Goal: Information Seeking & Learning: Learn about a topic

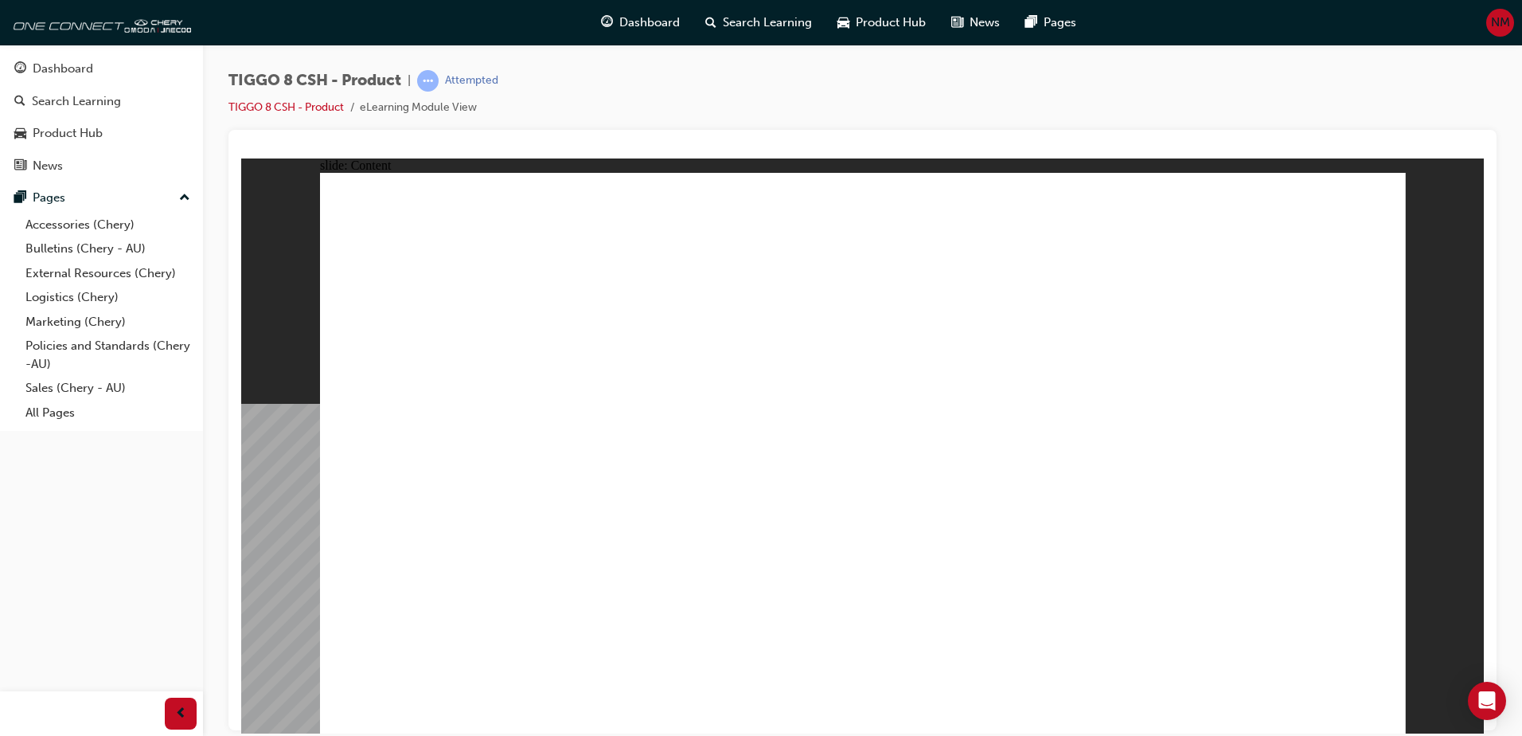
click at [768, 126] on div "TIGGO 8 CSH - Product | Attempted TIGGO 8 CSH - Product eLearning Module View" at bounding box center [862, 100] width 1268 height 60
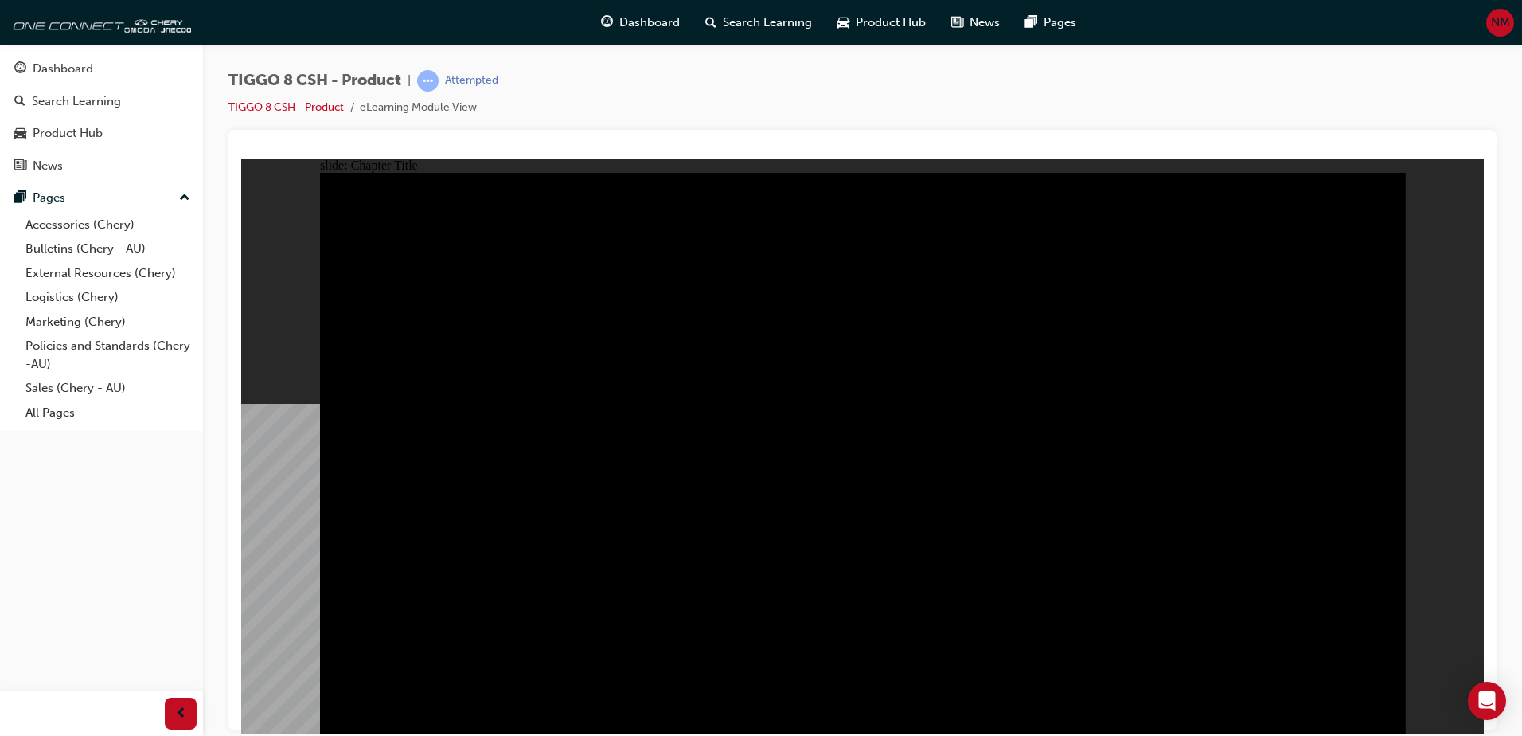
drag, startPoint x: 1071, startPoint y: 380, endPoint x: 1375, endPoint y: 404, distance: 305.9
drag, startPoint x: 1136, startPoint y: 396, endPoint x: 1081, endPoint y: 399, distance: 55.0
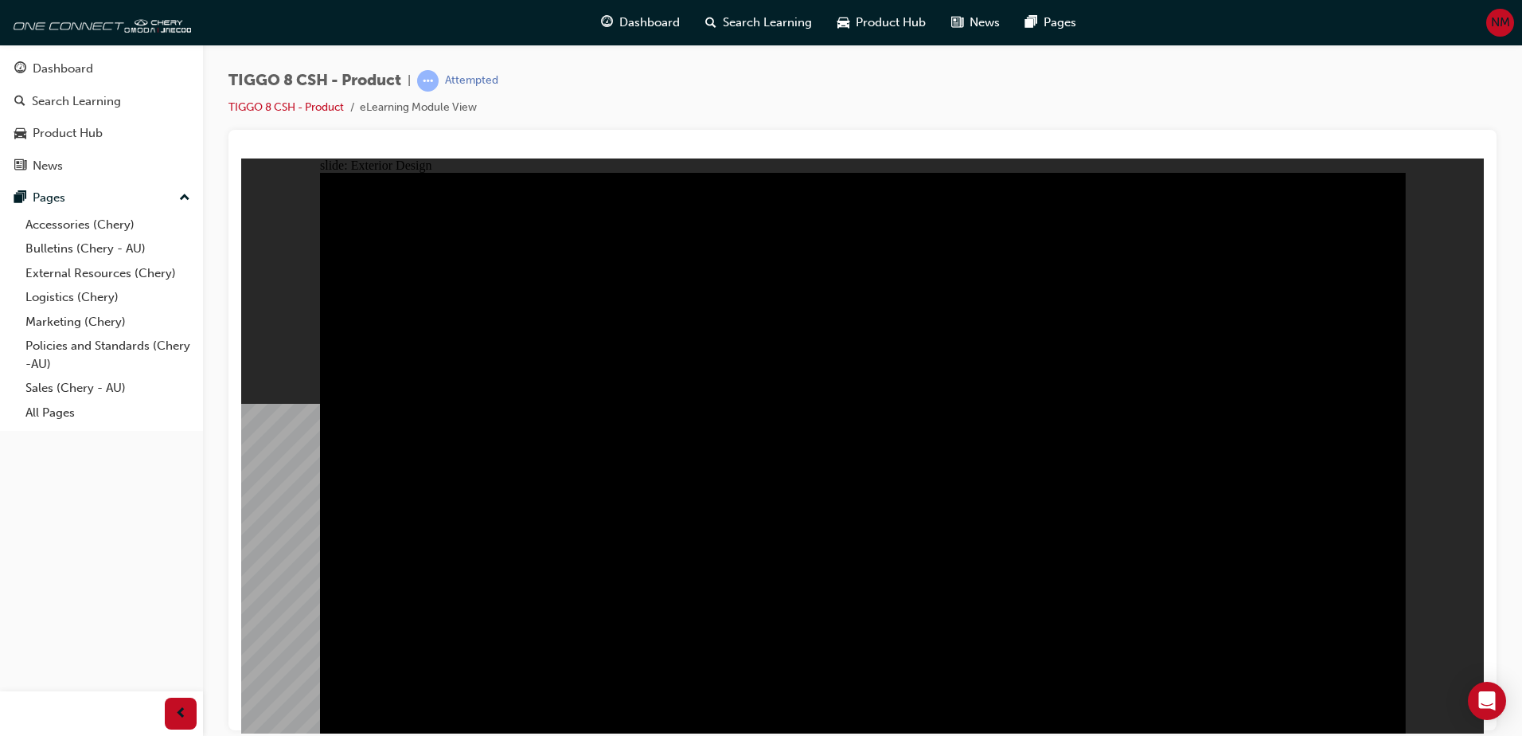
drag, startPoint x: 887, startPoint y: 375, endPoint x: 1102, endPoint y: 395, distance: 215.8
type input "23"
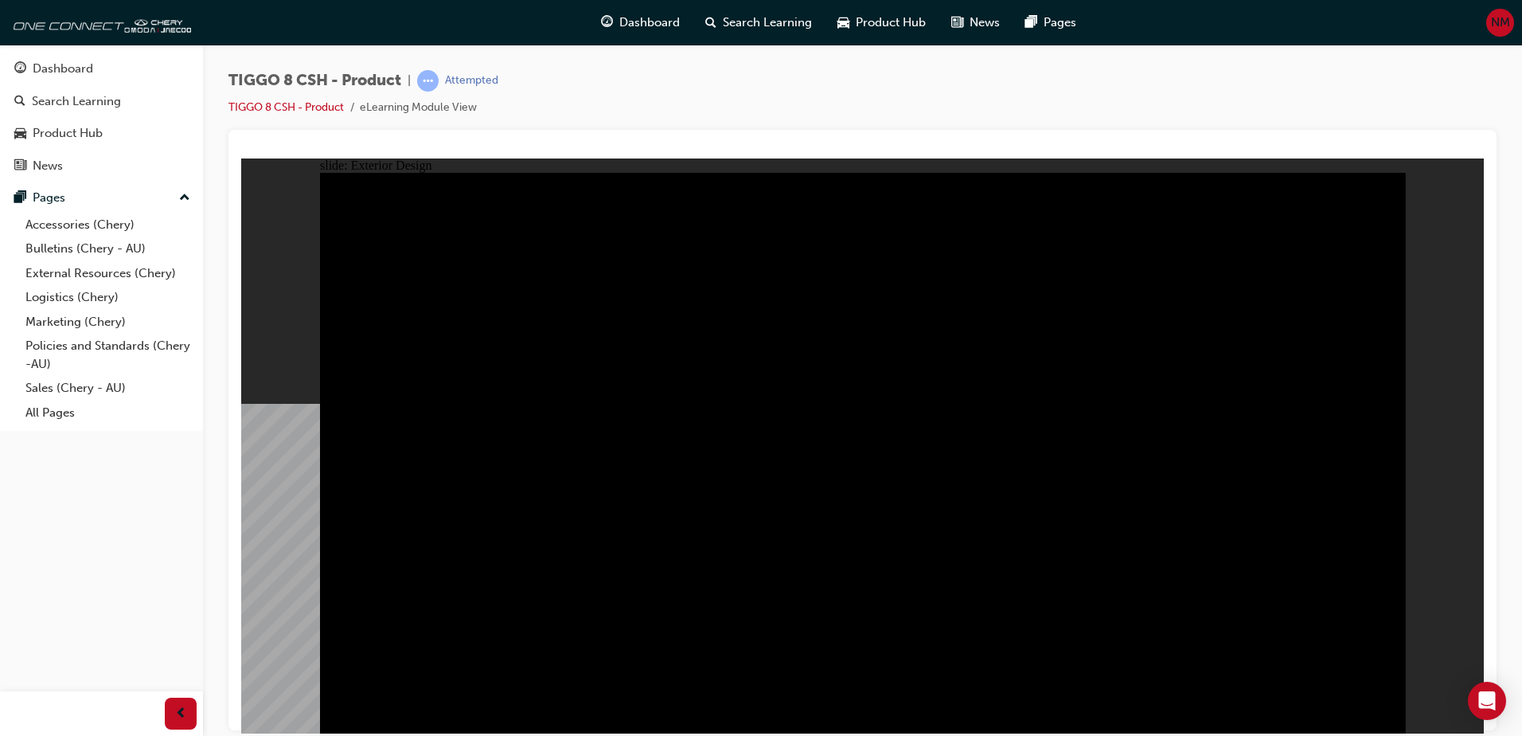
drag, startPoint x: 513, startPoint y: 474, endPoint x: 486, endPoint y: 579, distance: 108.5
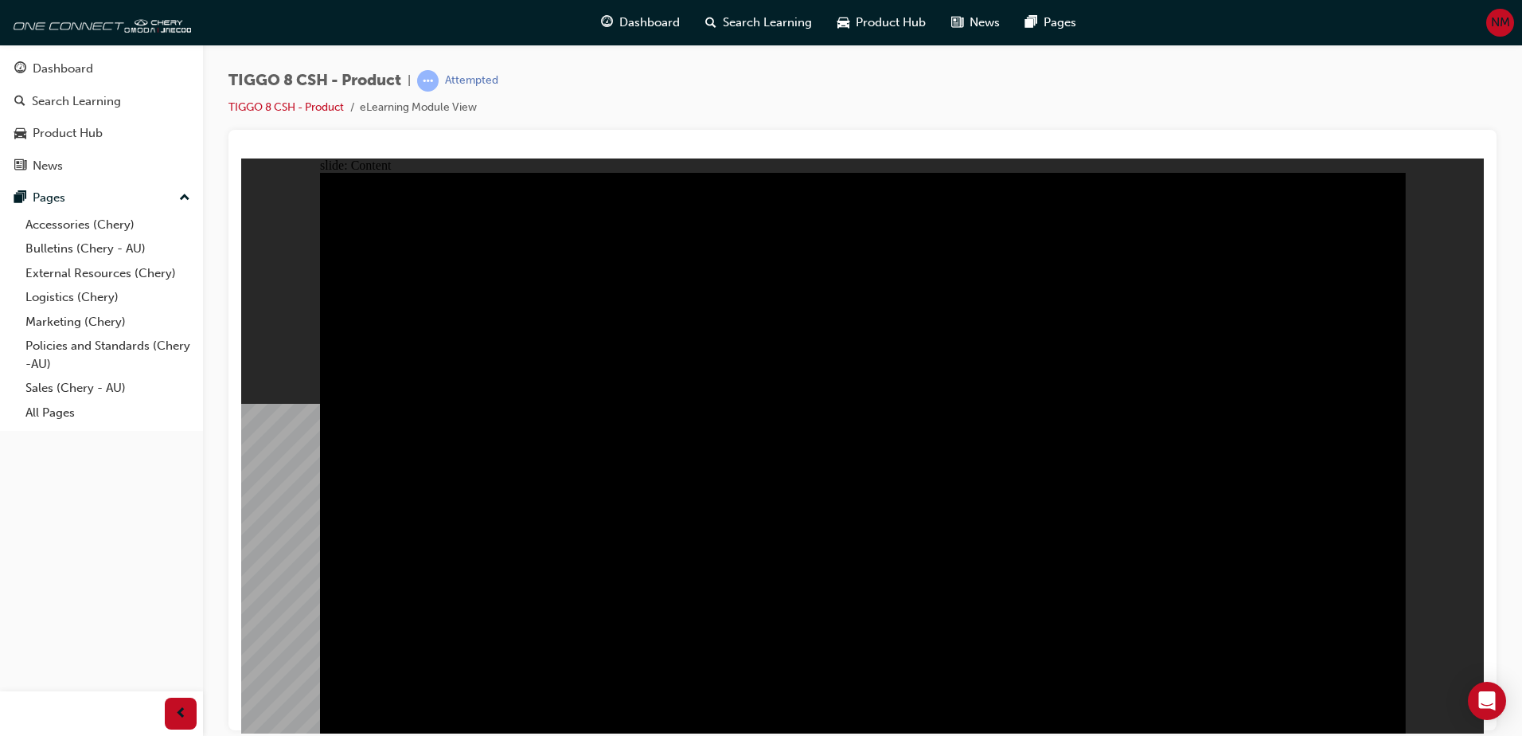
drag, startPoint x: 653, startPoint y: 553, endPoint x: 598, endPoint y: 537, distance: 57.2
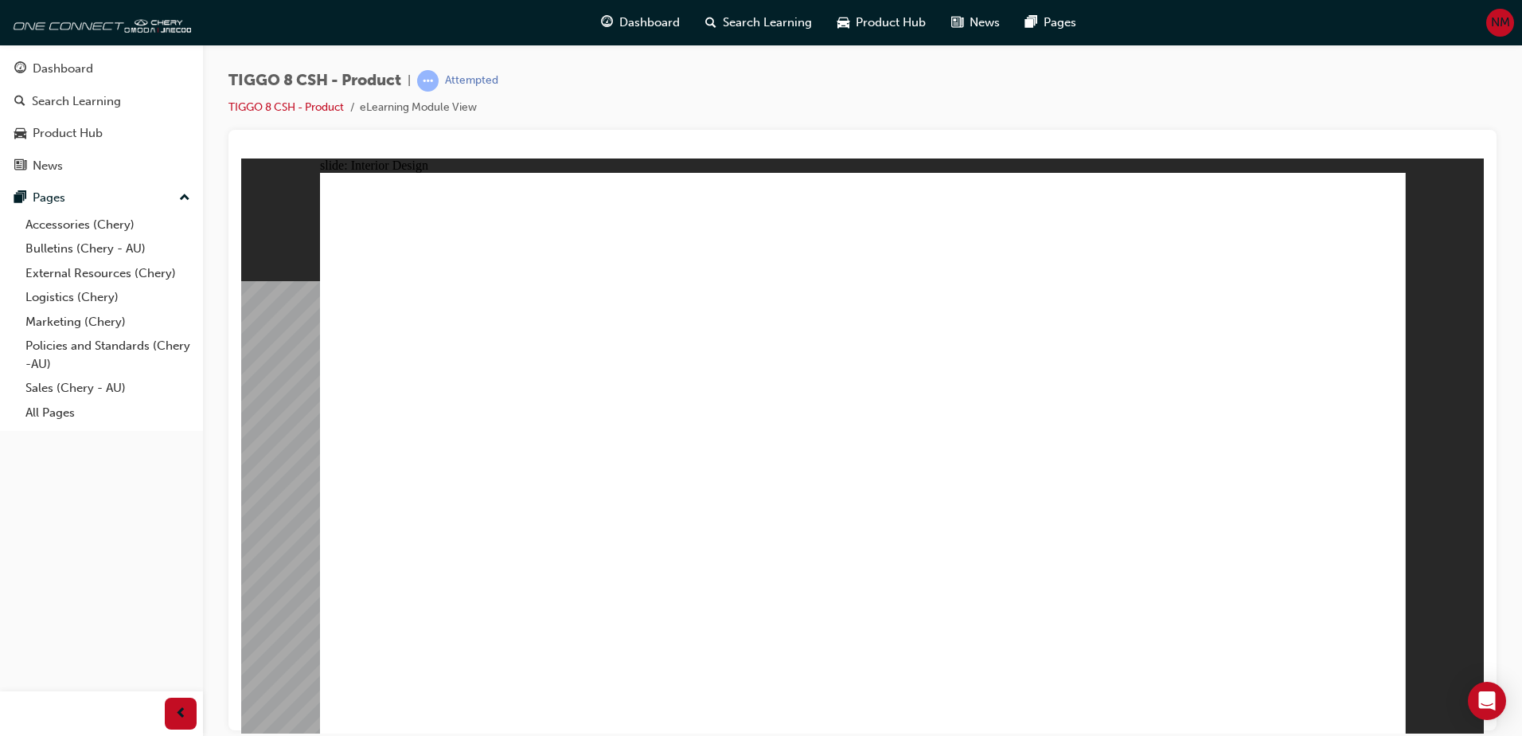
drag, startPoint x: 1250, startPoint y: 476, endPoint x: 810, endPoint y: 435, distance: 442.1
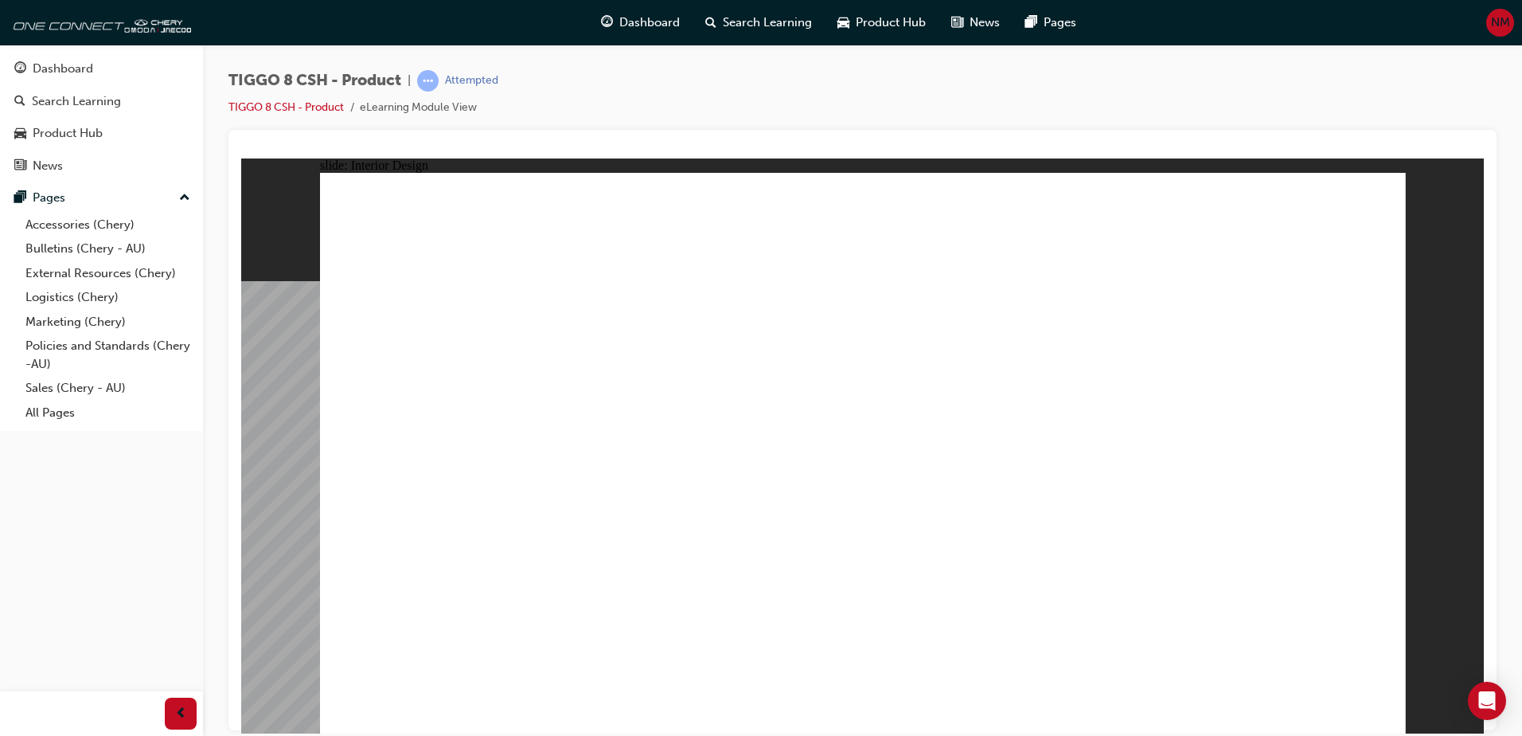
drag, startPoint x: 810, startPoint y: 435, endPoint x: 831, endPoint y: 427, distance: 22.7
drag, startPoint x: 867, startPoint y: 422, endPoint x: 883, endPoint y: 416, distance: 16.9
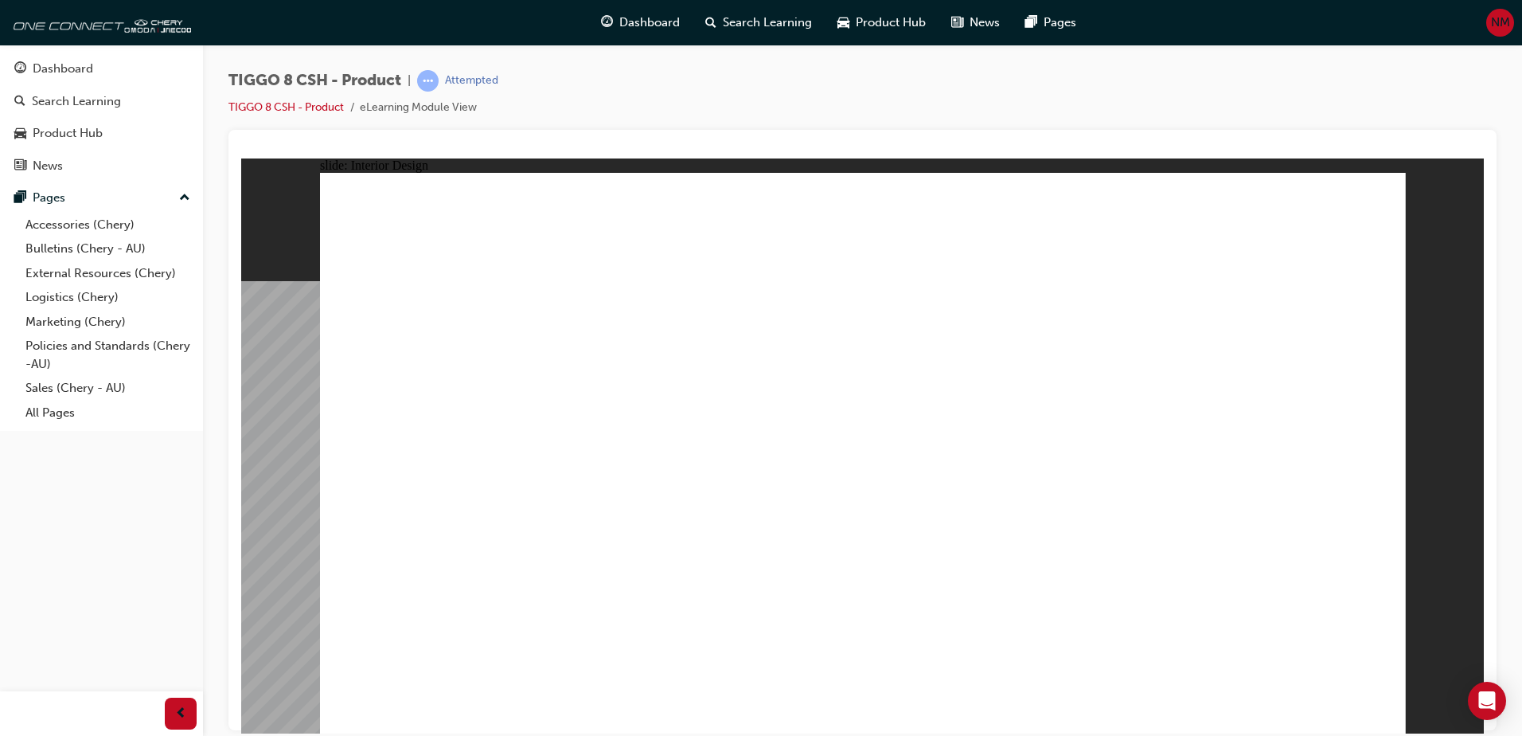
drag, startPoint x: 458, startPoint y: 375, endPoint x: 854, endPoint y: 339, distance: 397.2
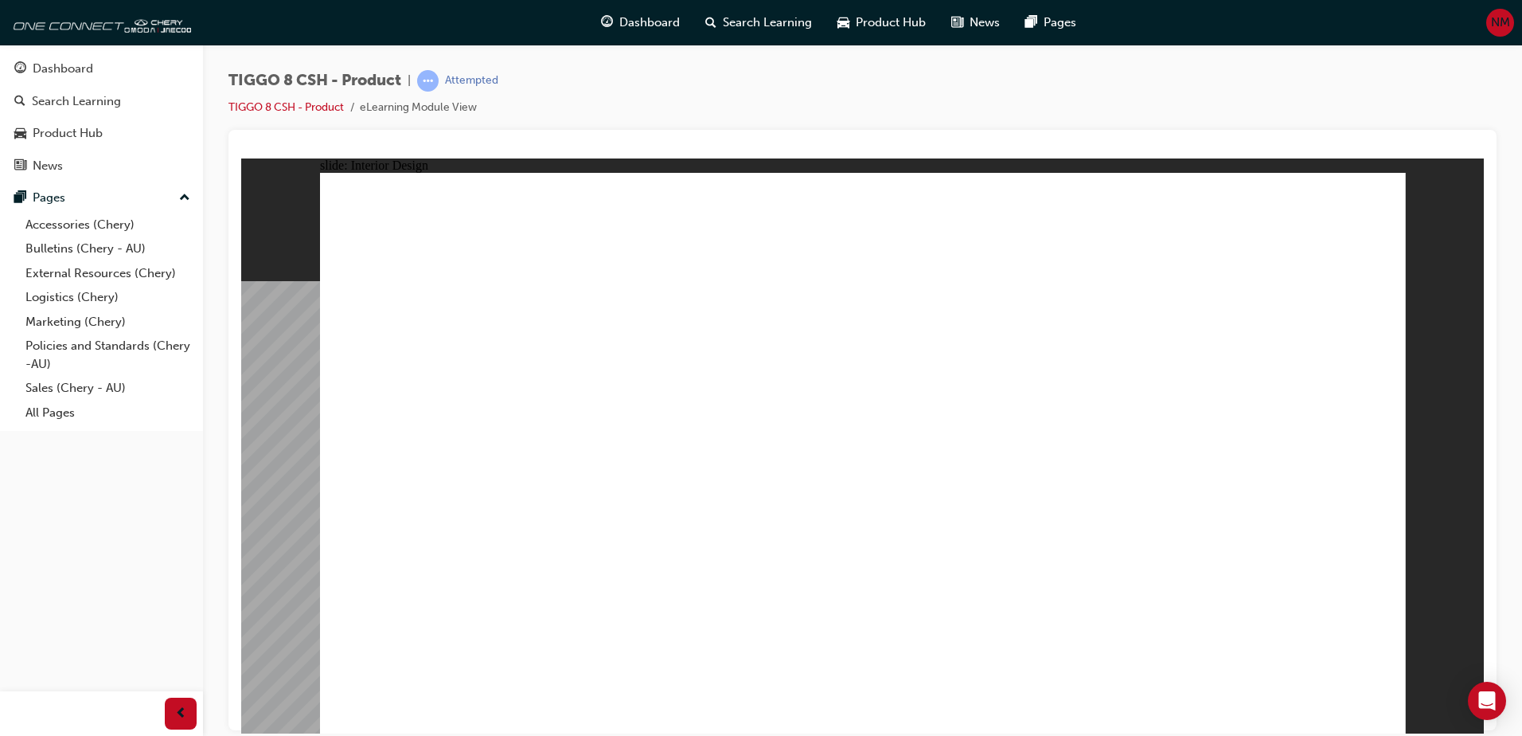
drag, startPoint x: 1260, startPoint y: 567, endPoint x: 1145, endPoint y: 537, distance: 118.5
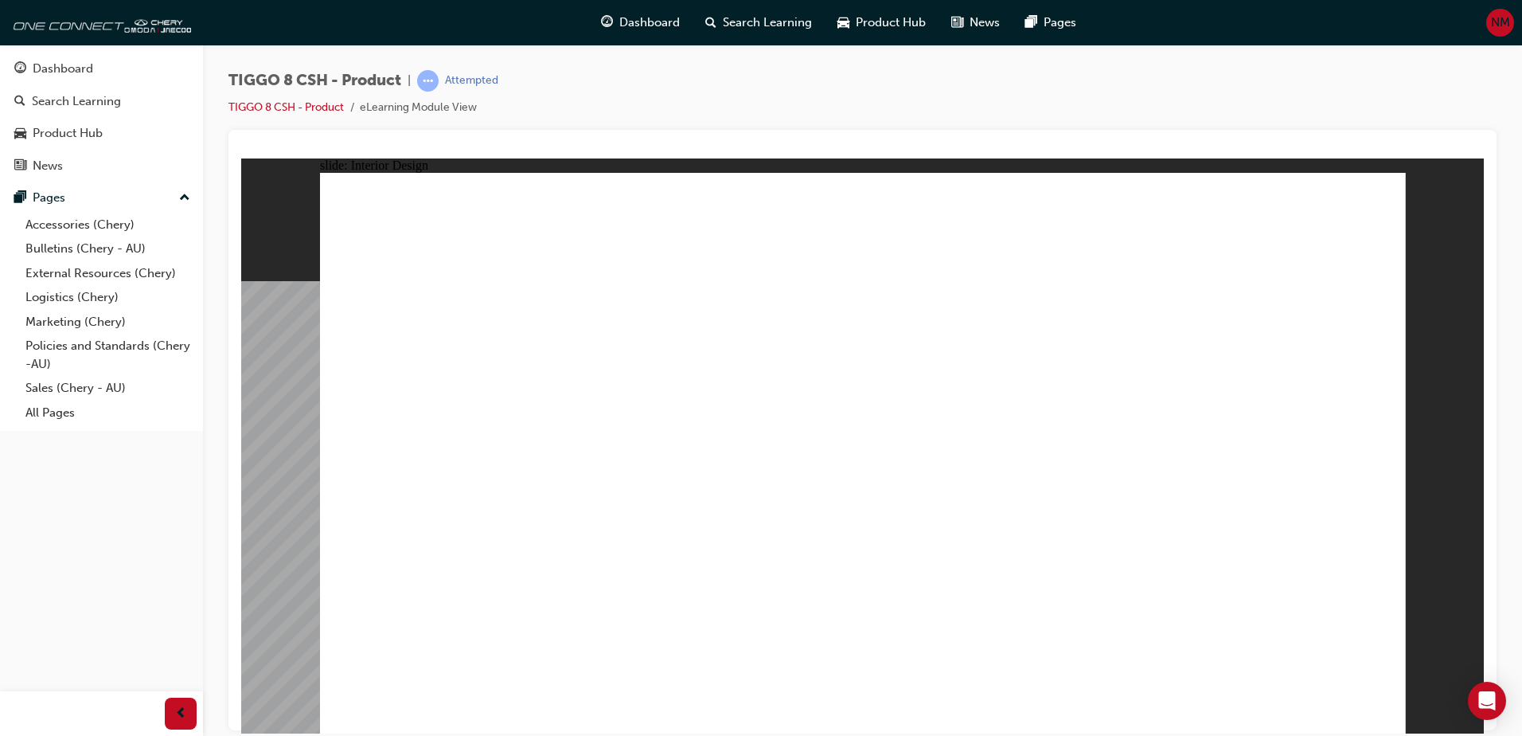
drag, startPoint x: 697, startPoint y: 524, endPoint x: 692, endPoint y: 554, distance: 30.8
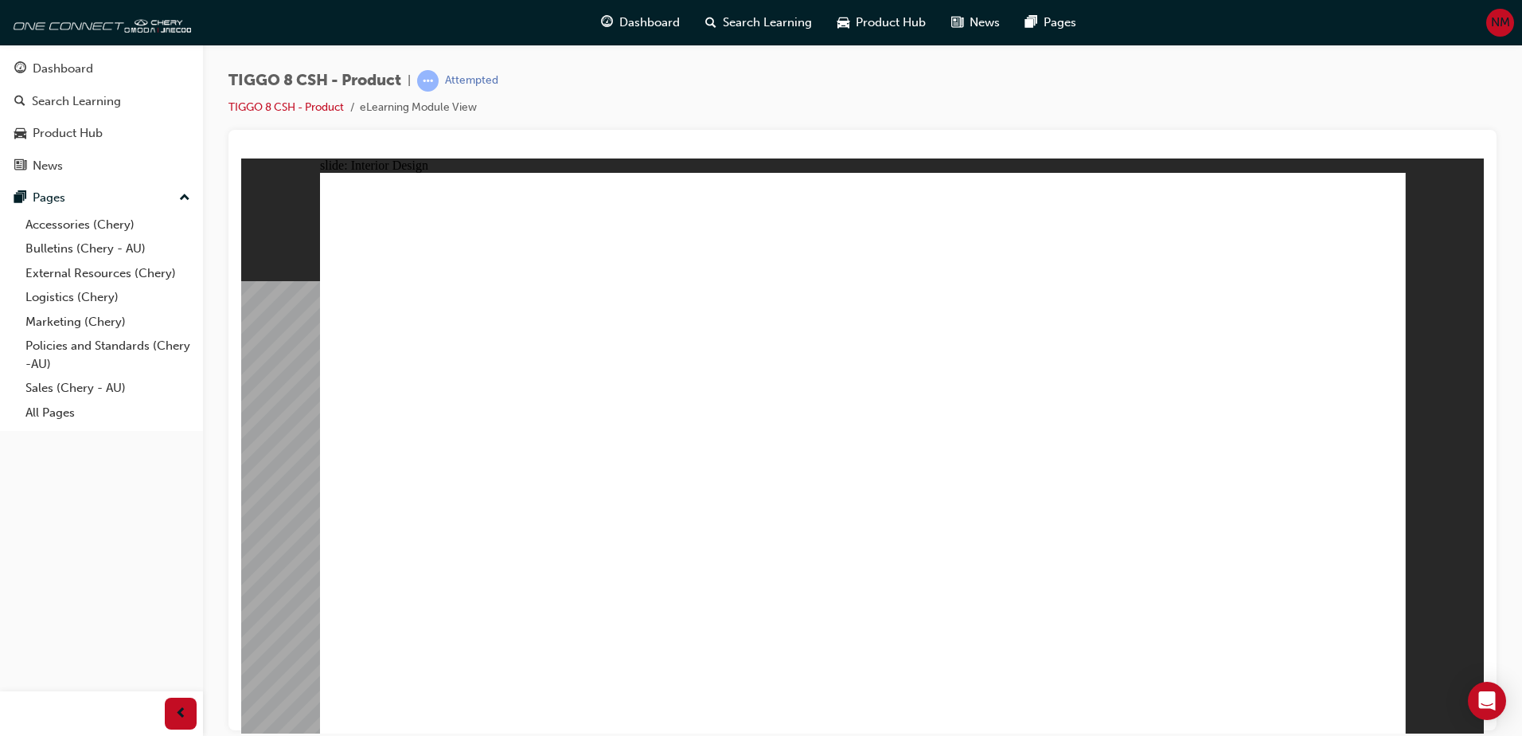
drag, startPoint x: 678, startPoint y: 545, endPoint x: 689, endPoint y: 520, distance: 27.8
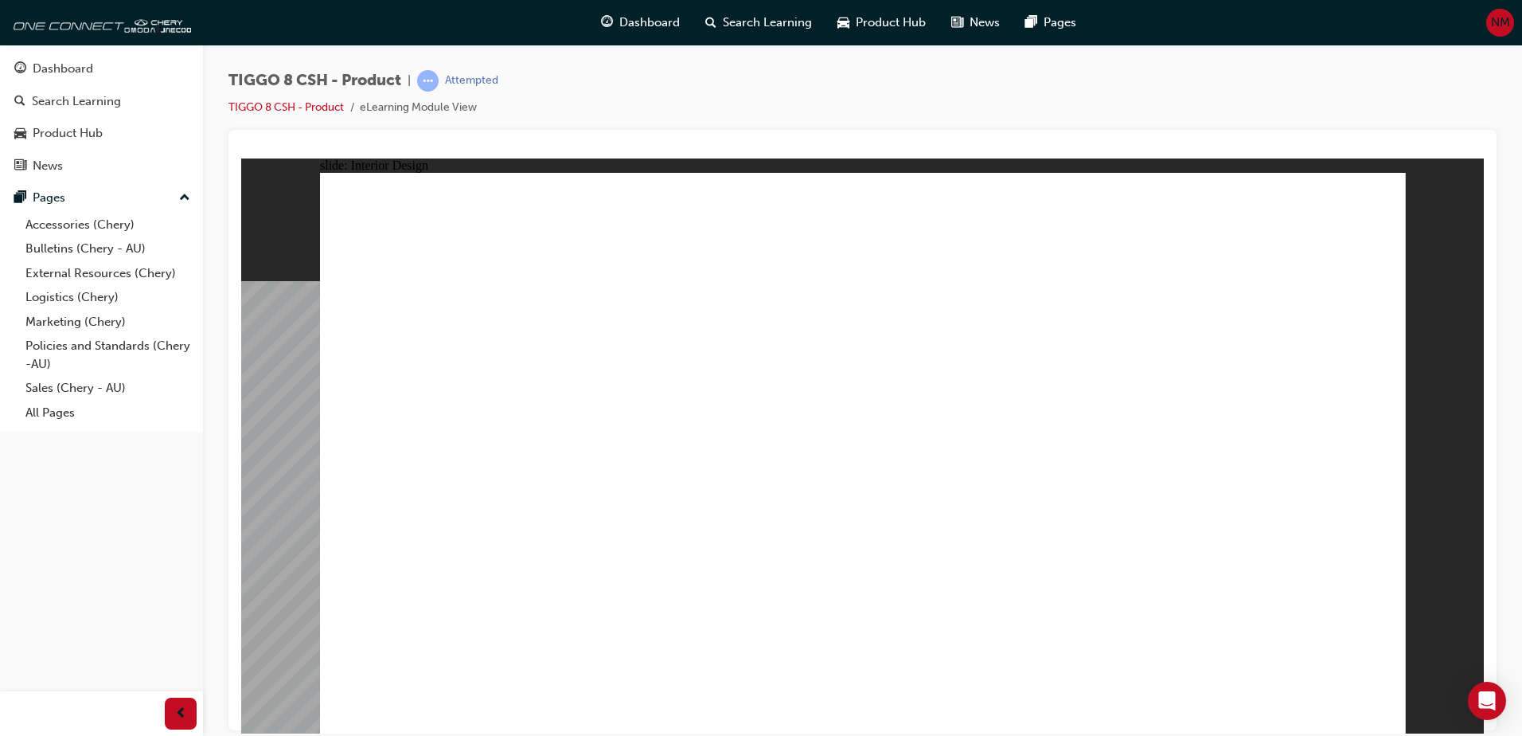
drag, startPoint x: 1030, startPoint y: 428, endPoint x: 665, endPoint y: 371, distance: 369.0
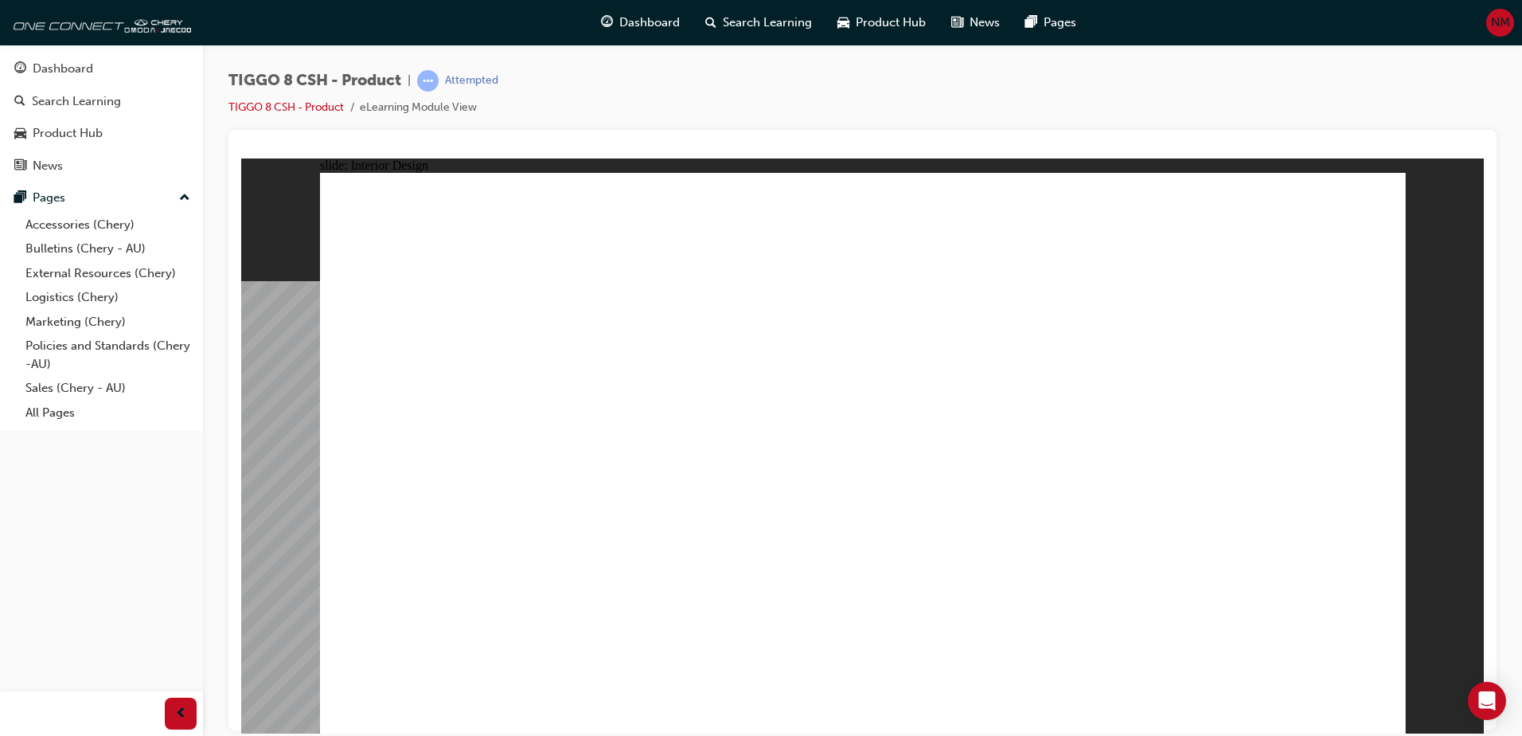
drag, startPoint x: 962, startPoint y: 415, endPoint x: 778, endPoint y: 423, distance: 184.1
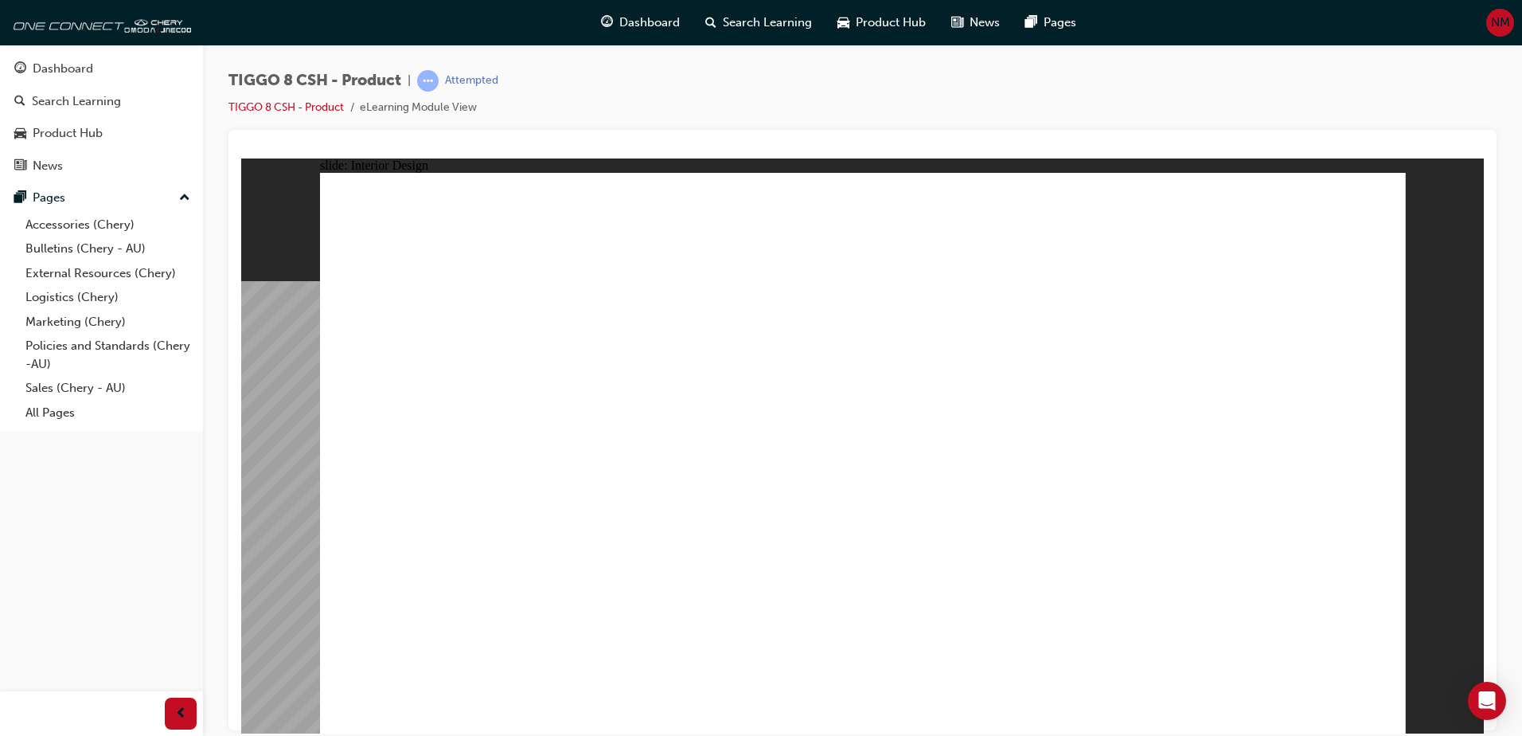
drag, startPoint x: 1052, startPoint y: 488, endPoint x: 1055, endPoint y: 459, distance: 28.8
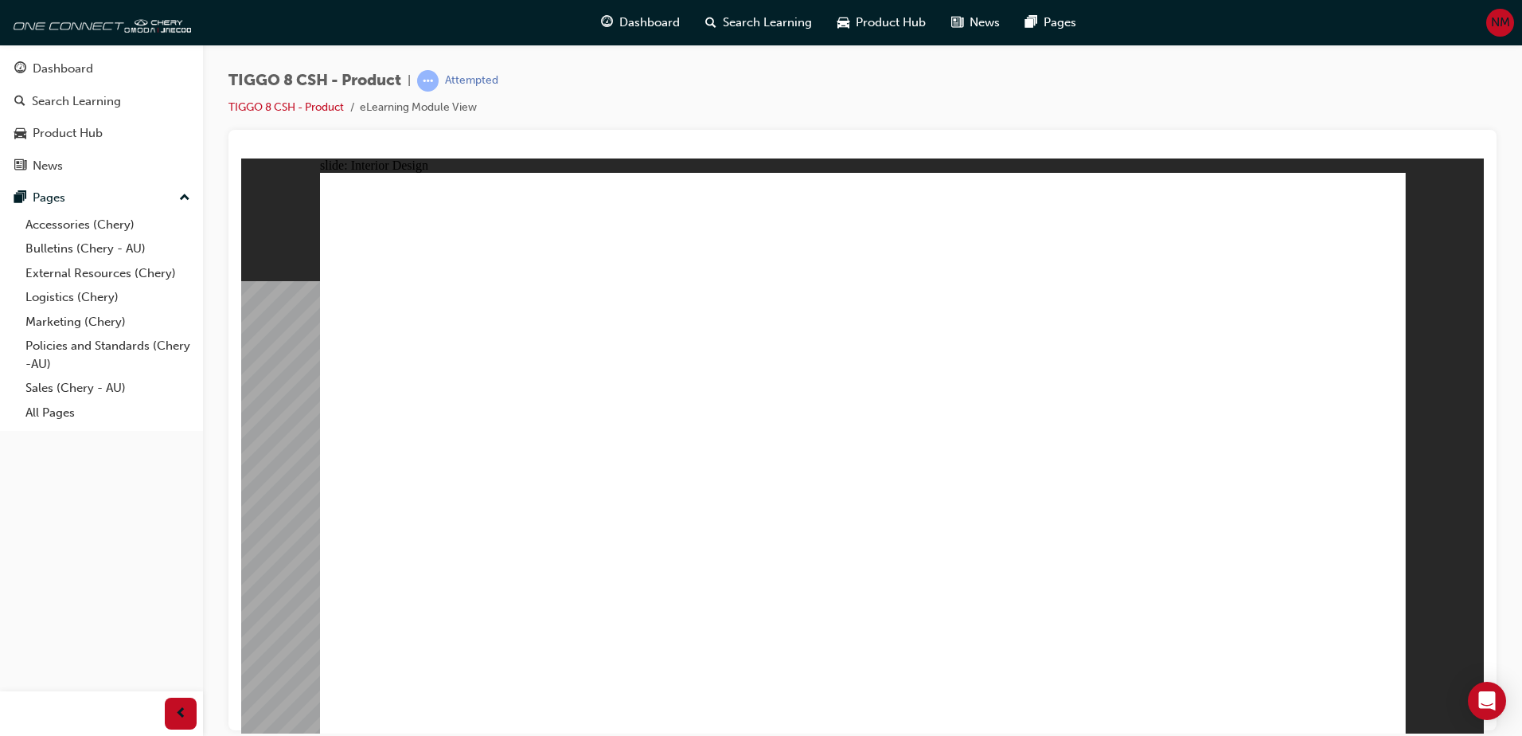
drag, startPoint x: 962, startPoint y: 409, endPoint x: 1030, endPoint y: 396, distance: 69.0
drag, startPoint x: 1243, startPoint y: 410, endPoint x: 1282, endPoint y: 427, distance: 43.5
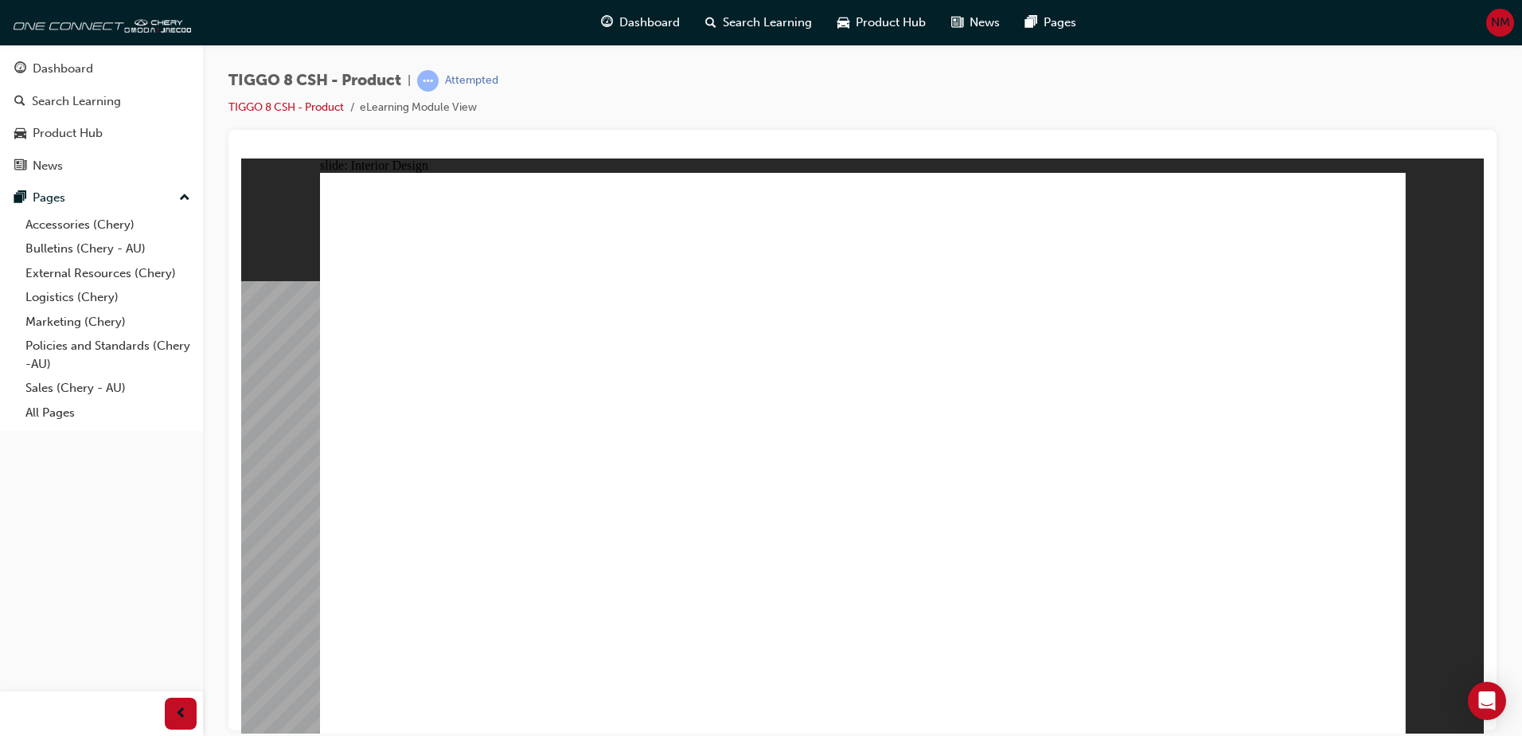
drag, startPoint x: 1298, startPoint y: 467, endPoint x: 1297, endPoint y: 481, distance: 13.6
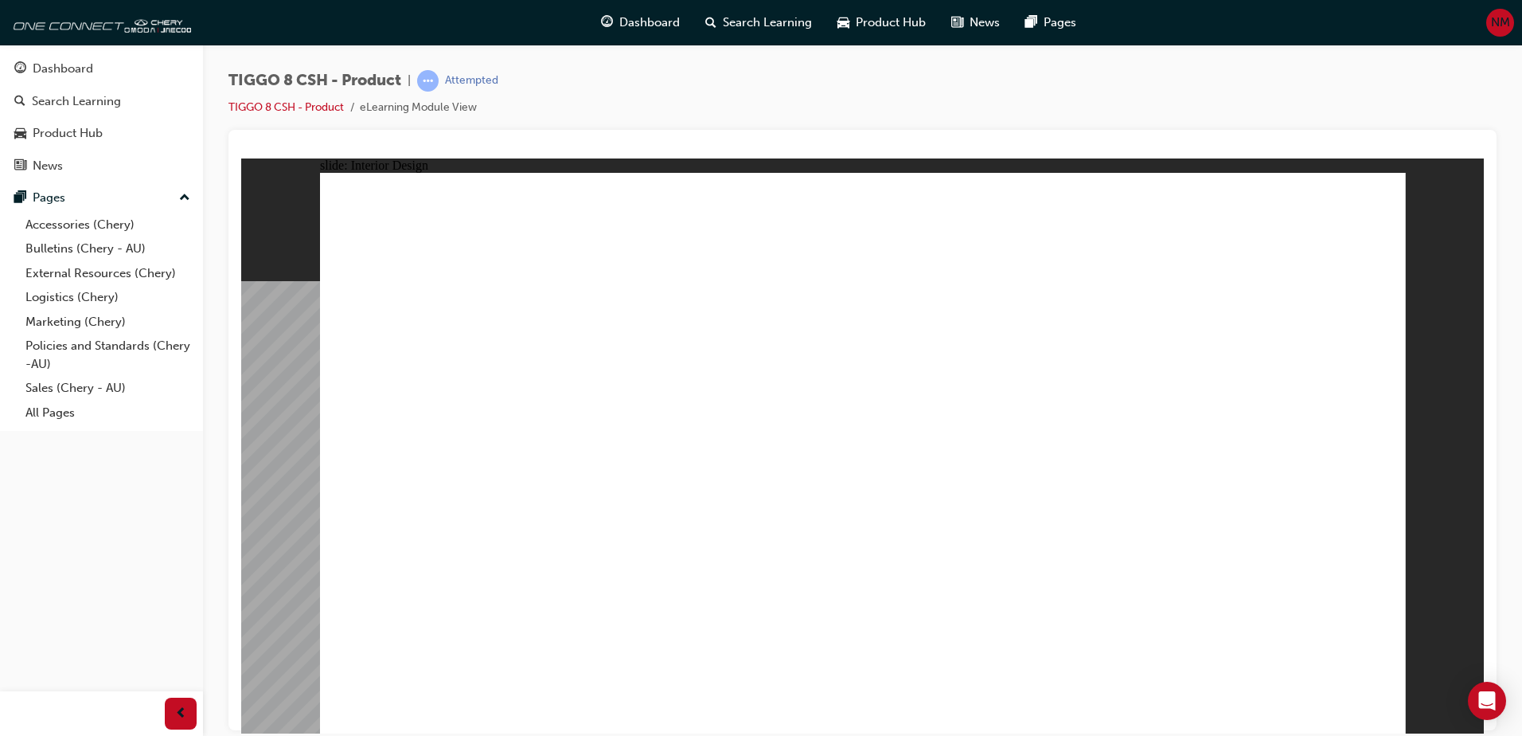
drag, startPoint x: 784, startPoint y: 381, endPoint x: 1036, endPoint y: 365, distance: 252.0
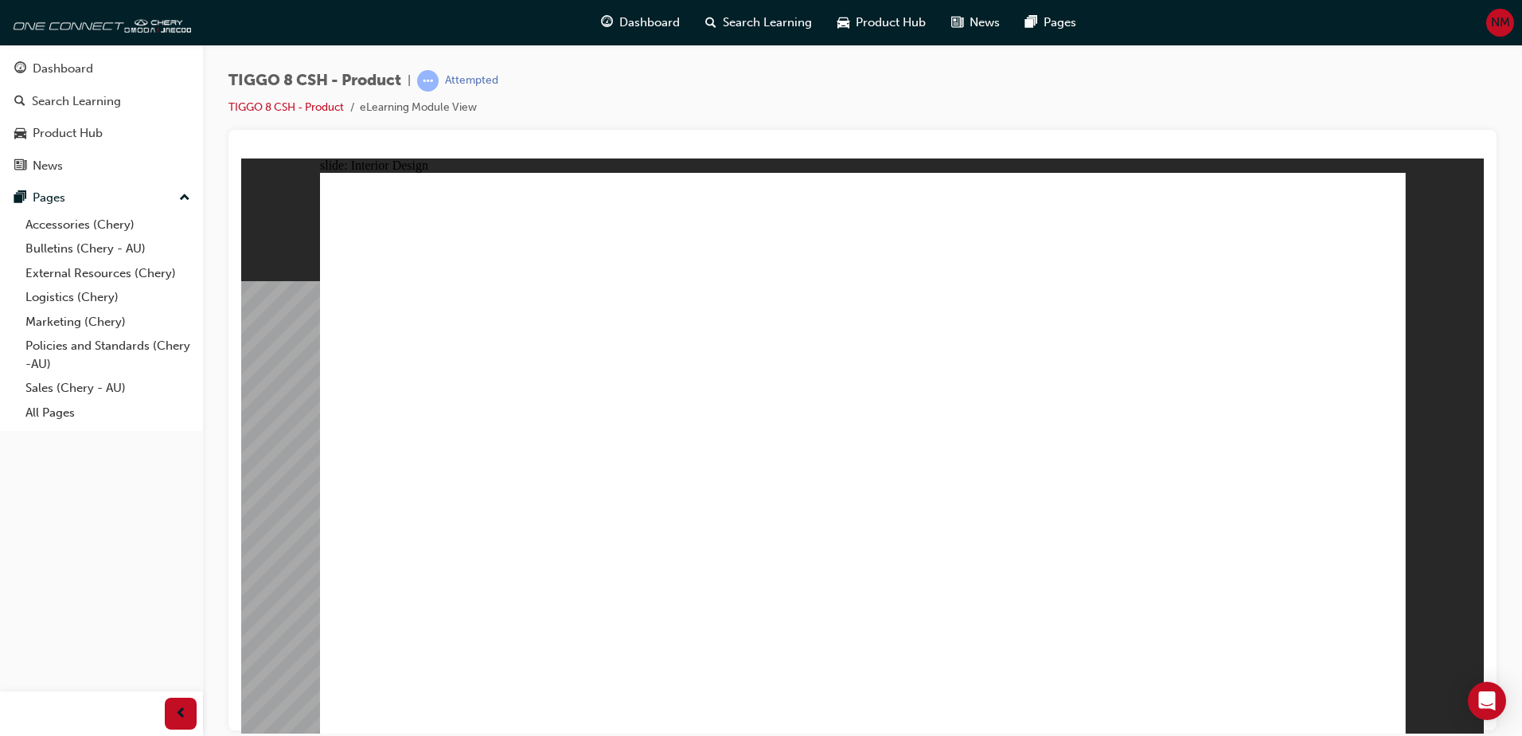
drag, startPoint x: 1179, startPoint y: 580, endPoint x: 1189, endPoint y: 605, distance: 26.8
drag, startPoint x: 1195, startPoint y: 623, endPoint x: 1176, endPoint y: 648, distance: 31.2
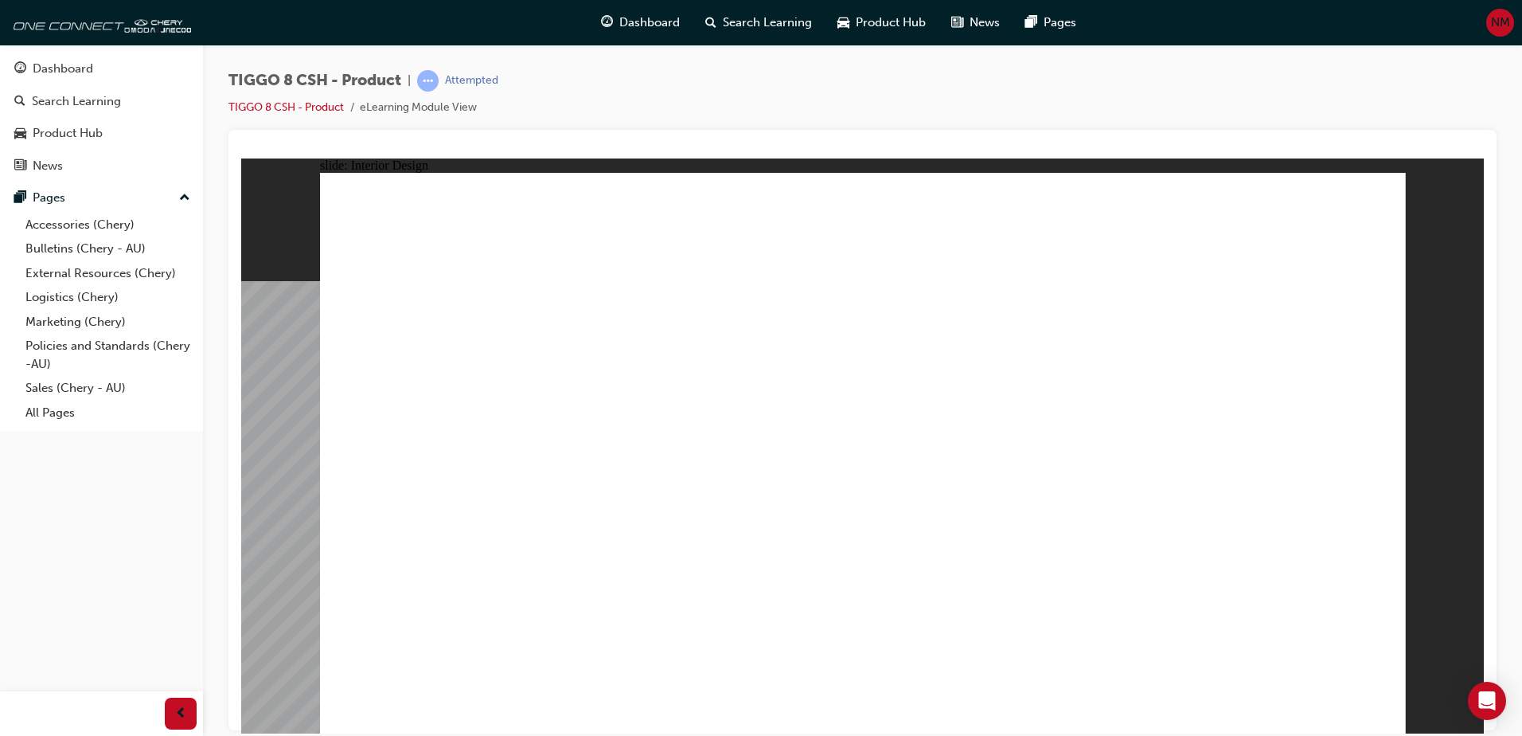
drag, startPoint x: 1176, startPoint y: 648, endPoint x: 1114, endPoint y: 644, distance: 62.2
drag, startPoint x: 1235, startPoint y: 656, endPoint x: 1295, endPoint y: 654, distance: 59.7
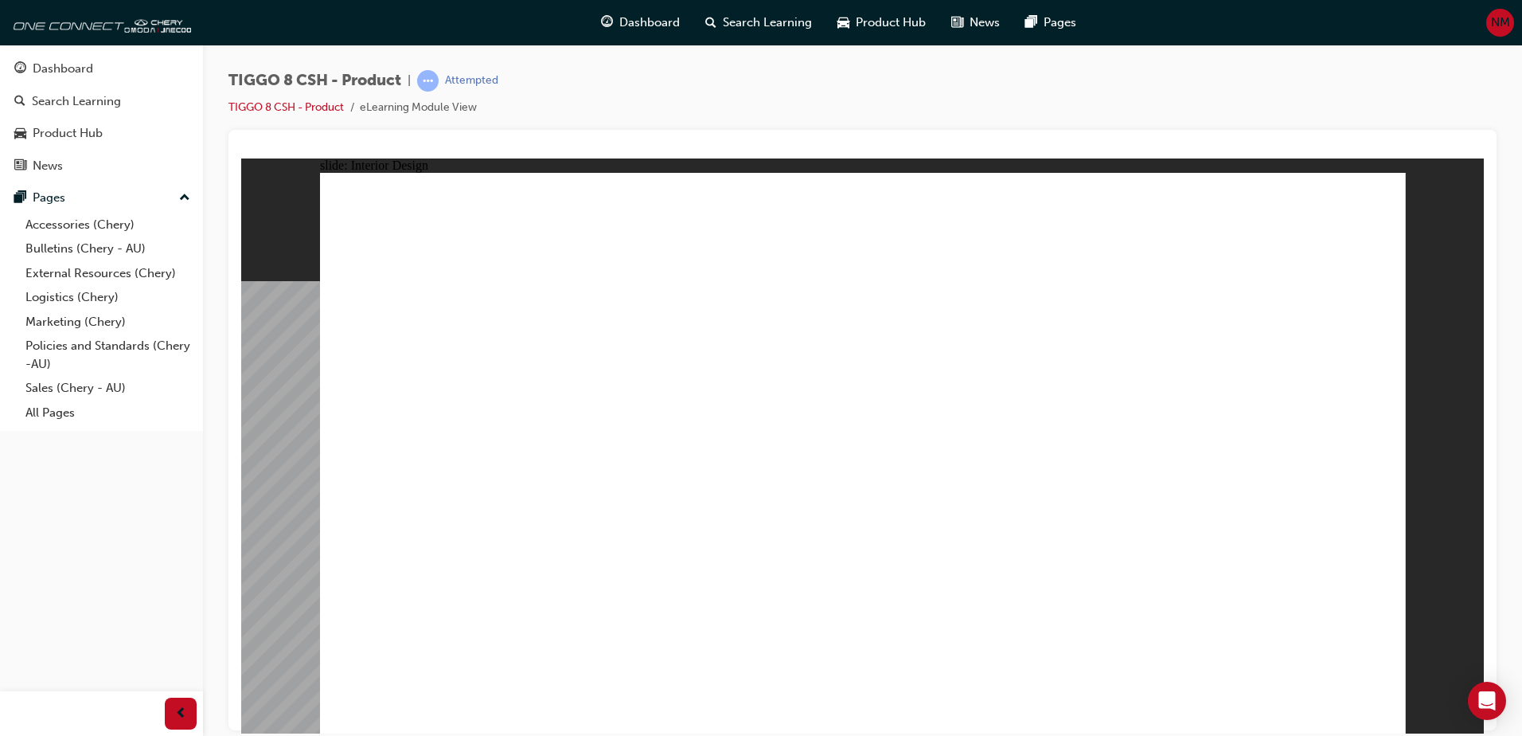
drag, startPoint x: 1295, startPoint y: 654, endPoint x: 1245, endPoint y: 504, distance: 157.8
drag, startPoint x: 1245, startPoint y: 504, endPoint x: 1131, endPoint y: 433, distance: 134.1
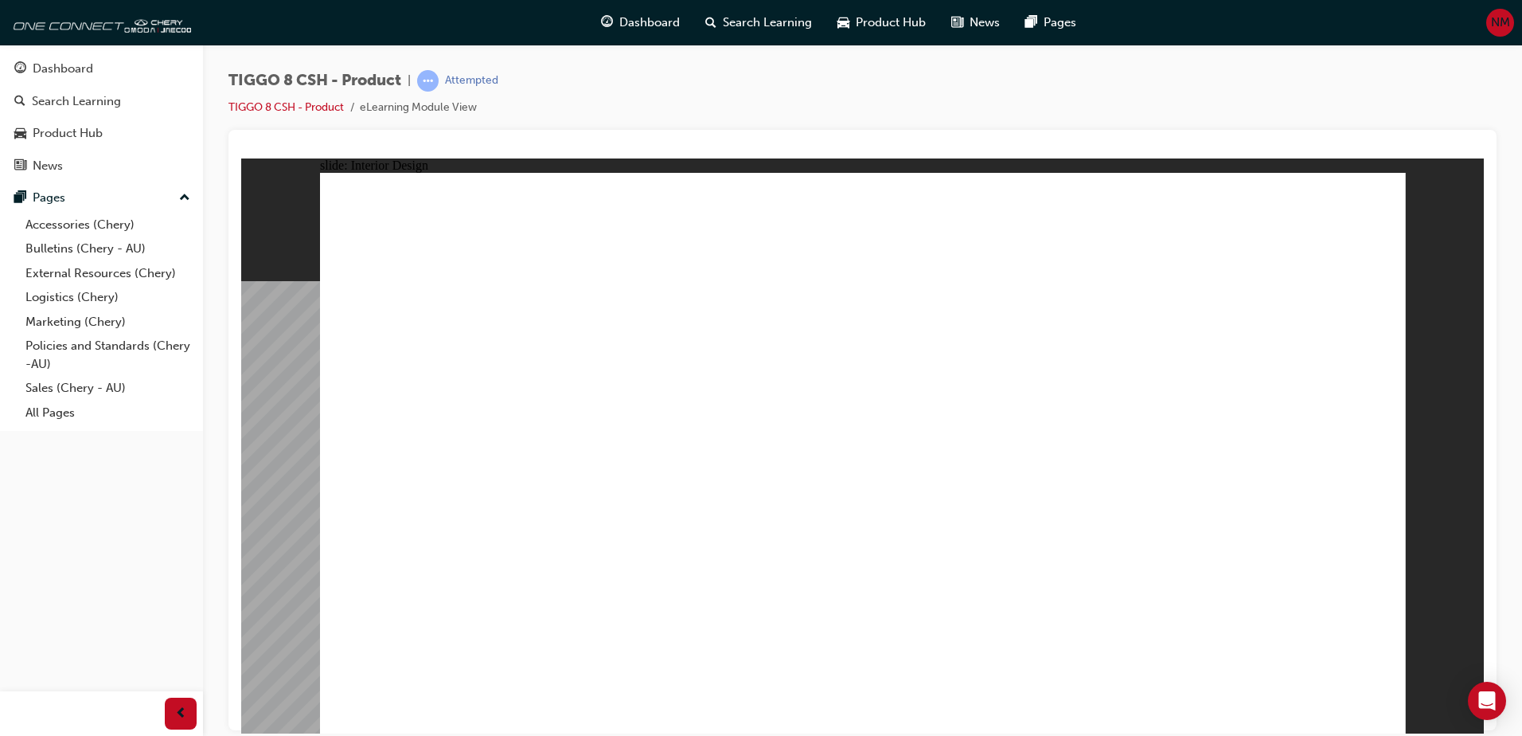
drag, startPoint x: 720, startPoint y: 392, endPoint x: 963, endPoint y: 402, distance: 243.0
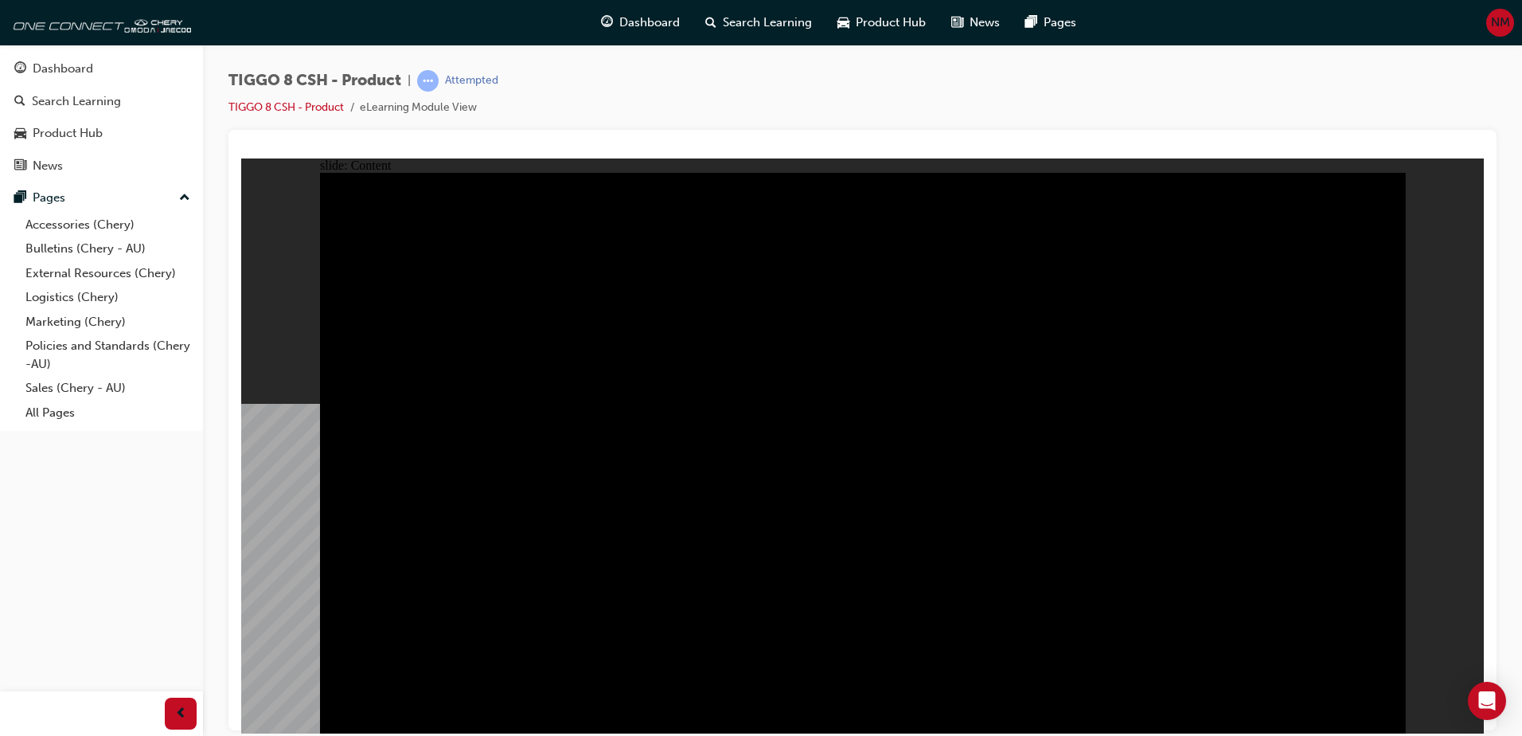
drag, startPoint x: 490, startPoint y: 562, endPoint x: 486, endPoint y: 584, distance: 22.8
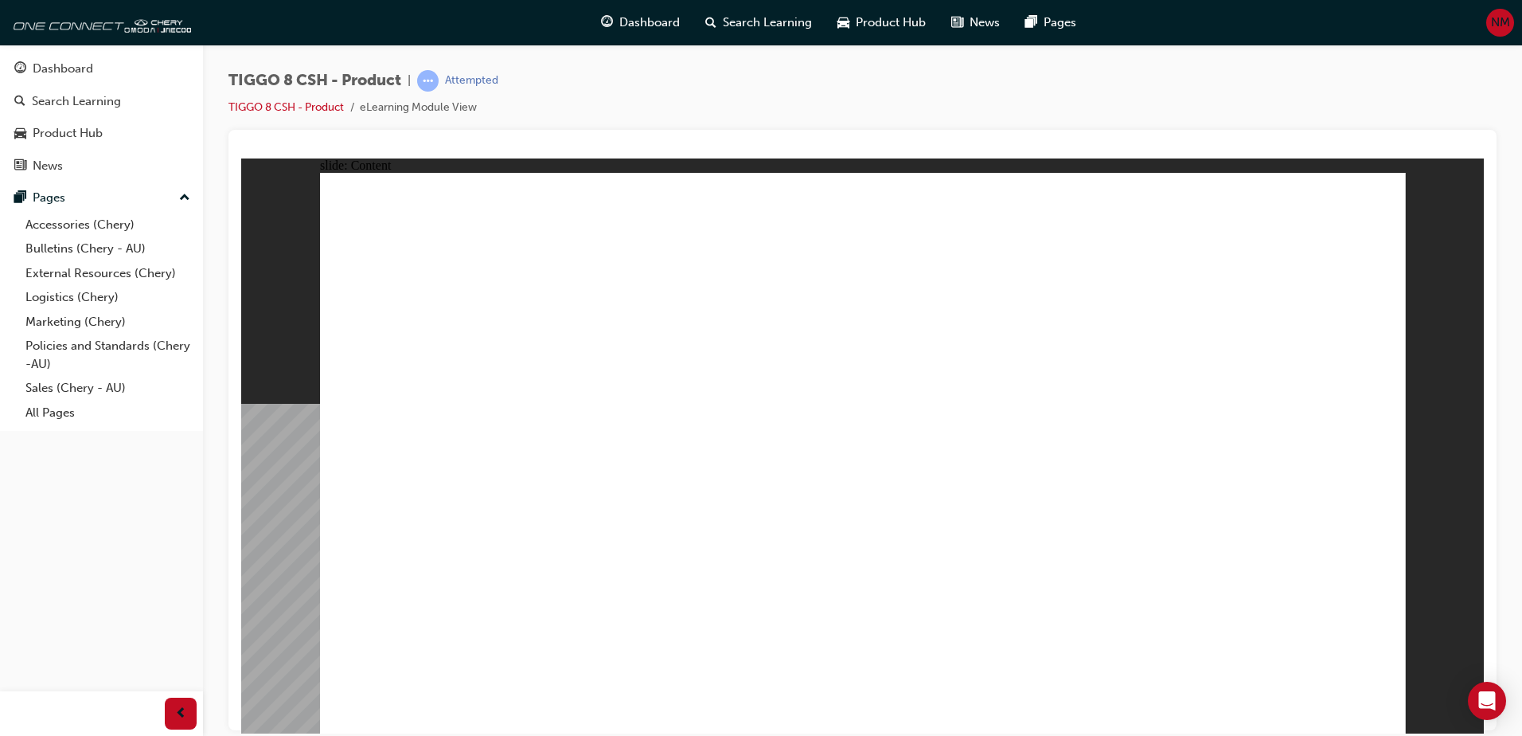
drag, startPoint x: 778, startPoint y: 591, endPoint x: 775, endPoint y: 602, distance: 11.8
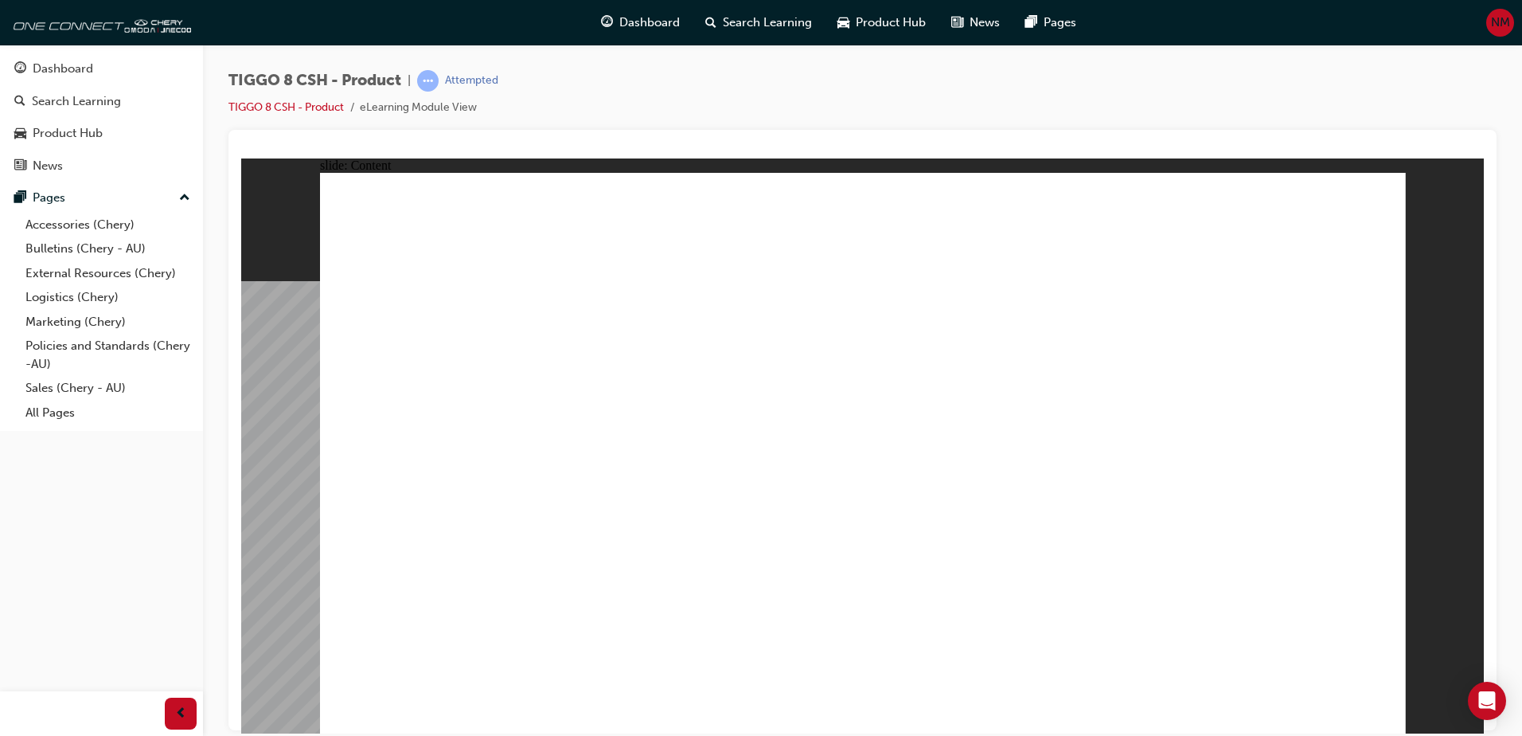
drag, startPoint x: 1376, startPoint y: 714, endPoint x: 1619, endPoint y: 892, distance: 301.2
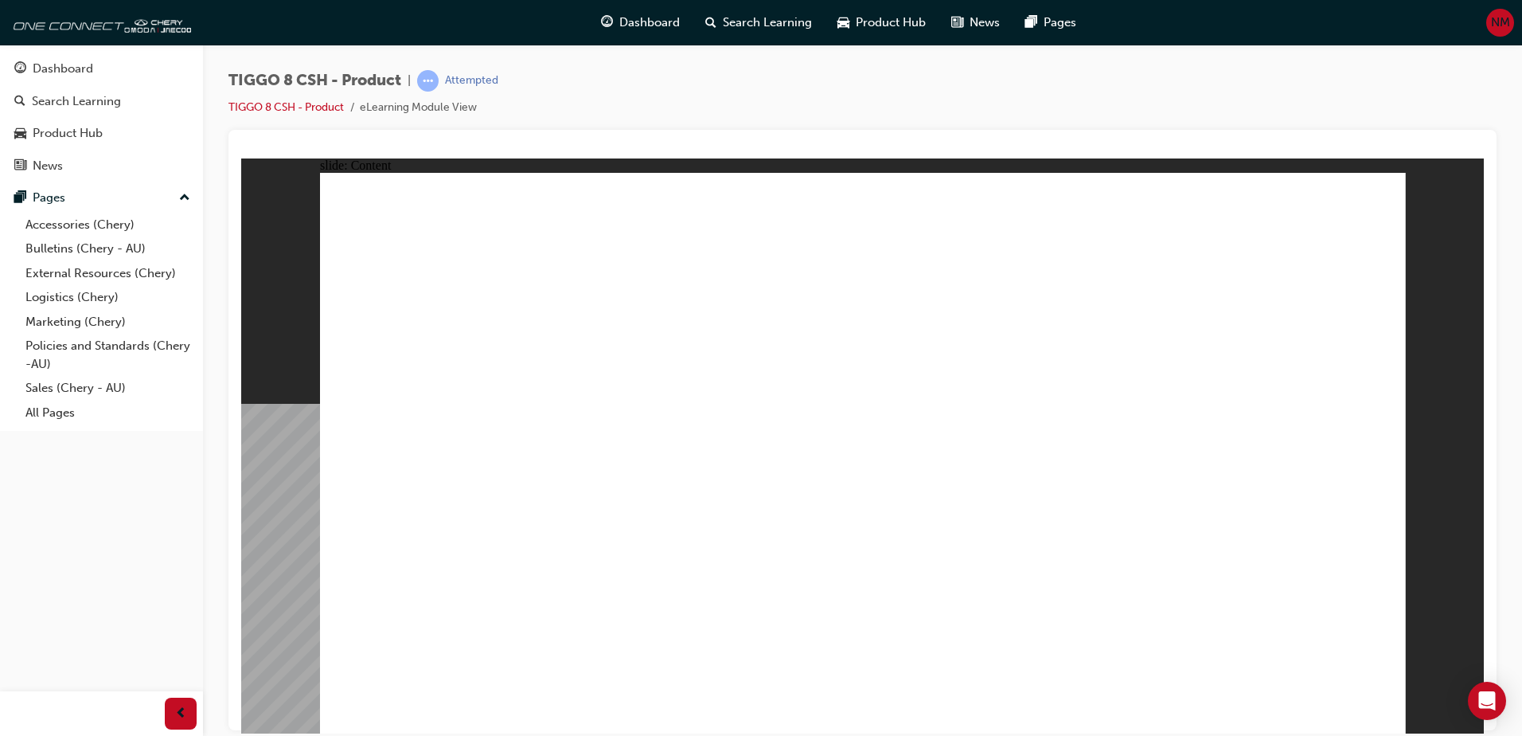
drag, startPoint x: 794, startPoint y: 514, endPoint x: 783, endPoint y: 536, distance: 24.2
drag, startPoint x: 1091, startPoint y: 521, endPoint x: 1113, endPoint y: 516, distance: 23.0
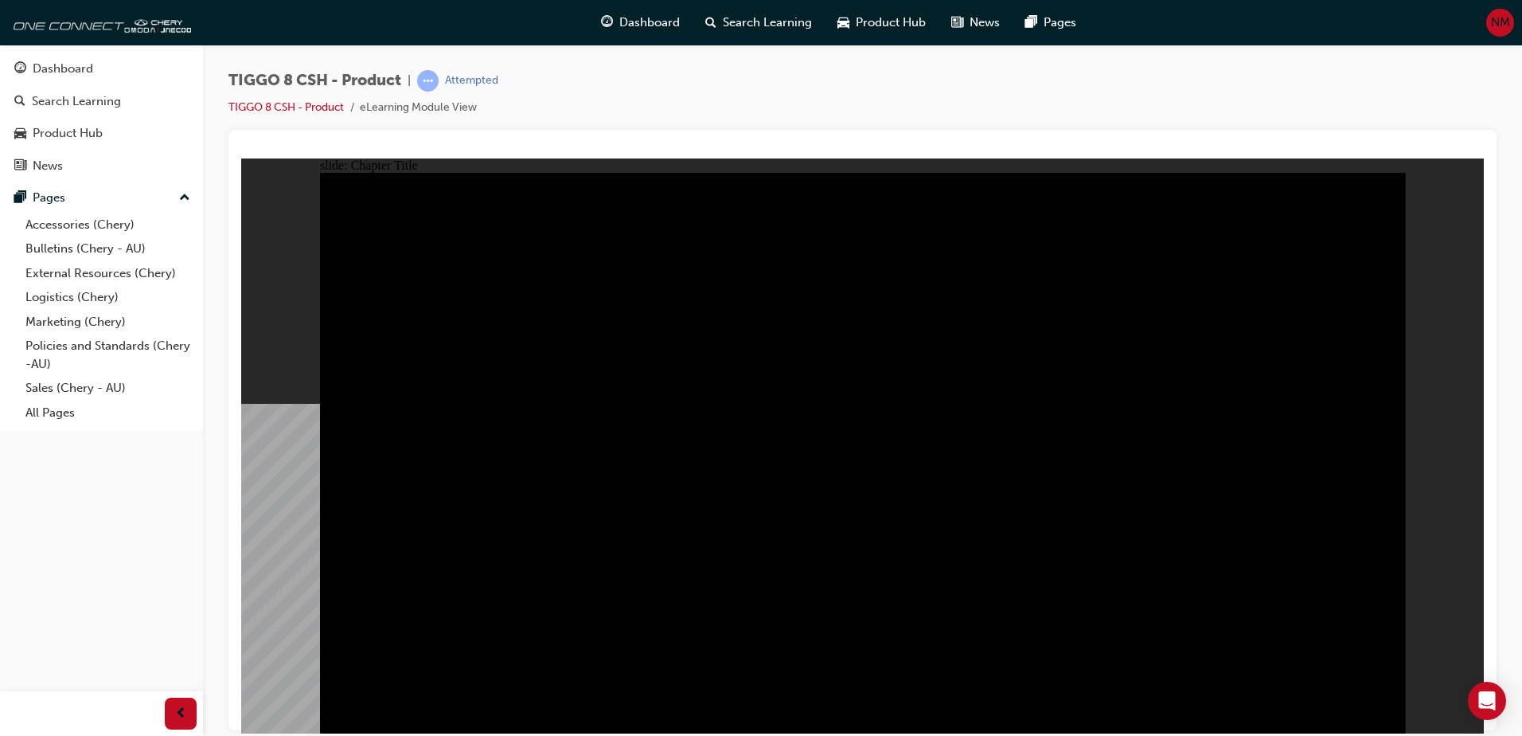
radio input "true"
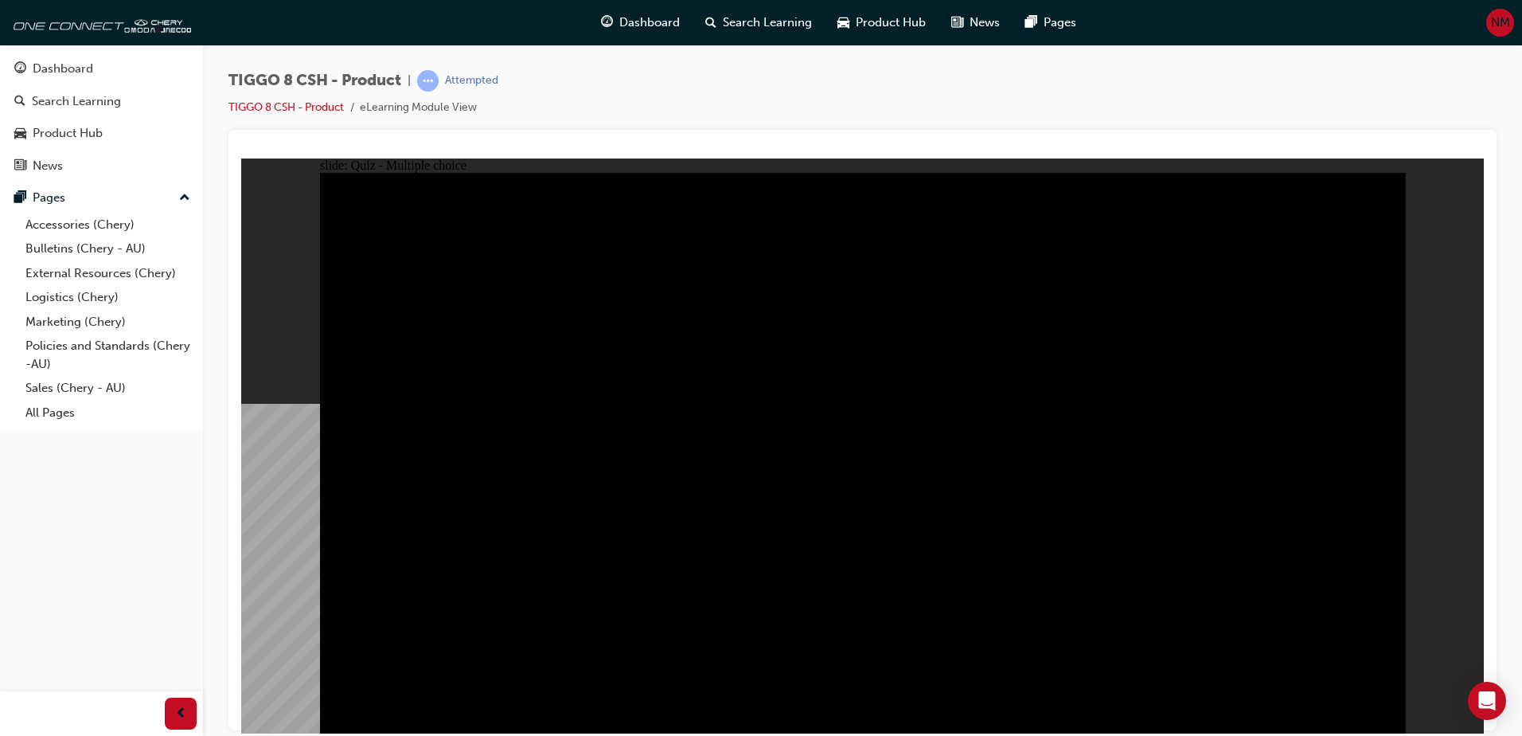
radio input "false"
radio input "true"
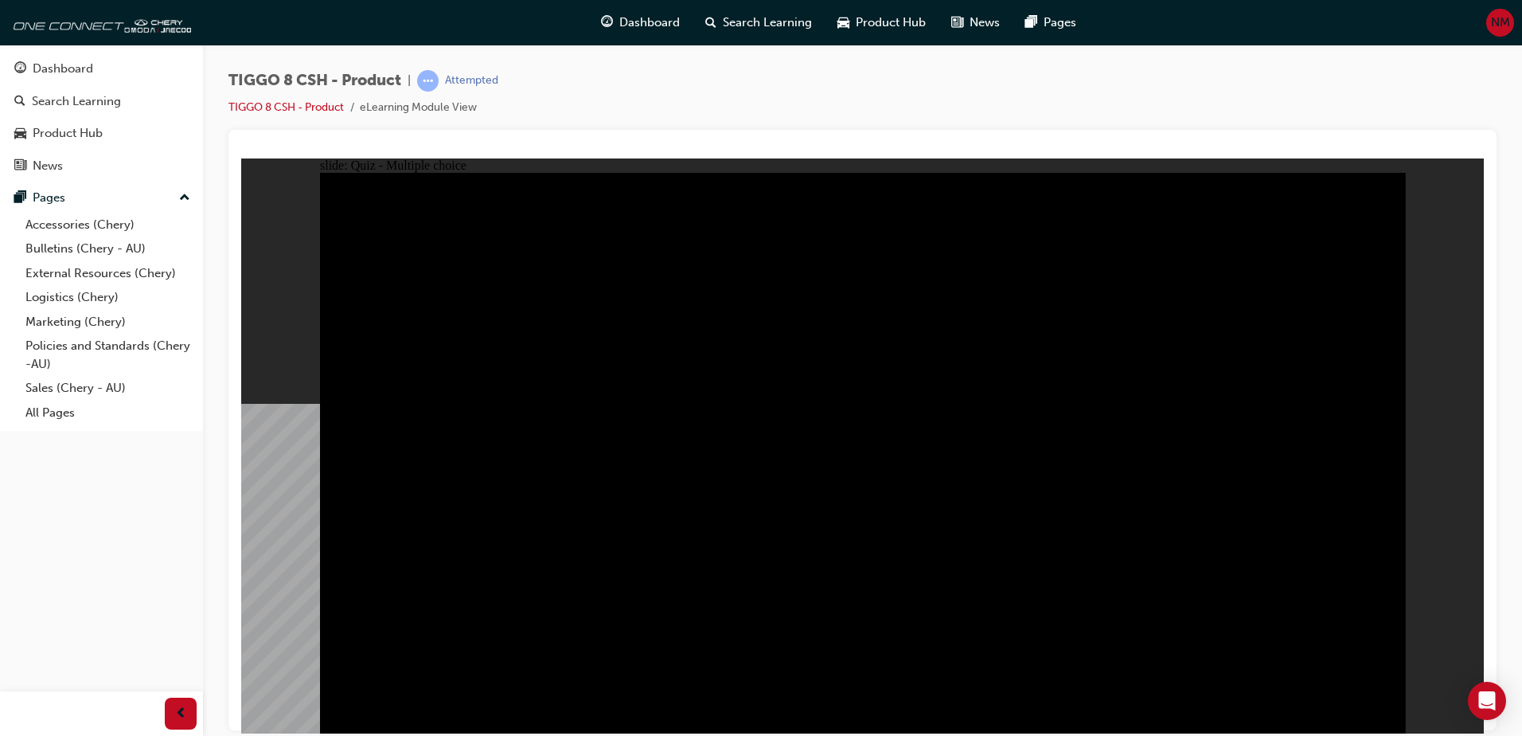
radio input "true"
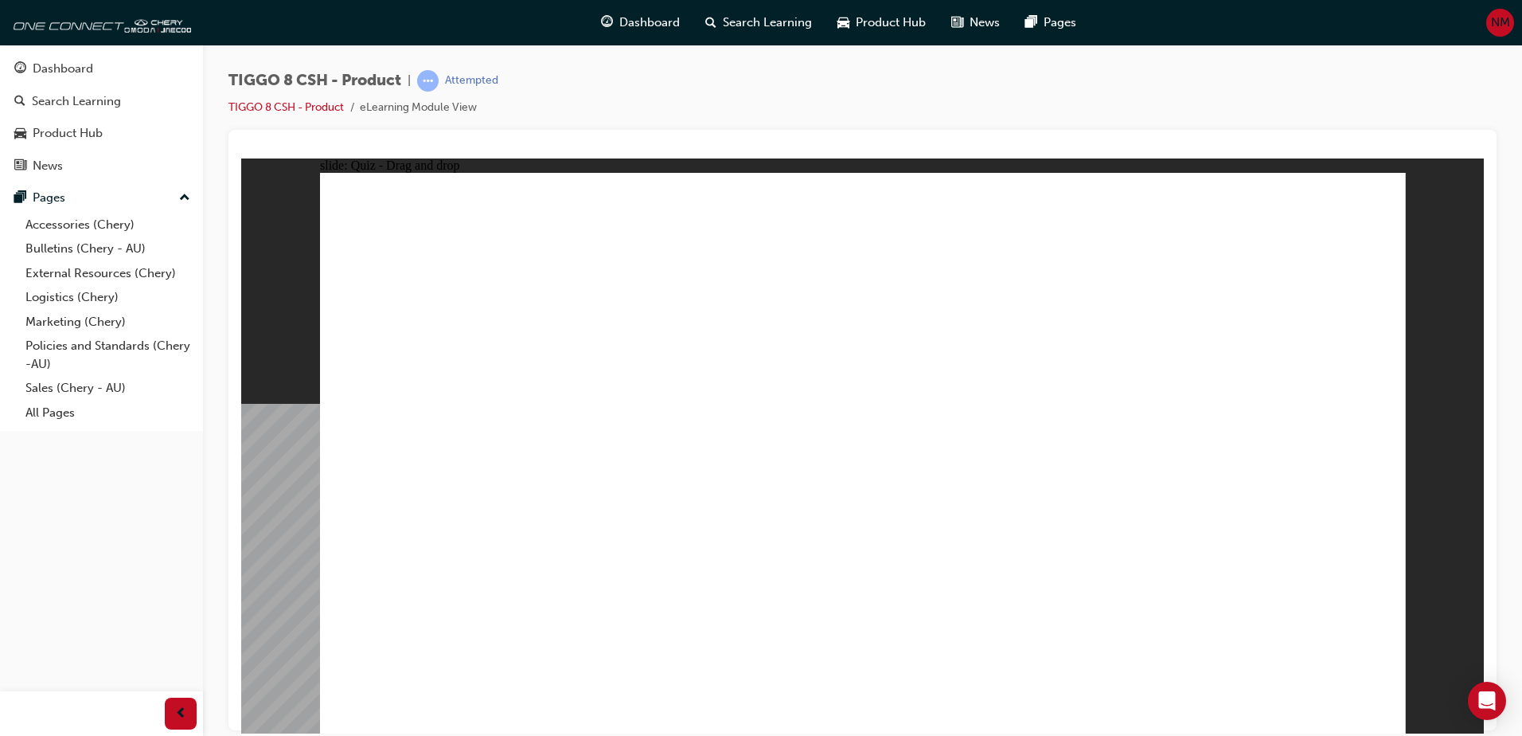
drag, startPoint x: 1182, startPoint y: 346, endPoint x: 1278, endPoint y: 462, distance: 150.4
drag, startPoint x: 989, startPoint y: 361, endPoint x: 750, endPoint y: 487, distance: 271.0
drag, startPoint x: 710, startPoint y: 505, endPoint x: 929, endPoint y: 500, distance: 219.0
drag, startPoint x: 1088, startPoint y: 230, endPoint x: 722, endPoint y: 490, distance: 448.8
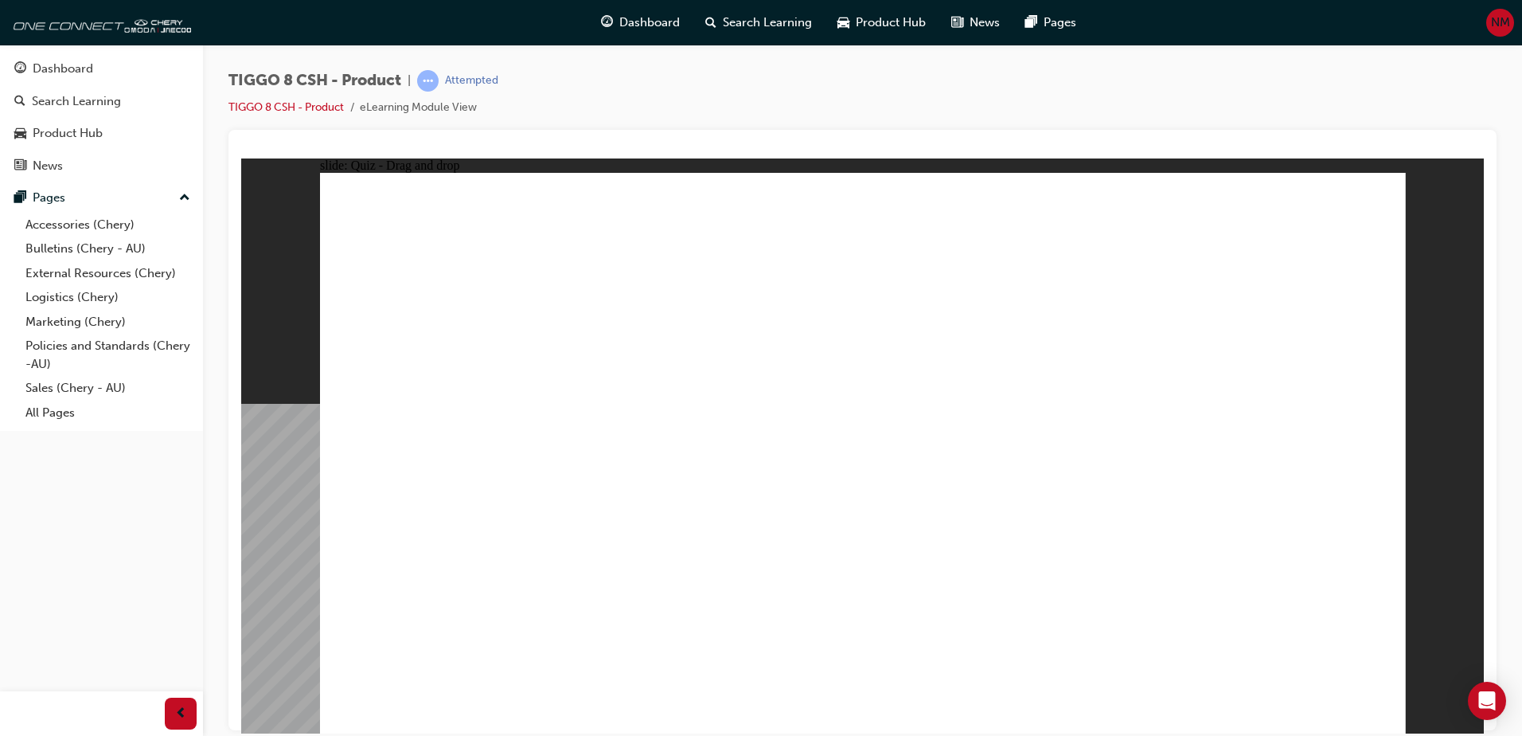
drag, startPoint x: 1291, startPoint y: 236, endPoint x: 423, endPoint y: 485, distance: 903.5
drag, startPoint x: 937, startPoint y: 329, endPoint x: 1129, endPoint y: 513, distance: 265.7
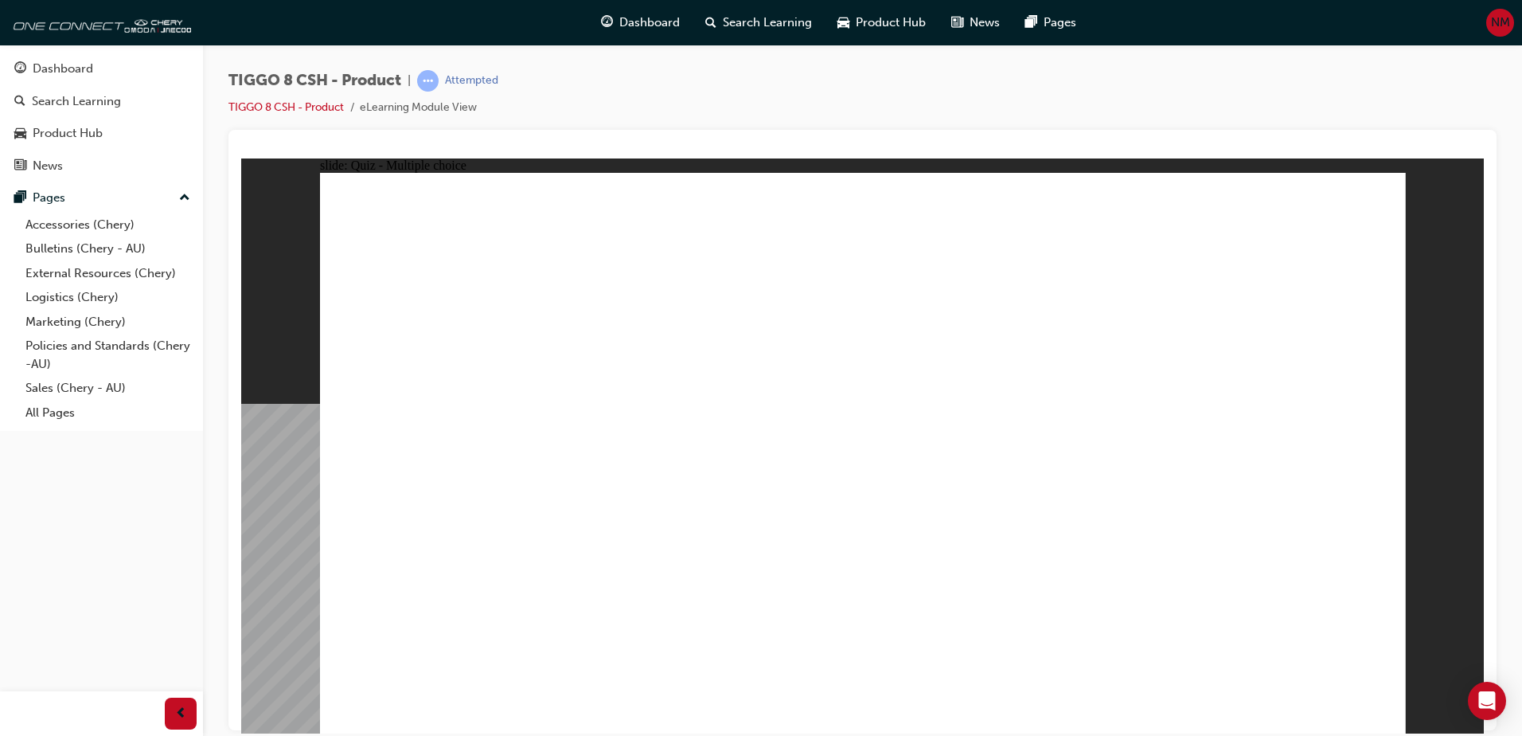
checkbox input "true"
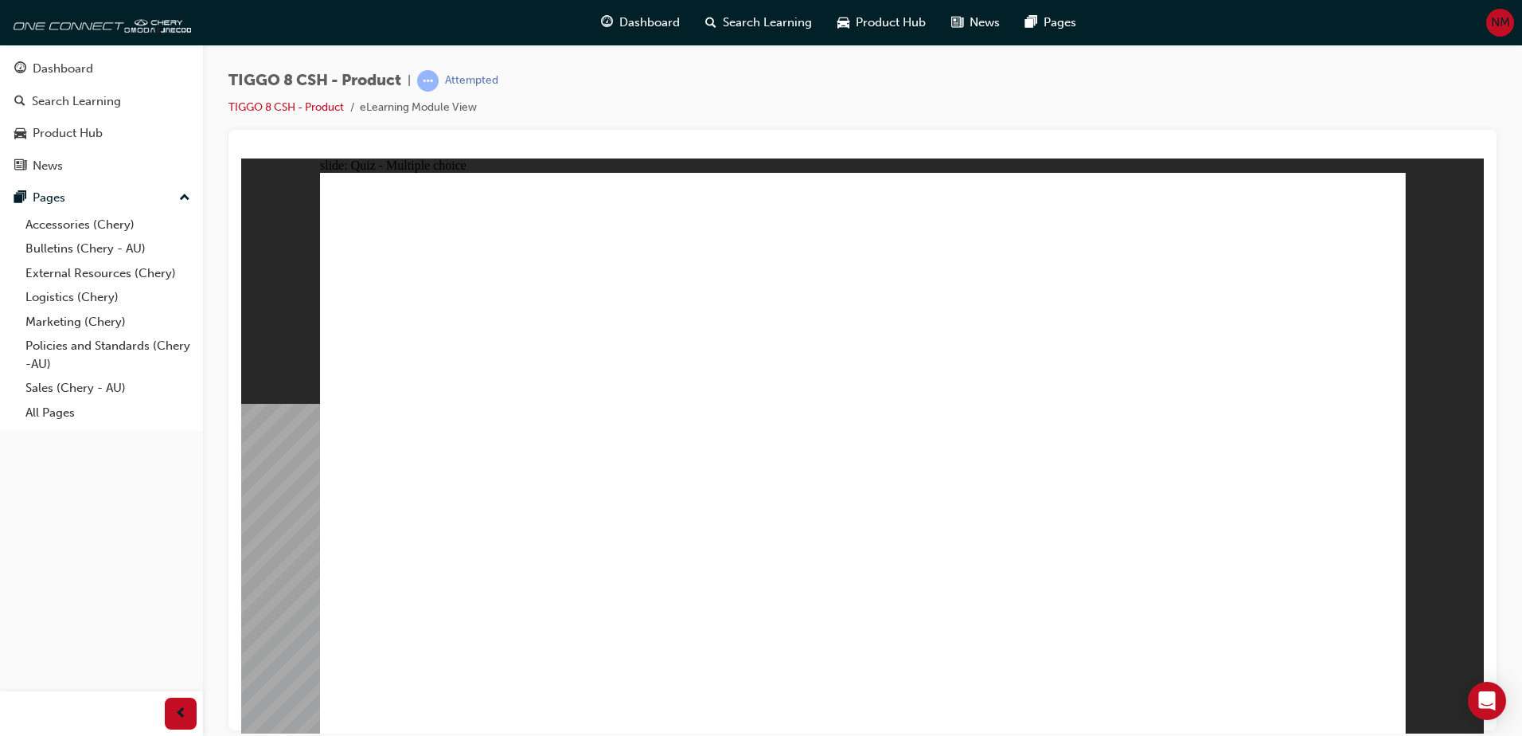
radio input "true"
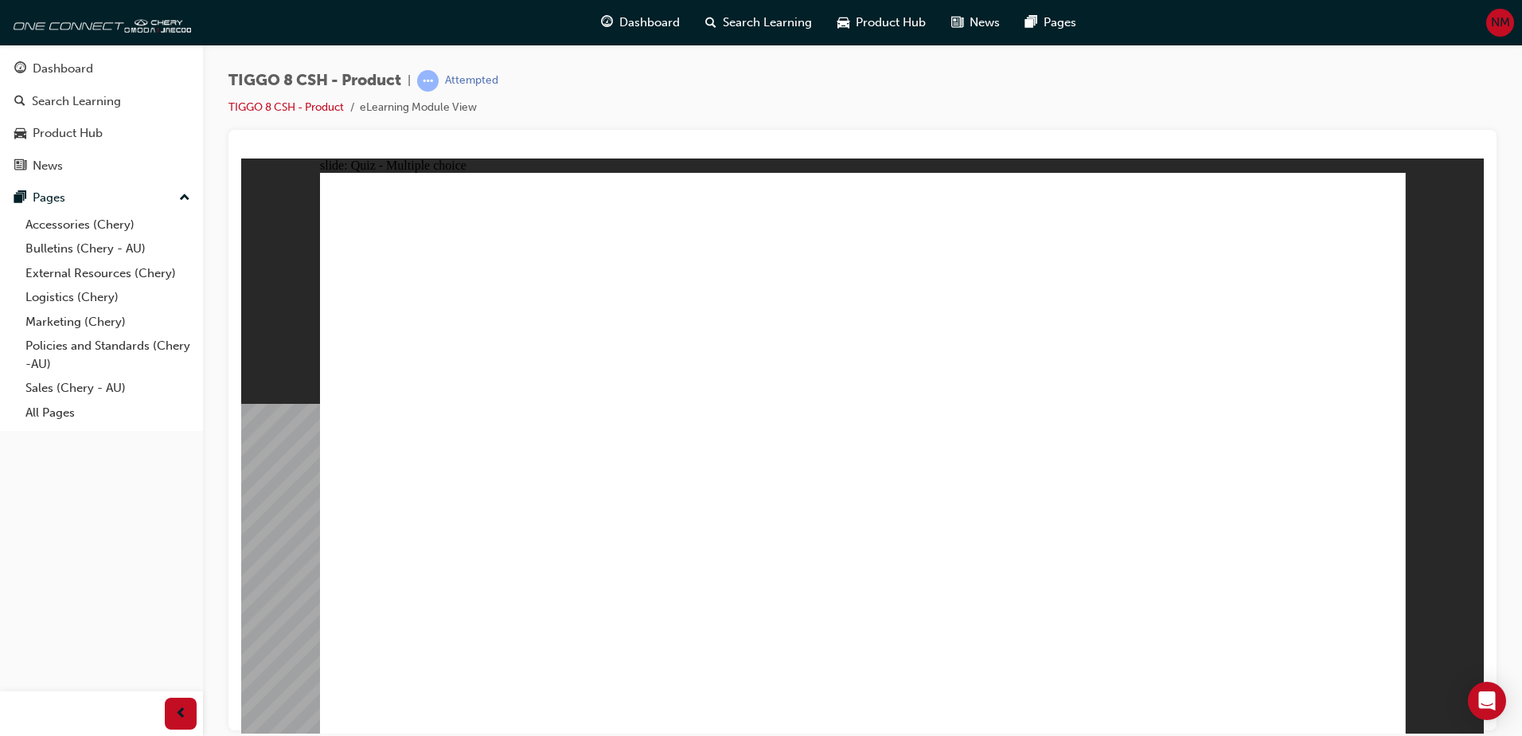
drag, startPoint x: 840, startPoint y: 530, endPoint x: 865, endPoint y: 561, distance: 40.2
drag, startPoint x: 878, startPoint y: 277, endPoint x: 950, endPoint y: 501, distance: 235.6
drag, startPoint x: 1097, startPoint y: 270, endPoint x: 969, endPoint y: 515, distance: 276.6
drag, startPoint x: 920, startPoint y: 232, endPoint x: 964, endPoint y: 533, distance: 303.3
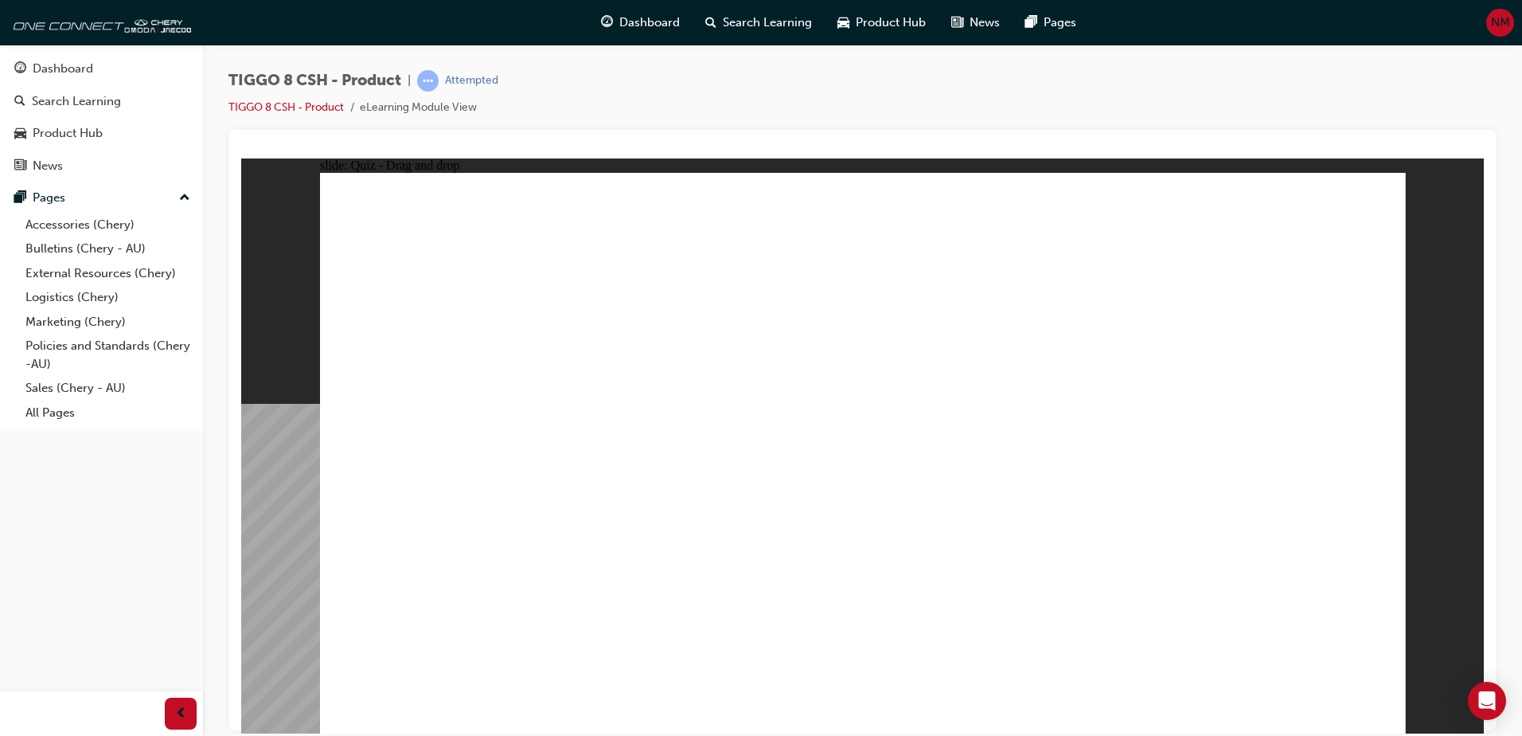
drag, startPoint x: 1313, startPoint y: 239, endPoint x: 1119, endPoint y: 546, distance: 363.5
drag, startPoint x: 1226, startPoint y: 273, endPoint x: 1063, endPoint y: 583, distance: 350.0
drag, startPoint x: 1110, startPoint y: 237, endPoint x: 1095, endPoint y: 561, distance: 324.3
drag, startPoint x: 1088, startPoint y: 318, endPoint x: 950, endPoint y: 614, distance: 325.8
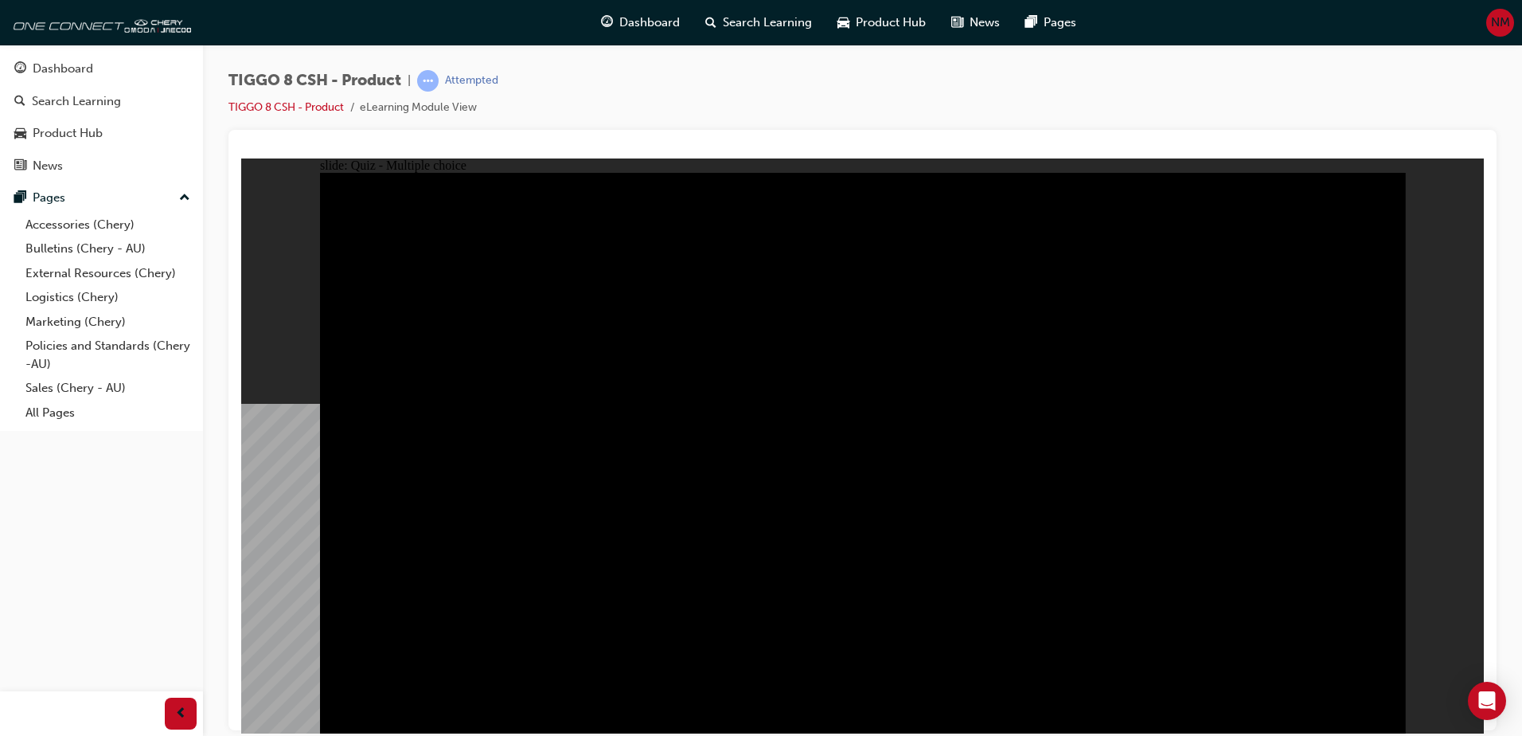
radio input "true"
drag, startPoint x: 423, startPoint y: 332, endPoint x: 587, endPoint y: 367, distance: 166.9
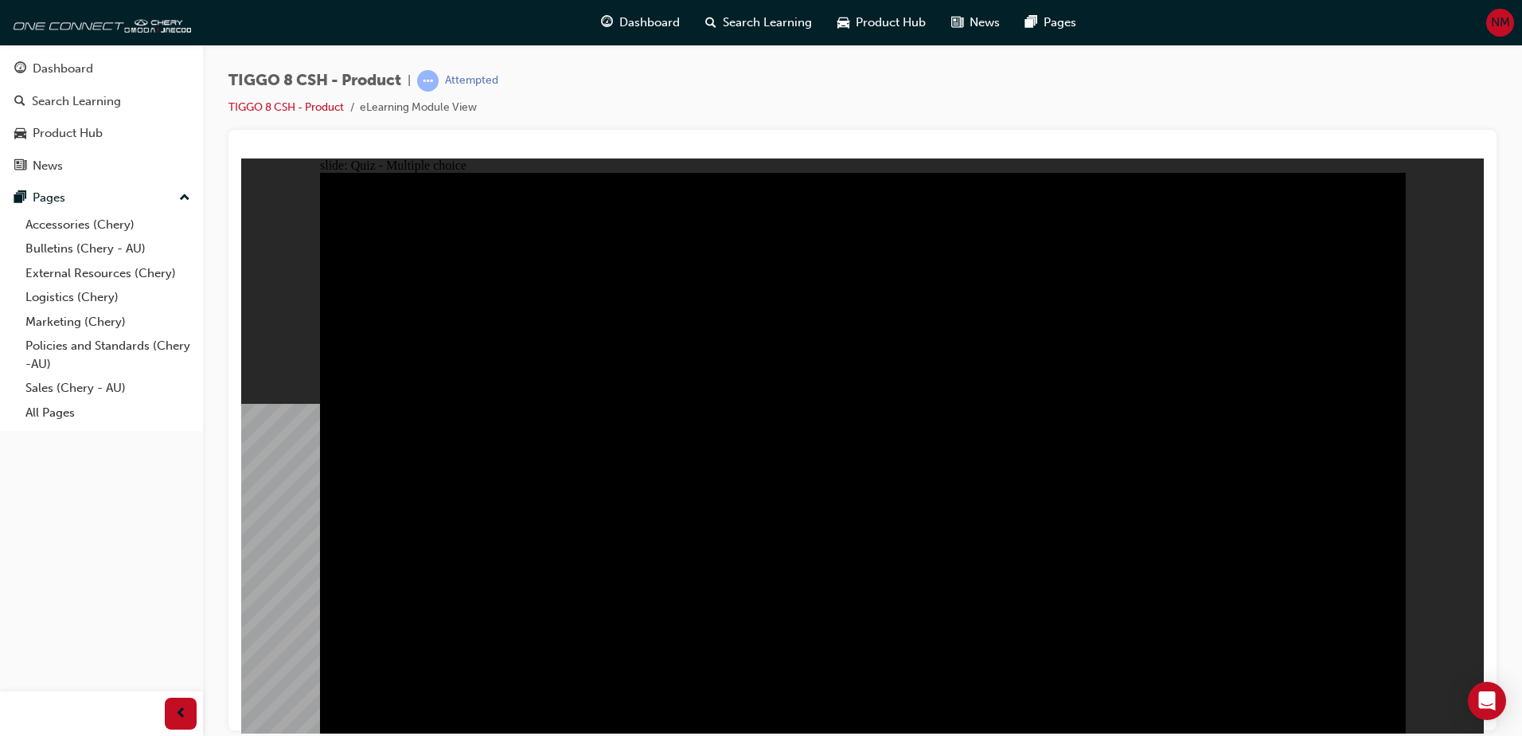
radio input "true"
drag, startPoint x: 861, startPoint y: 543, endPoint x: 887, endPoint y: 644, distance: 104.3
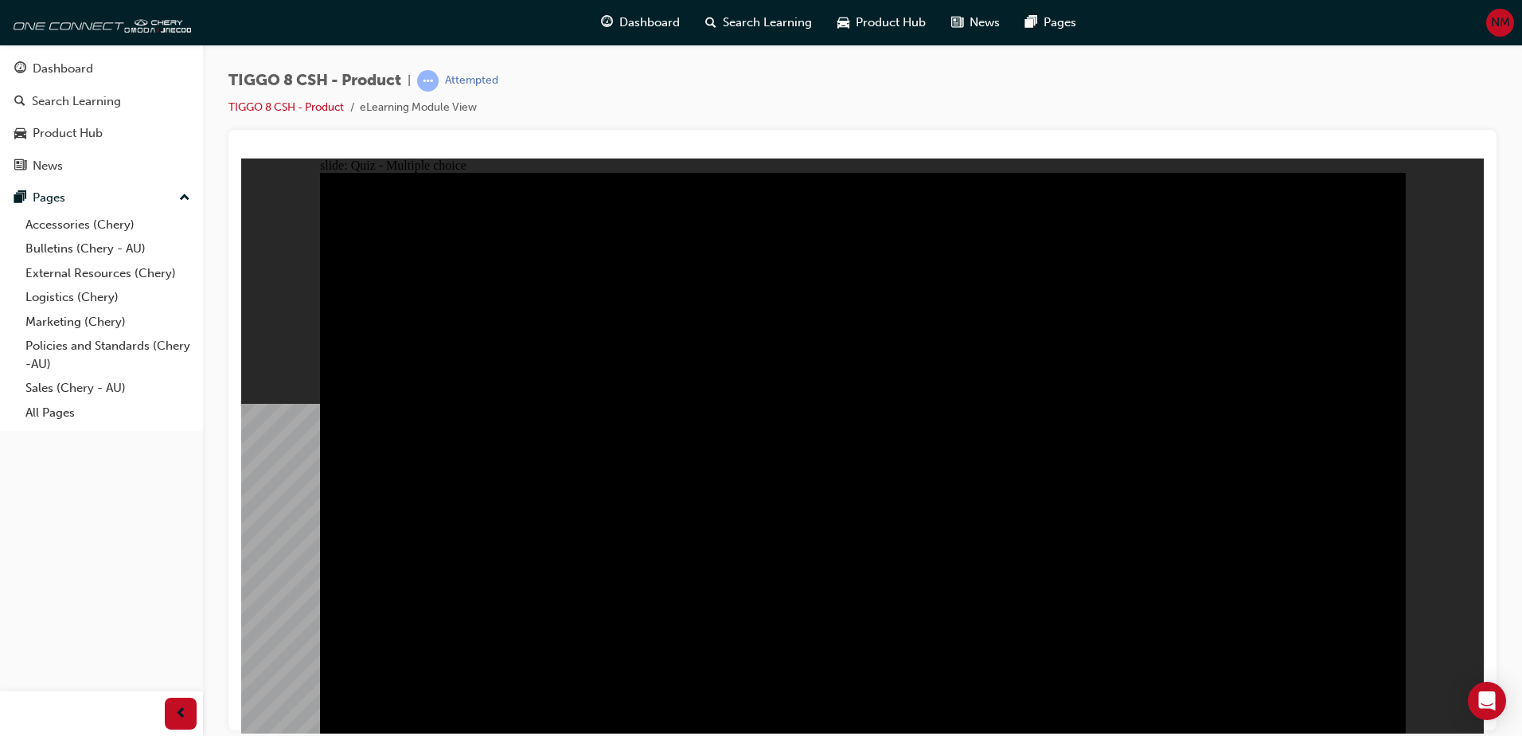
radio input "true"
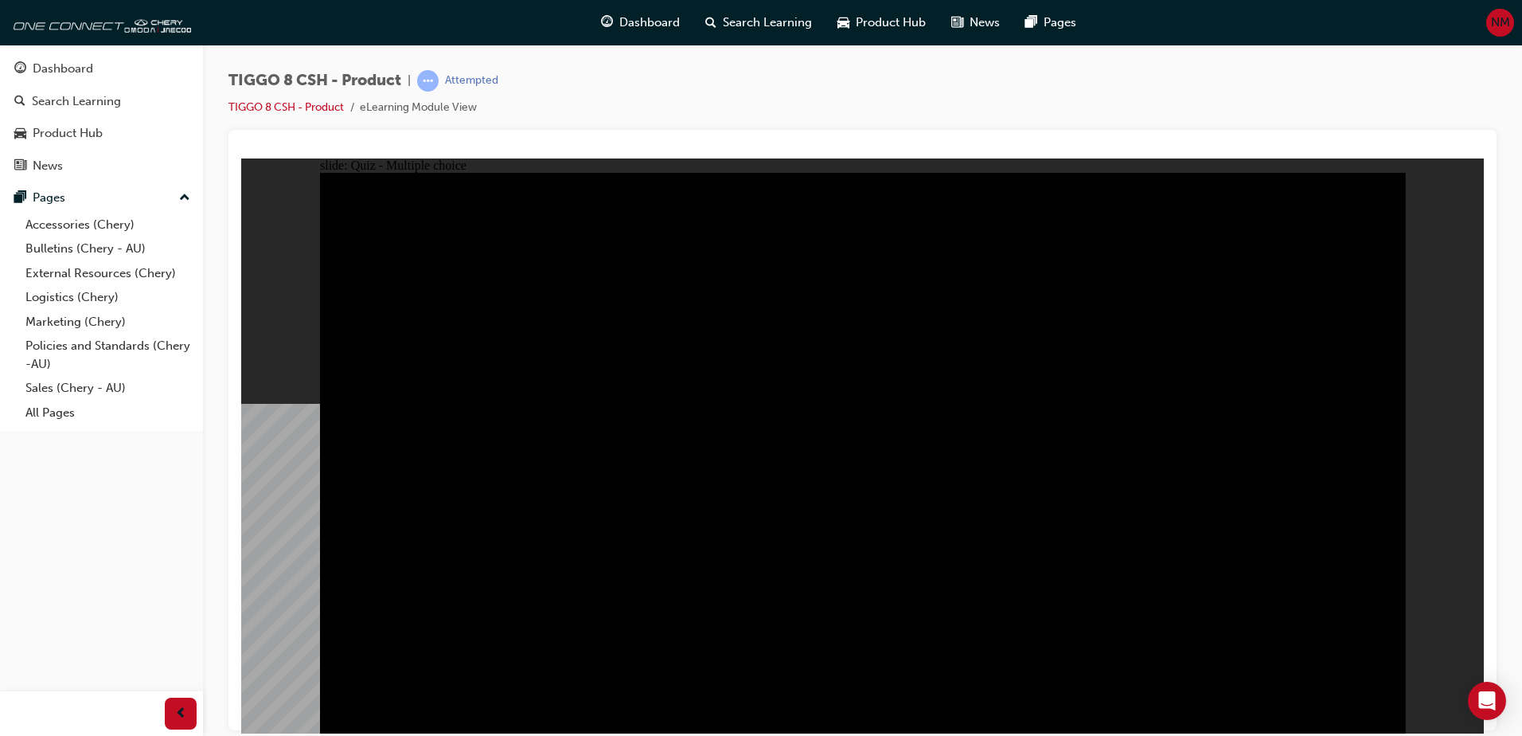
checkbox input "true"
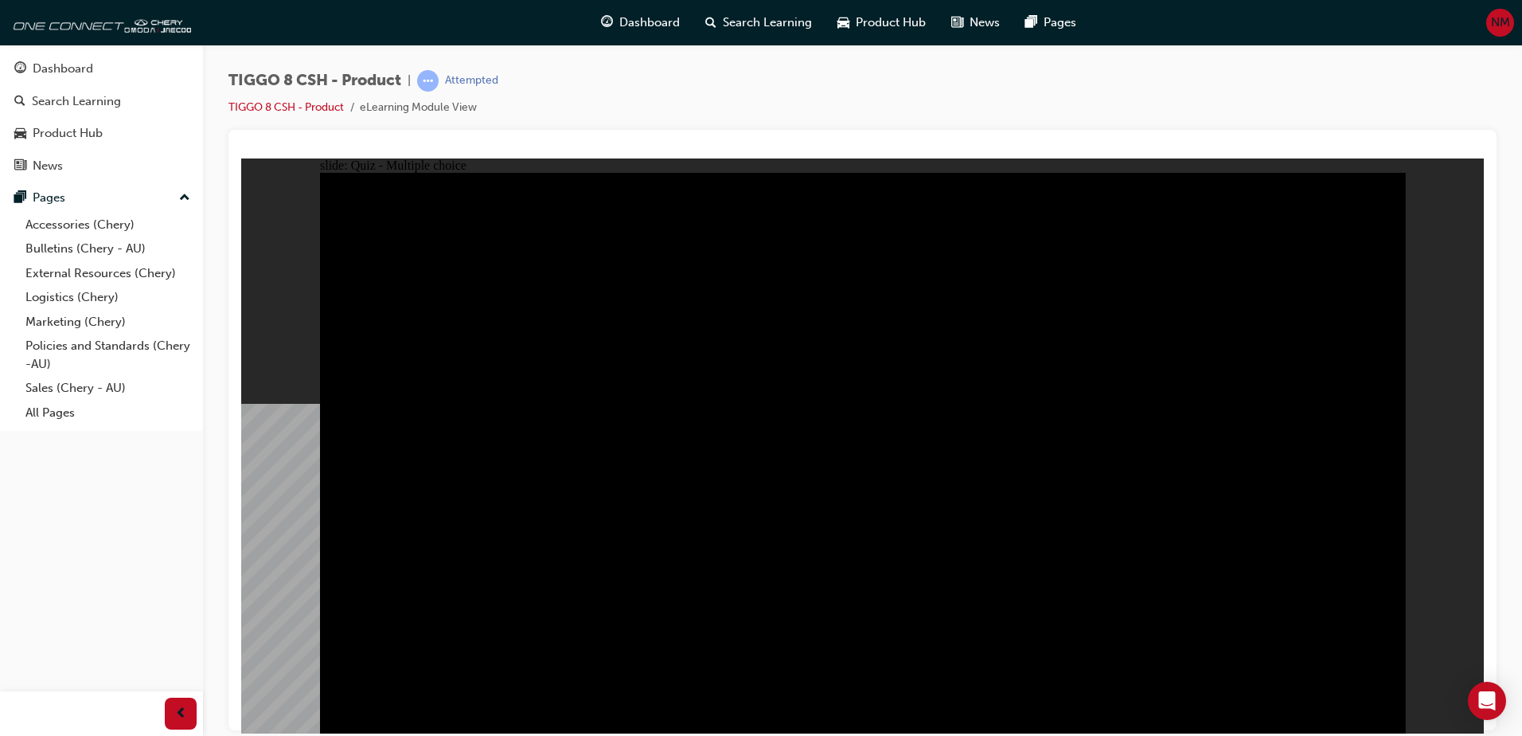
checkbox input "true"
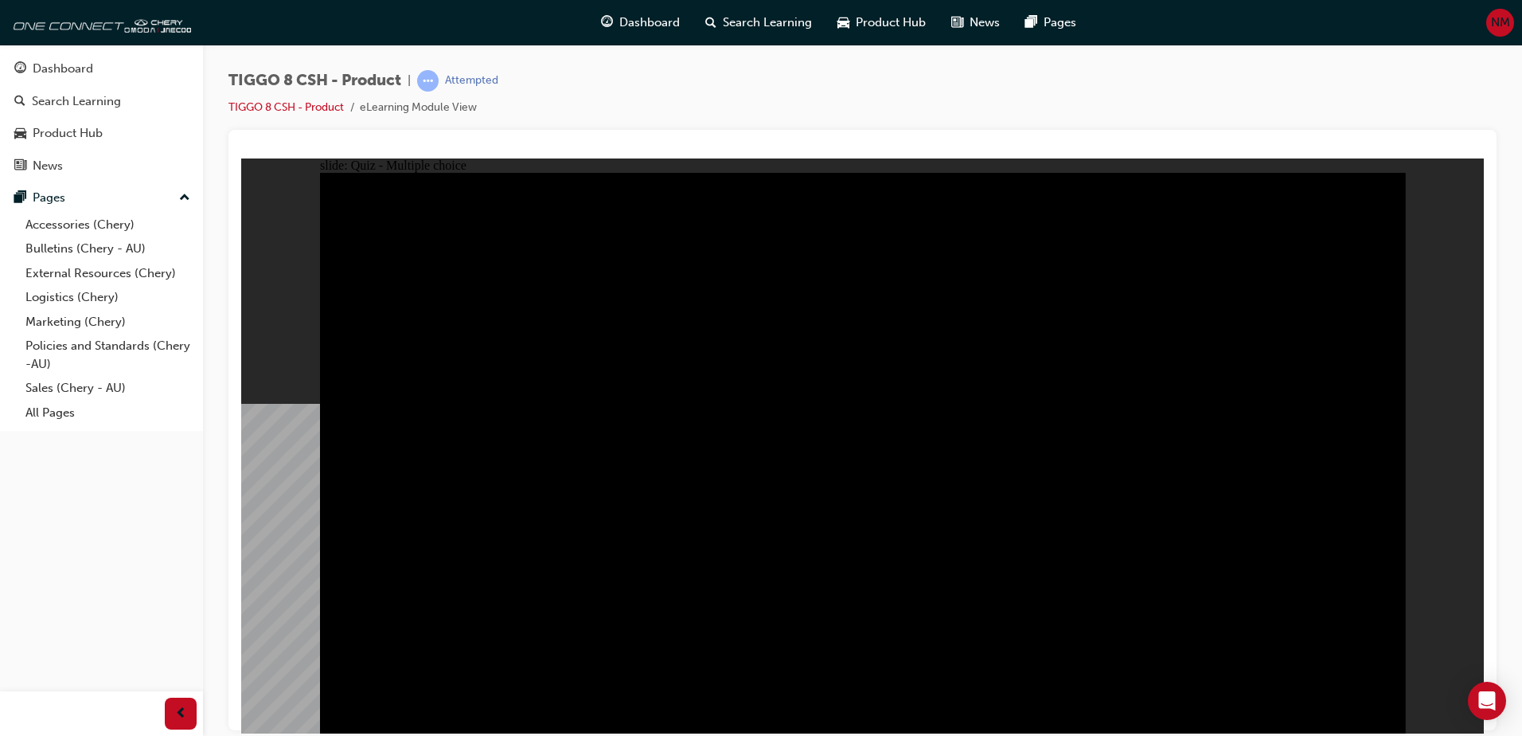
checkbox input "true"
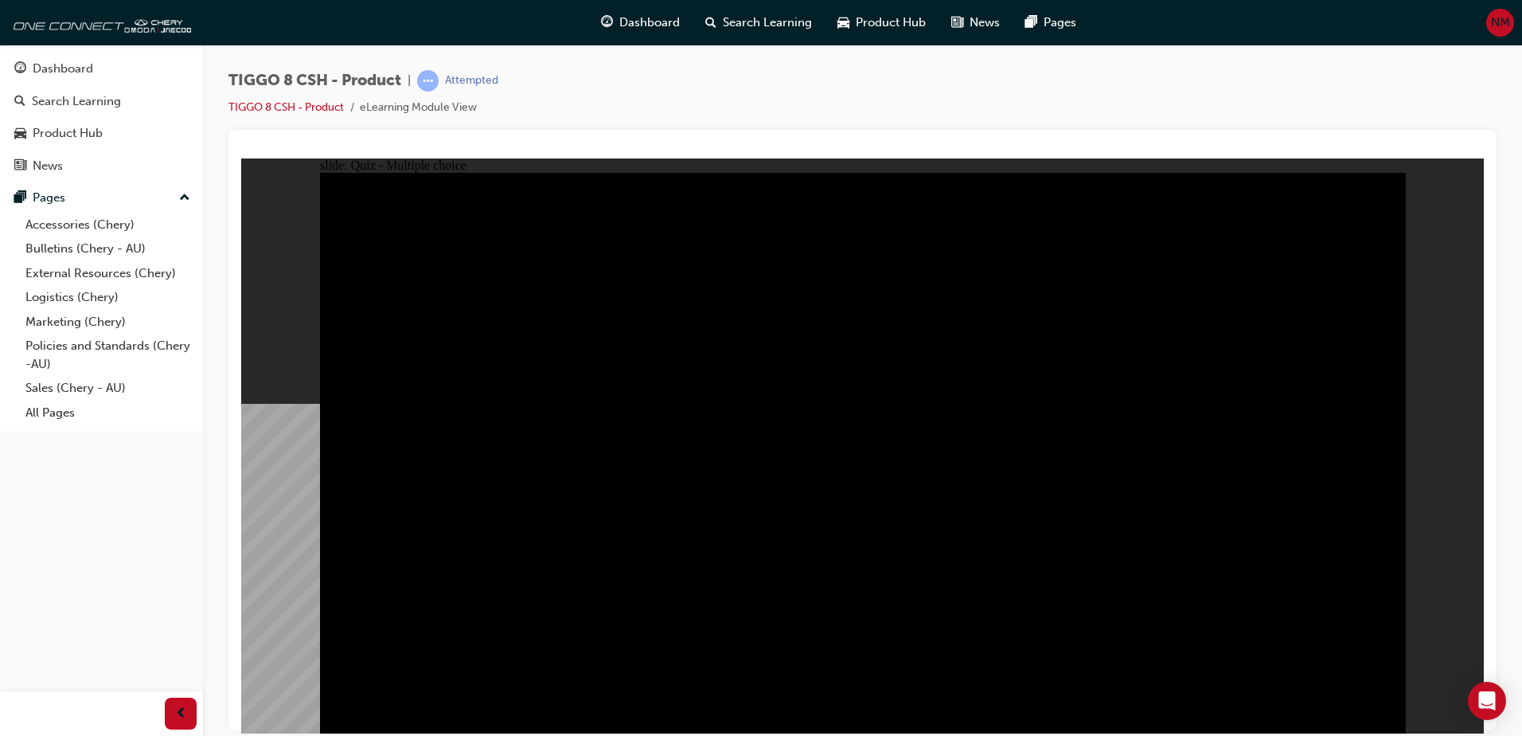
checkbox input "true"
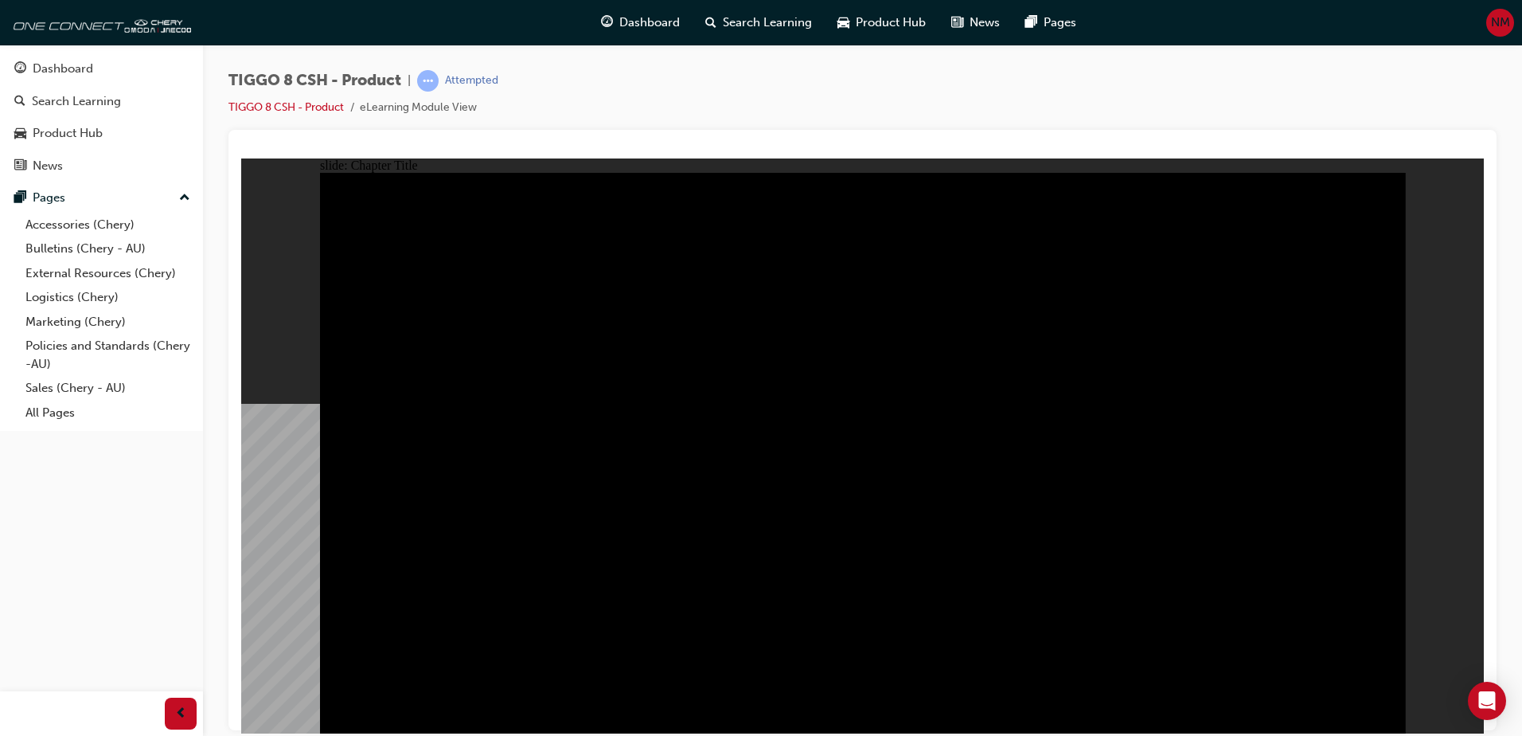
radio input "true"
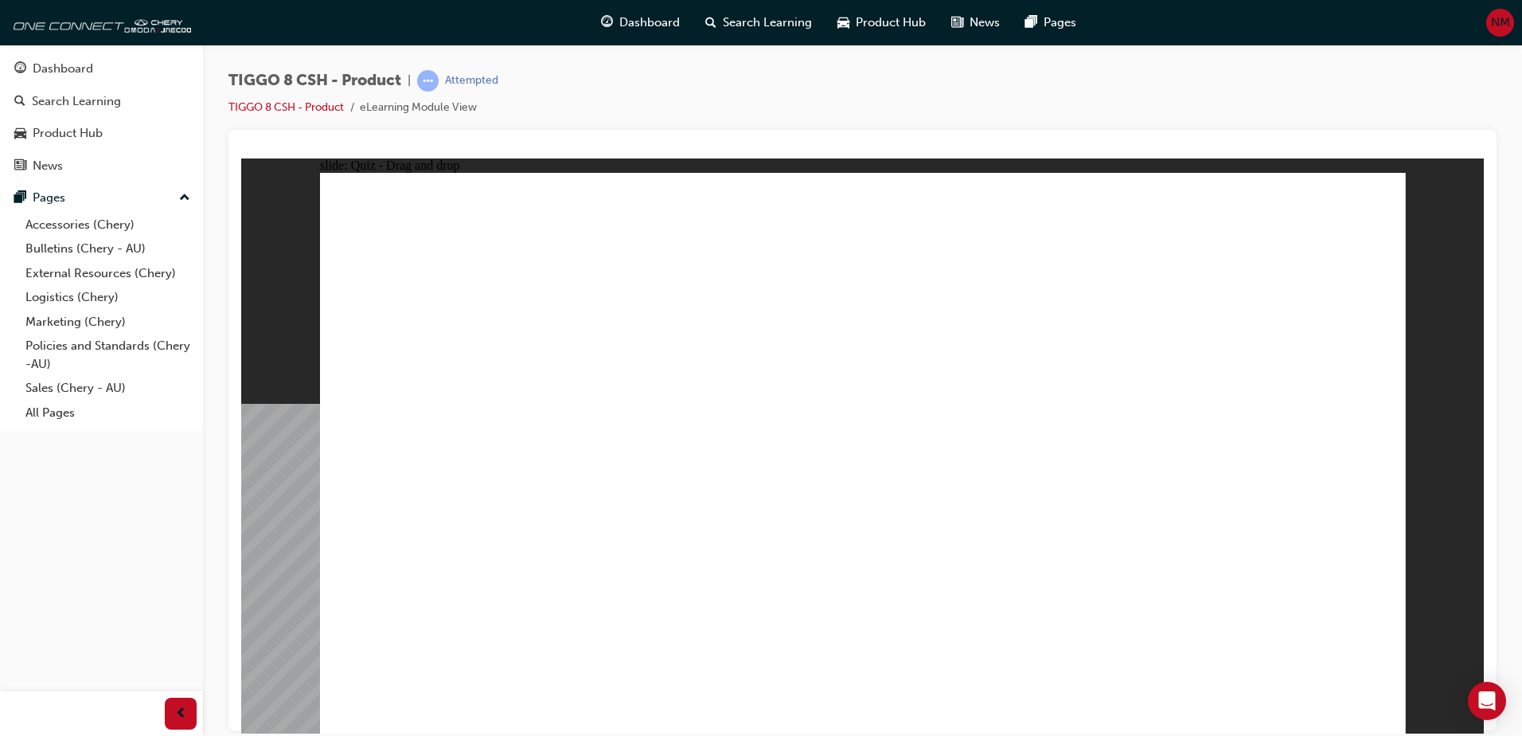
drag, startPoint x: 1001, startPoint y: 359, endPoint x: 929, endPoint y: 500, distance: 158.4
drag, startPoint x: 1109, startPoint y: 232, endPoint x: 753, endPoint y: 458, distance: 421.1
drag, startPoint x: 843, startPoint y: 229, endPoint x: 1091, endPoint y: 474, distance: 348.4
drag, startPoint x: 1308, startPoint y: 259, endPoint x: 1316, endPoint y: 524, distance: 264.4
drag, startPoint x: 1305, startPoint y: 491, endPoint x: 476, endPoint y: 507, distance: 828.8
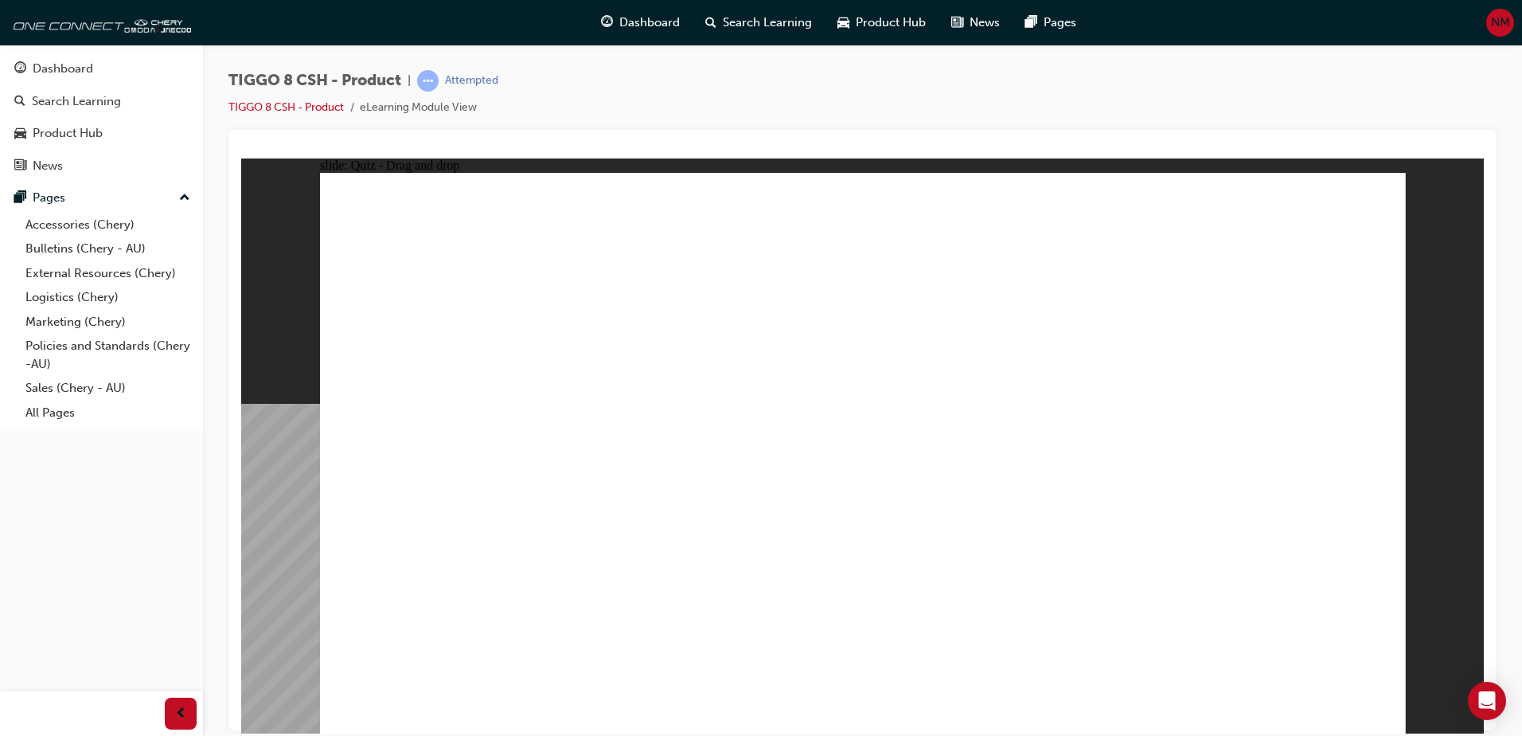
drag, startPoint x: 1230, startPoint y: 436, endPoint x: 1281, endPoint y: 475, distance: 64.2
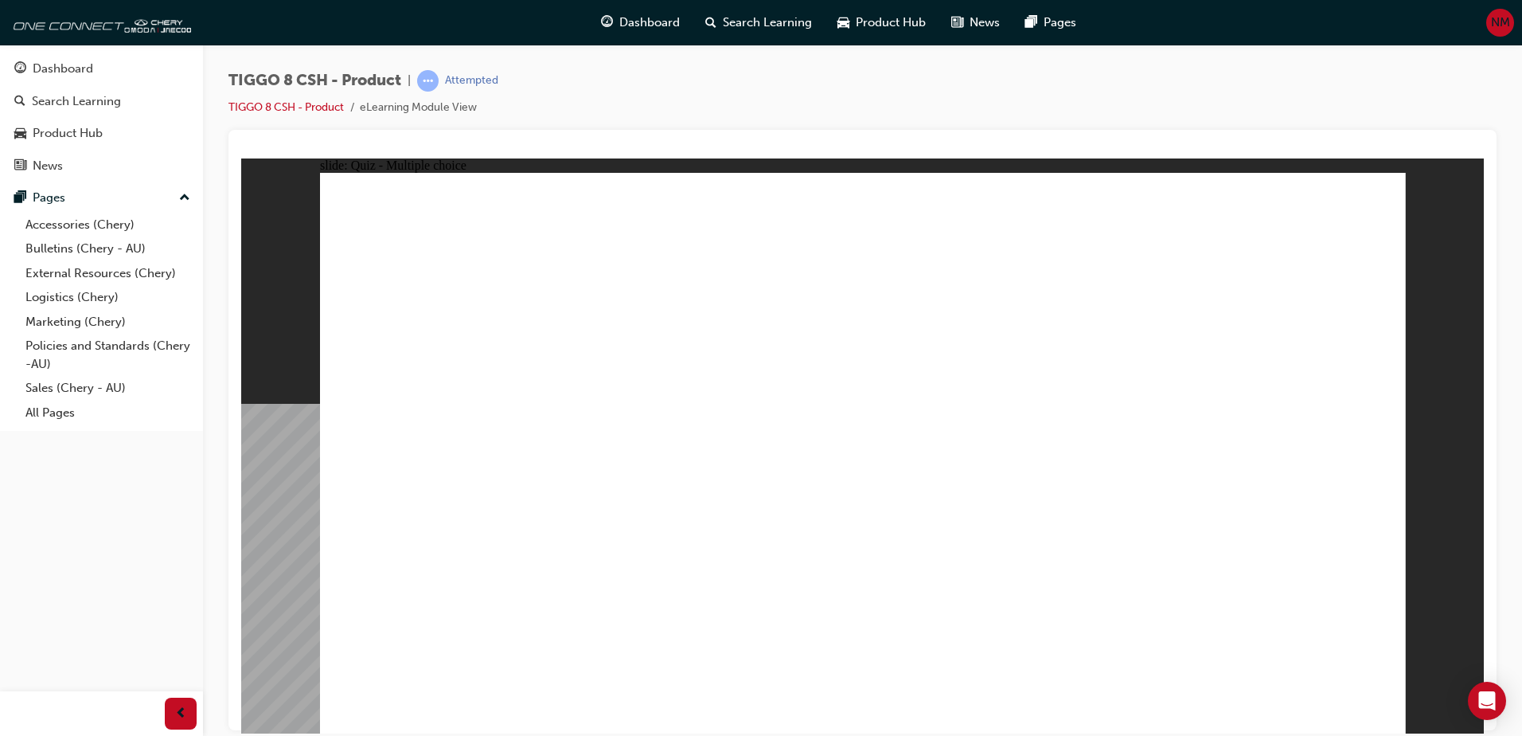
checkbox input "true"
radio input "true"
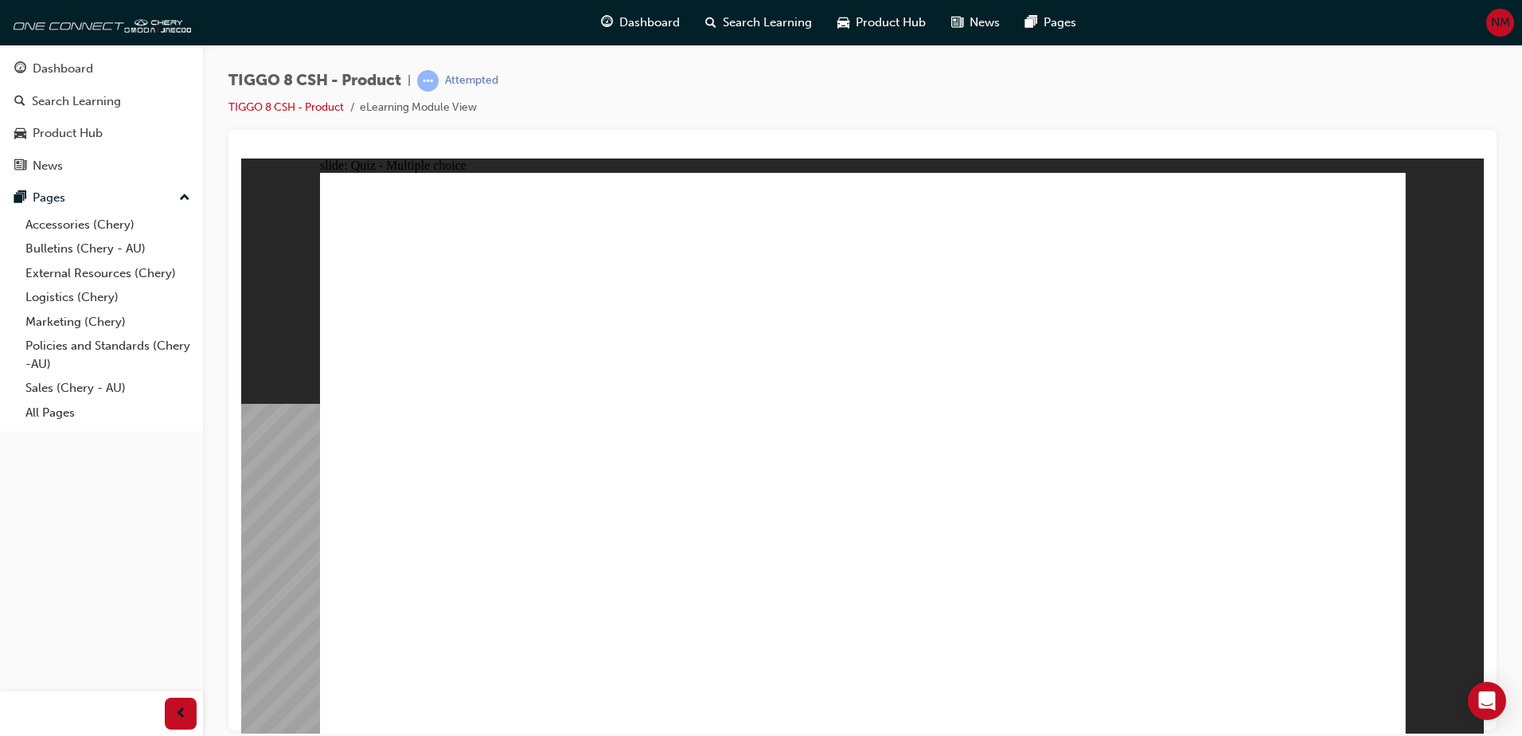
drag, startPoint x: 897, startPoint y: 282, endPoint x: 1032, endPoint y: 614, distance: 358.2
drag, startPoint x: 927, startPoint y: 396, endPoint x: 1000, endPoint y: 633, distance: 247.5
drag, startPoint x: 1105, startPoint y: 303, endPoint x: 1062, endPoint y: 591, distance: 290.6
drag, startPoint x: 1086, startPoint y: 281, endPoint x: 1081, endPoint y: 341, distance: 60.7
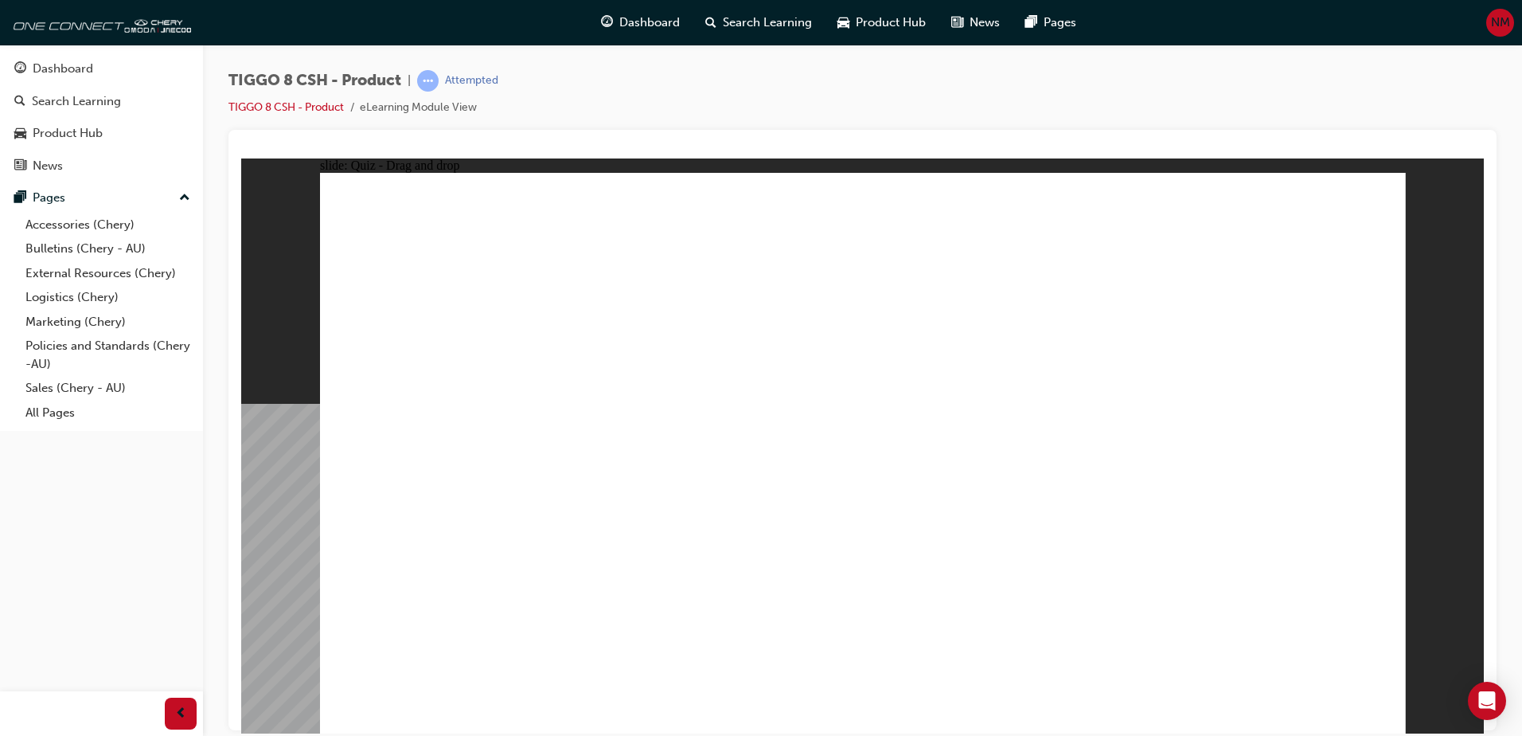
drag, startPoint x: 1119, startPoint y: 282, endPoint x: 1120, endPoint y: 505, distance: 223.7
drag, startPoint x: 1131, startPoint y: 240, endPoint x: 1179, endPoint y: 693, distance: 456.2
drag, startPoint x: 1079, startPoint y: 243, endPoint x: 1091, endPoint y: 546, distance: 303.5
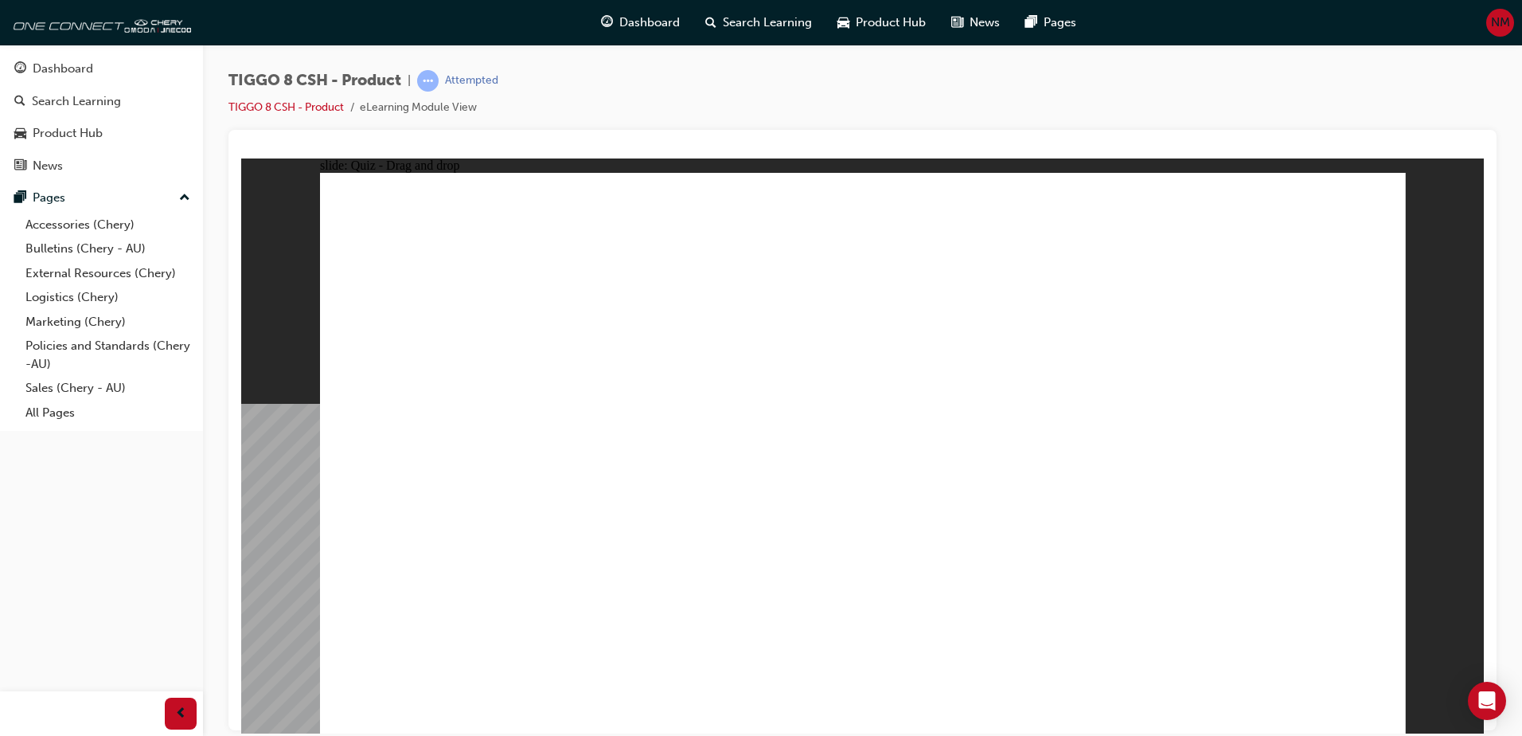
drag, startPoint x: 879, startPoint y: 233, endPoint x: 981, endPoint y: 566, distance: 348.0
drag, startPoint x: 1271, startPoint y: 279, endPoint x: 1118, endPoint y: 595, distance: 350.7
drag, startPoint x: 1314, startPoint y: 213, endPoint x: 1307, endPoint y: 235, distance: 22.7
drag, startPoint x: 1308, startPoint y: 244, endPoint x: 1063, endPoint y: 570, distance: 407.6
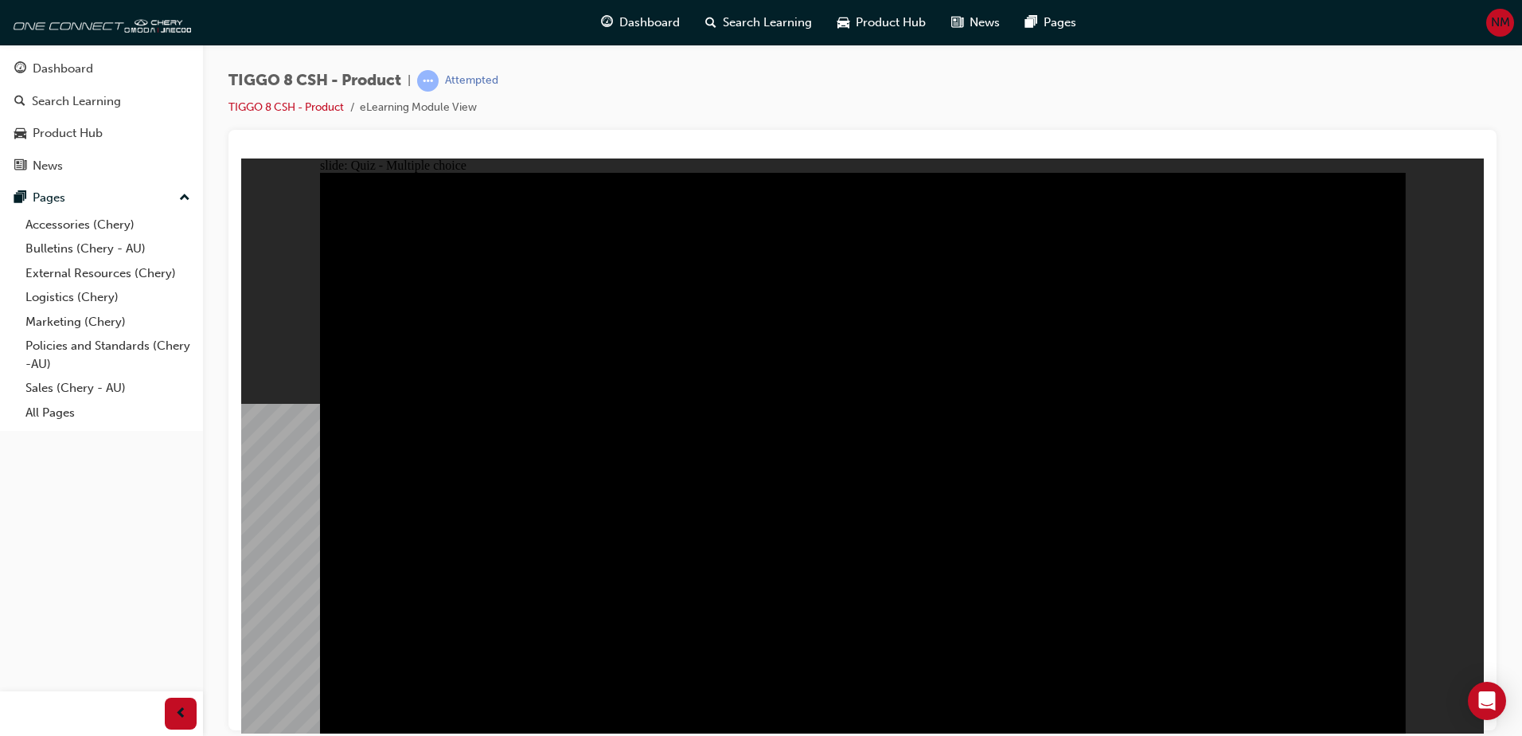
radio input "true"
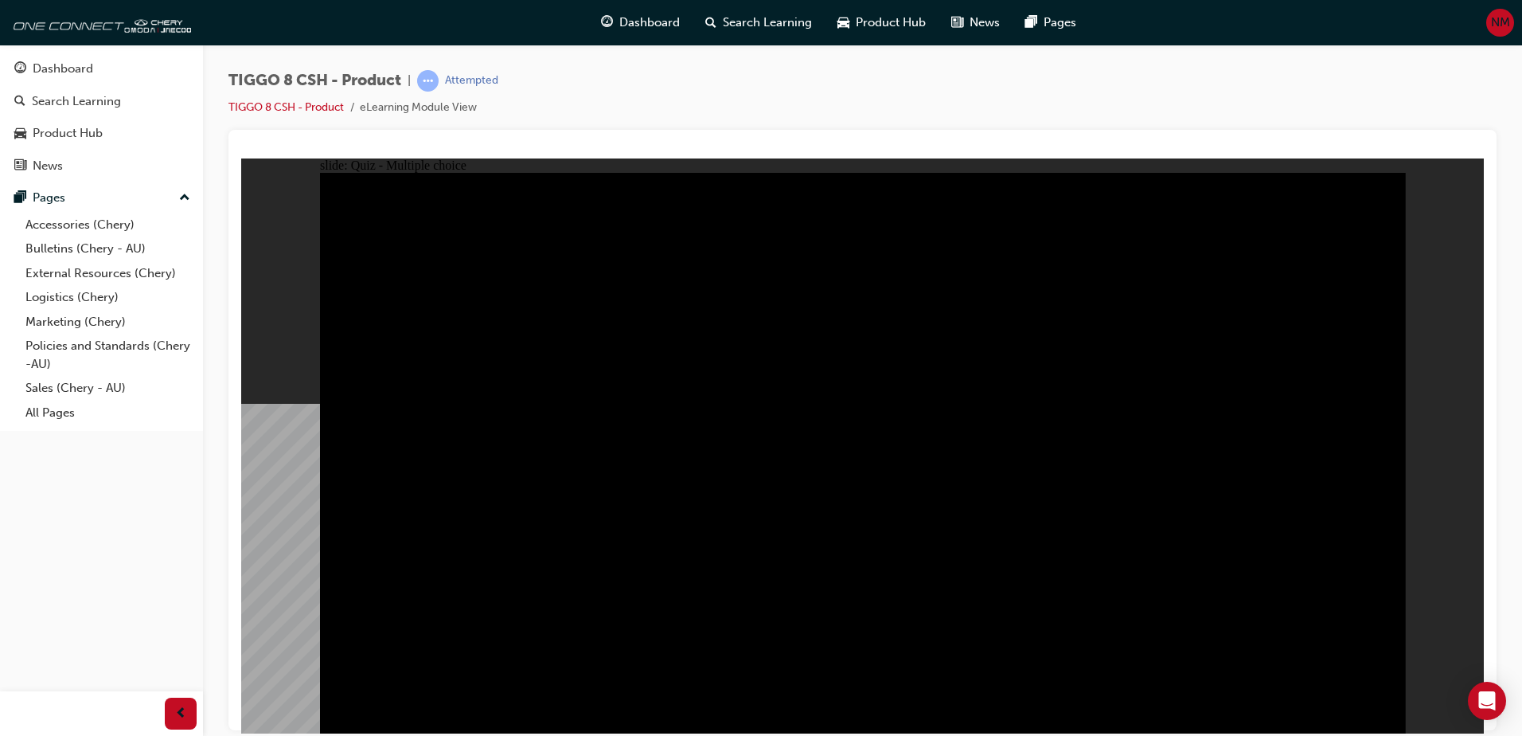
radio input "true"
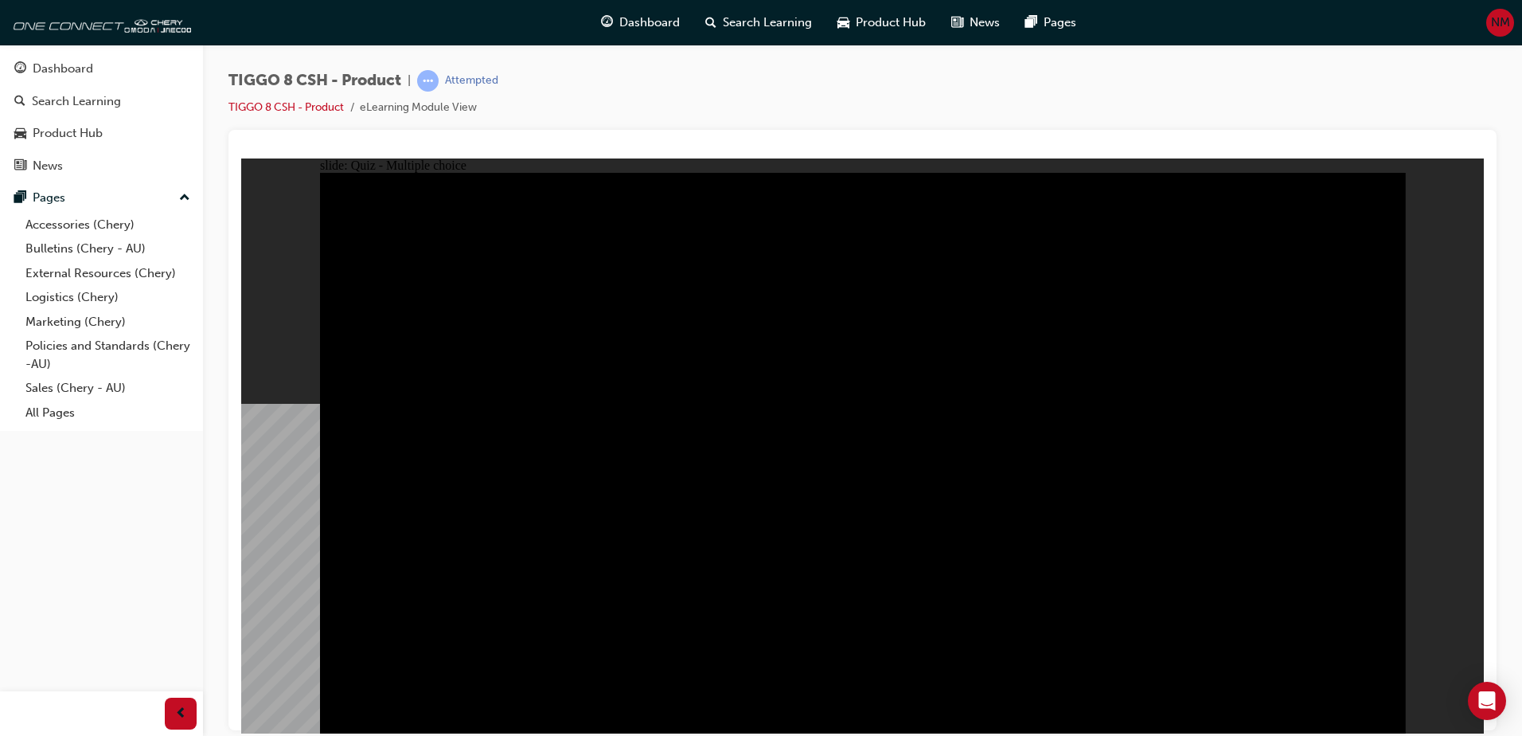
radio input "true"
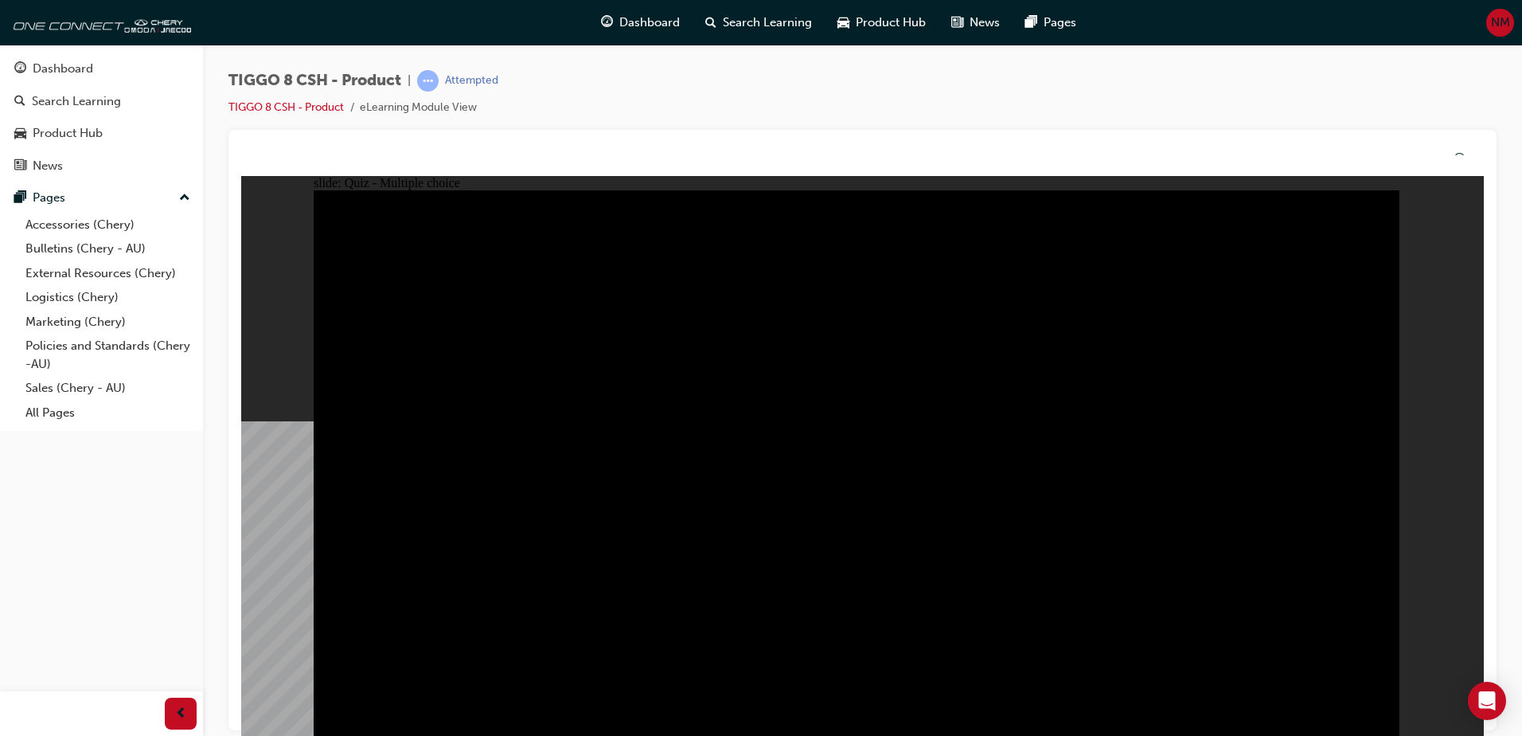
drag, startPoint x: 830, startPoint y: 550, endPoint x: 821, endPoint y: 633, distance: 83.2
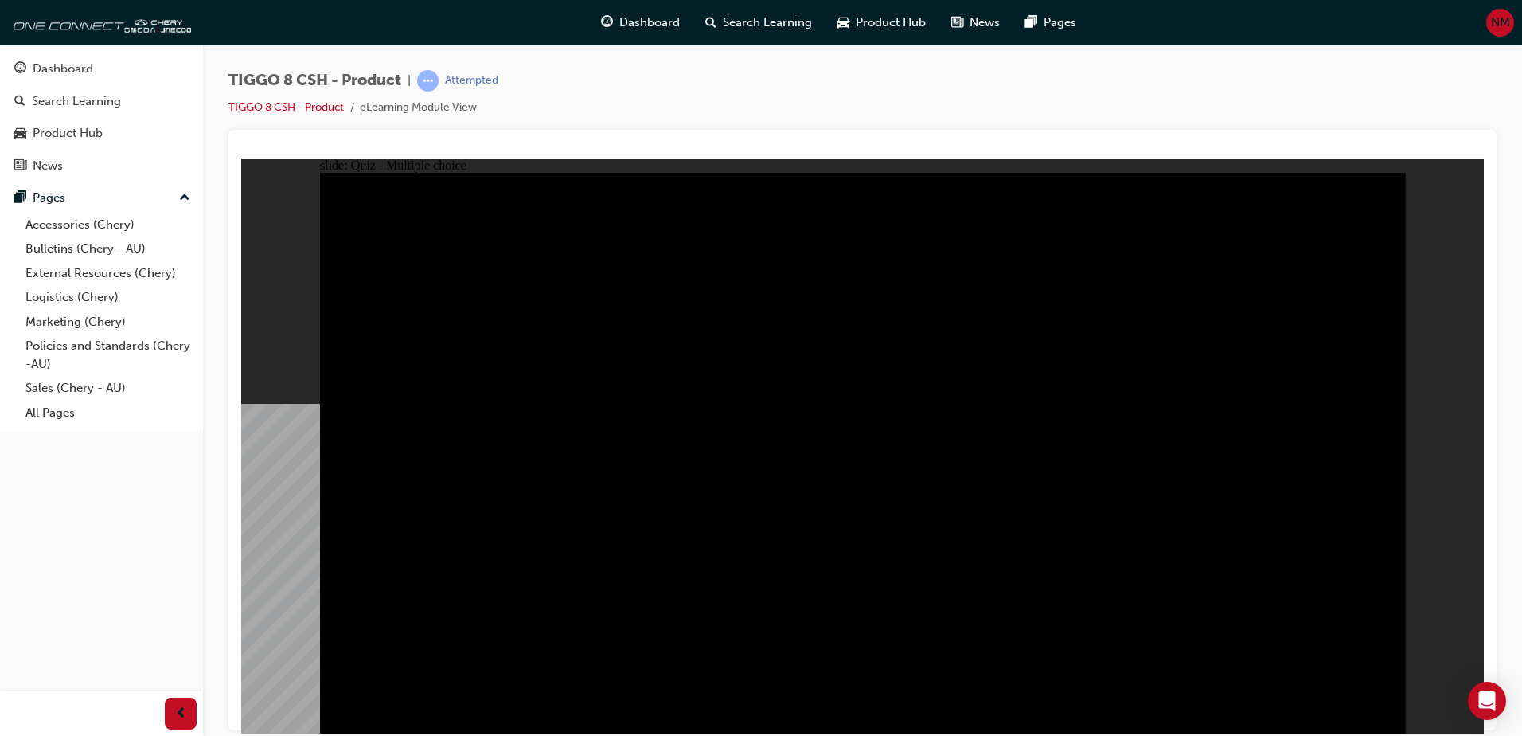
checkbox input "true"
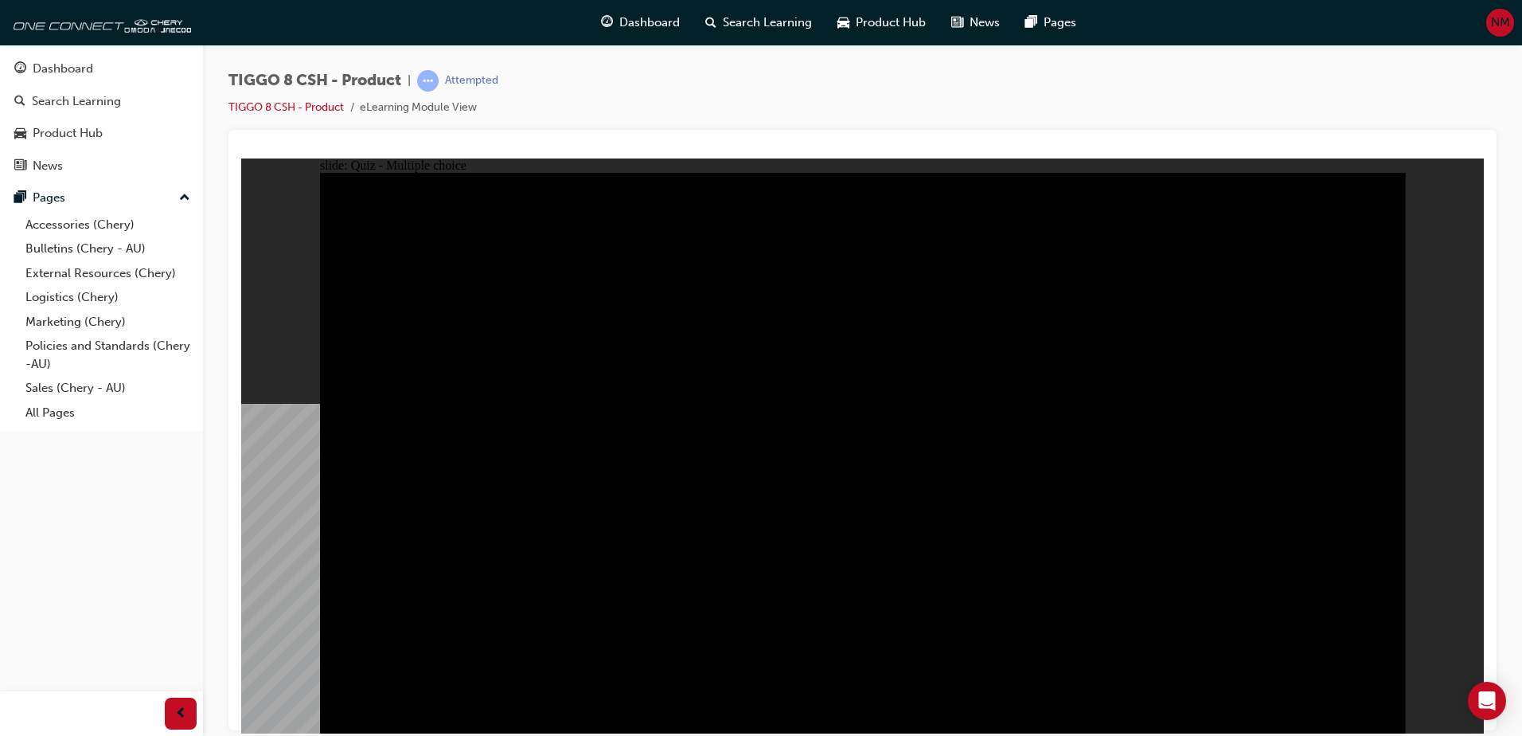
checkbox input "false"
checkbox input "true"
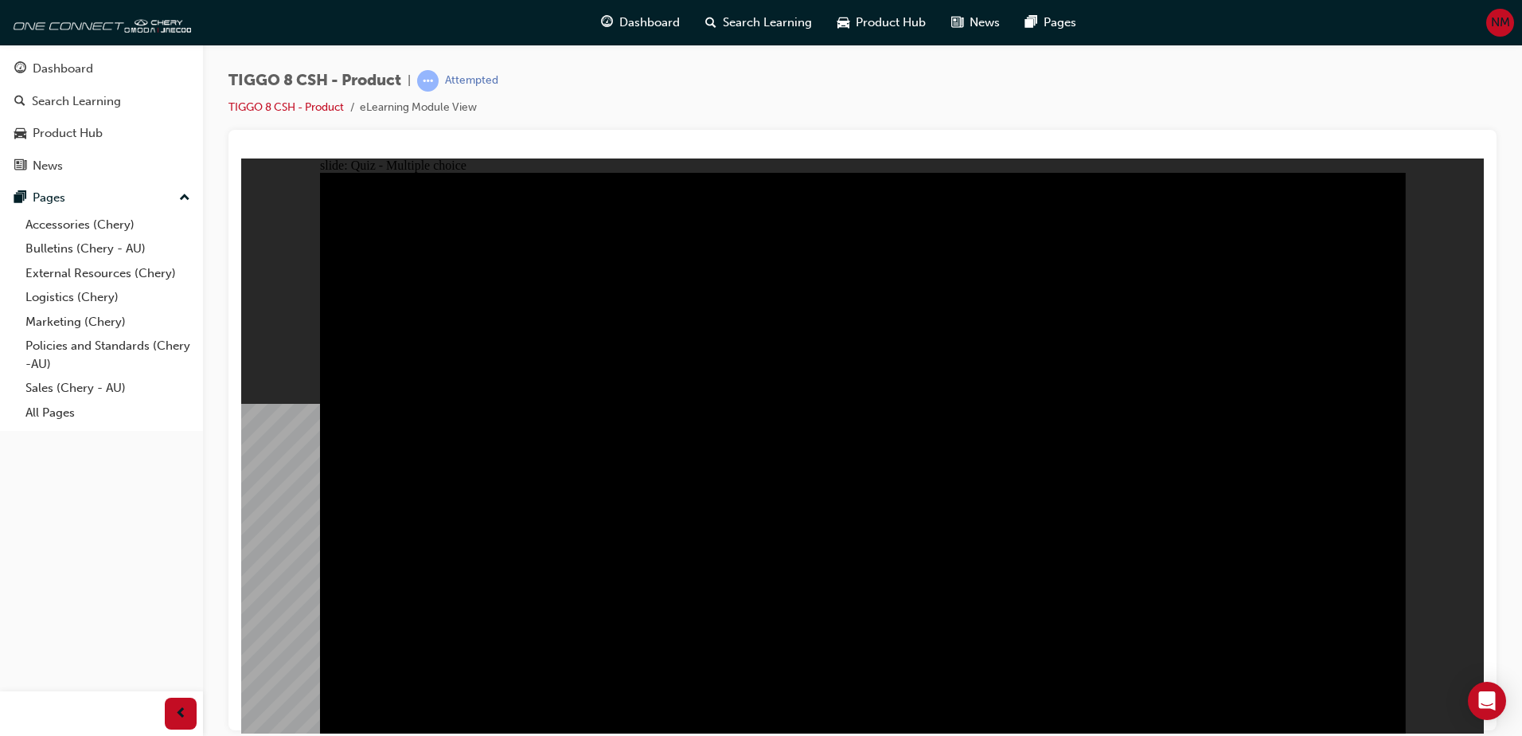
drag, startPoint x: 825, startPoint y: 544, endPoint x: 853, endPoint y: 559, distance: 30.6
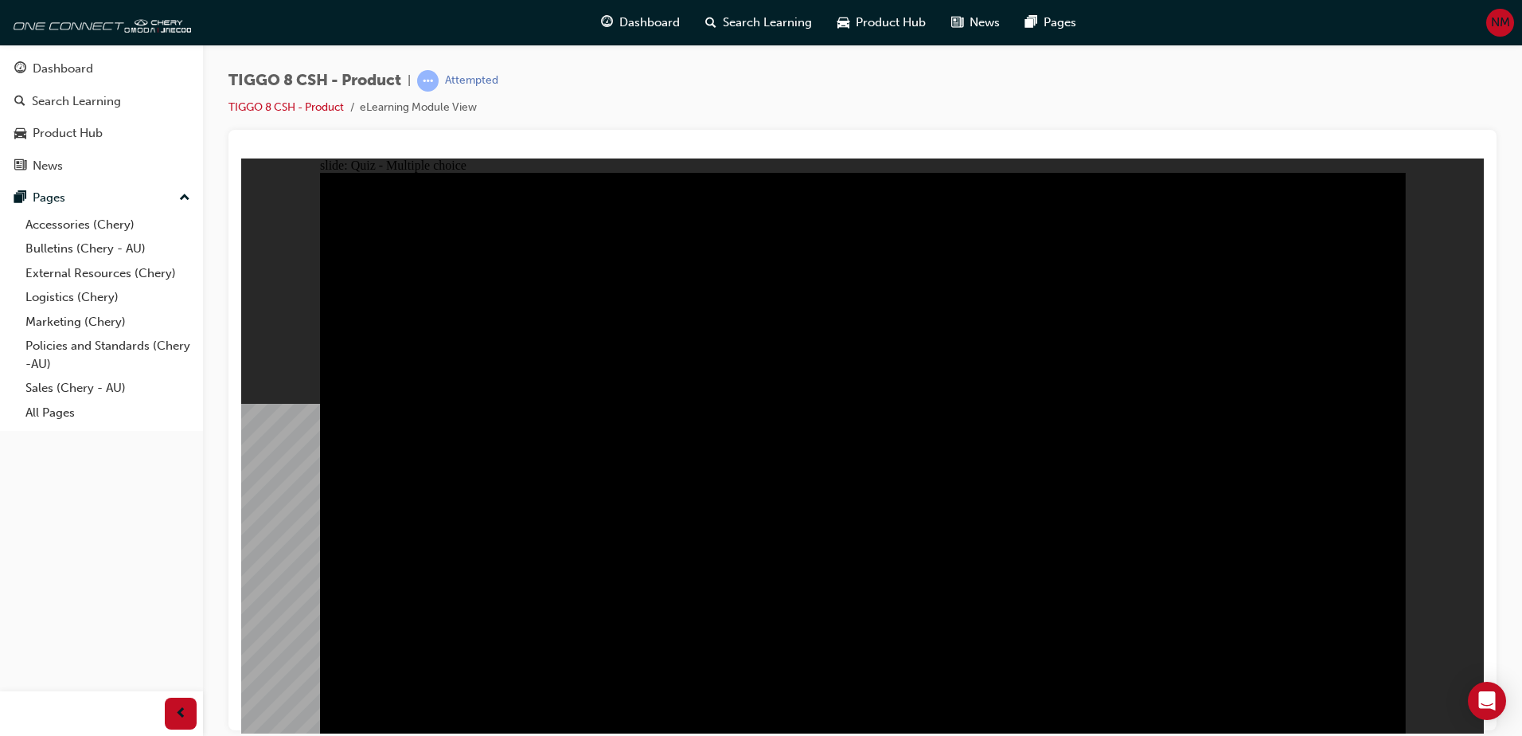
checkbox input "true"
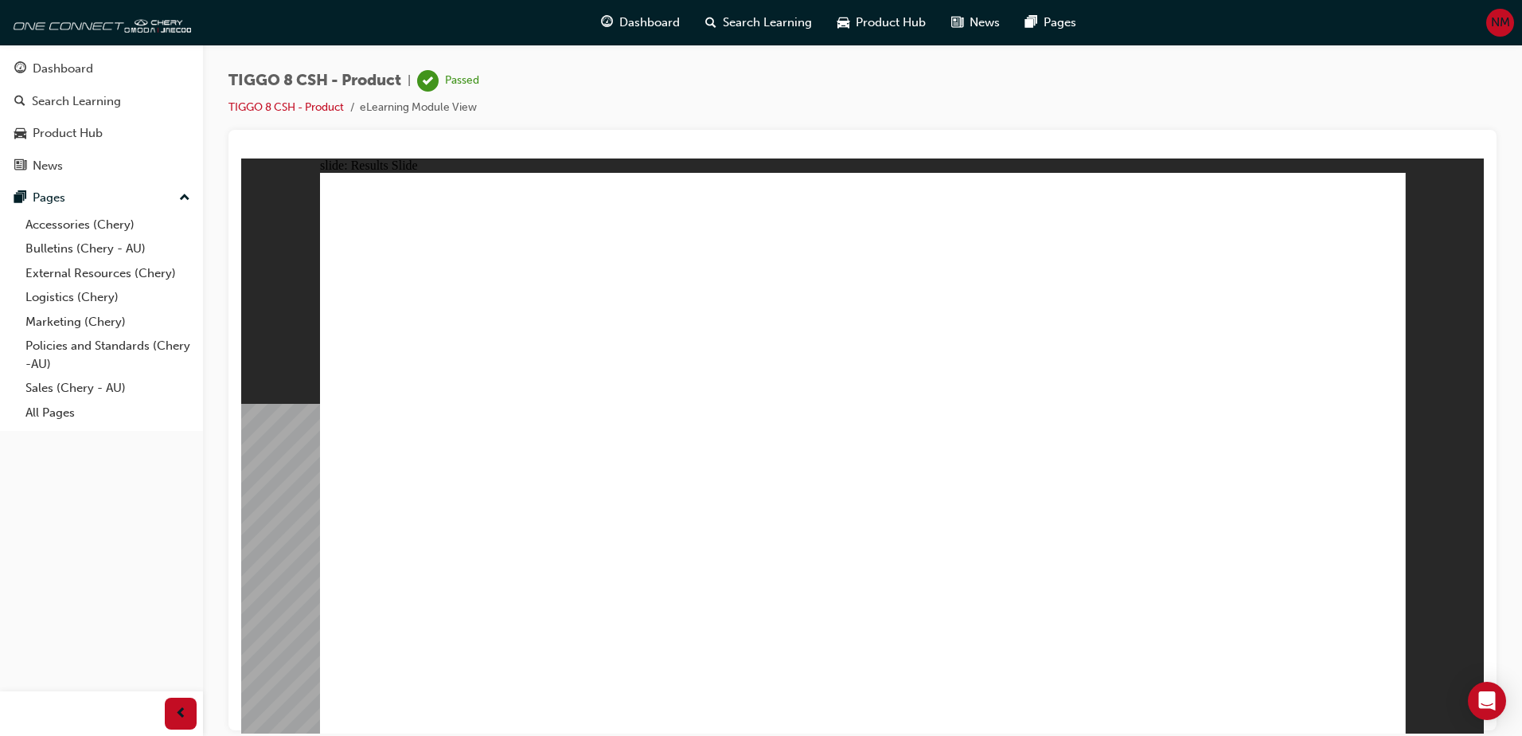
click at [617, 30] on div "Dashboard" at bounding box center [640, 22] width 104 height 33
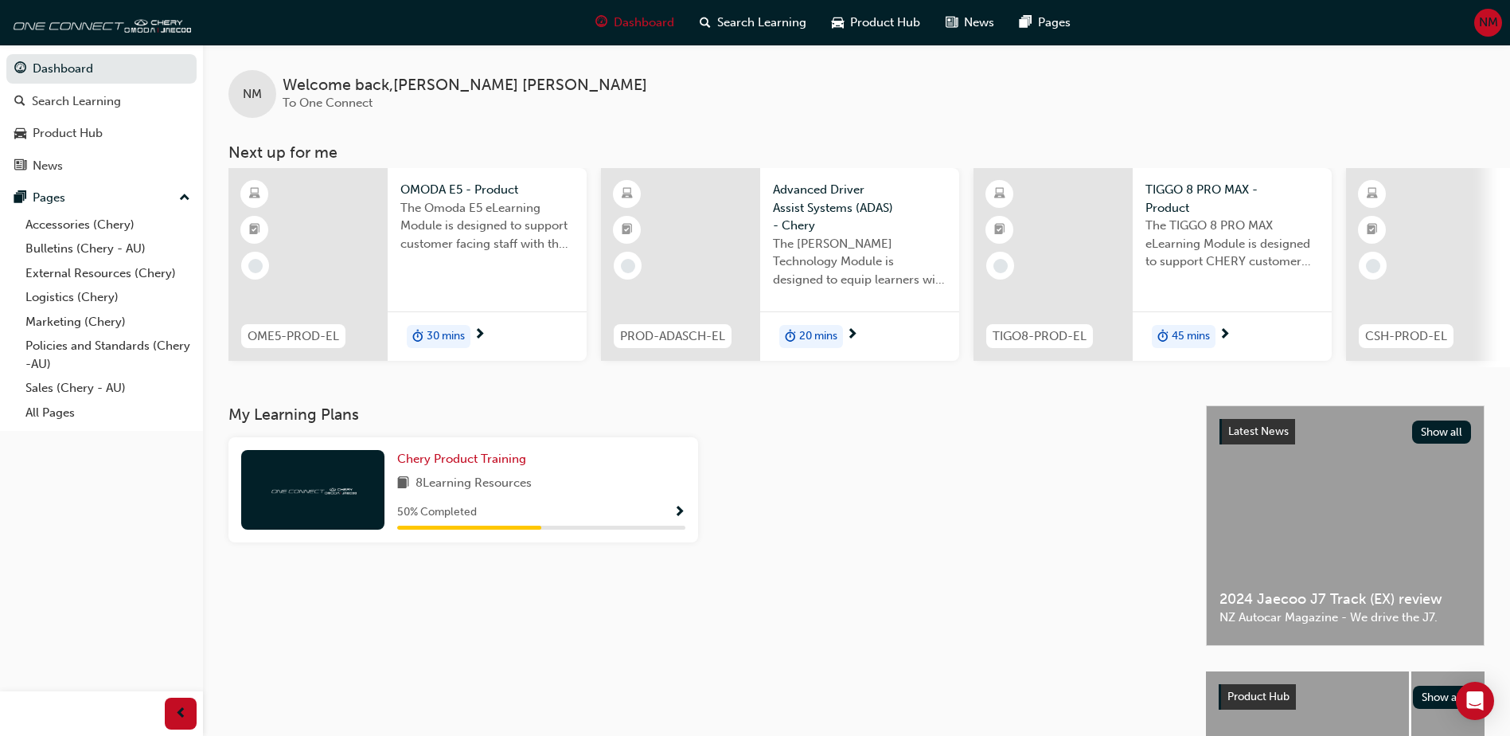
click at [454, 333] on span "30 mins" at bounding box center [446, 336] width 38 height 18
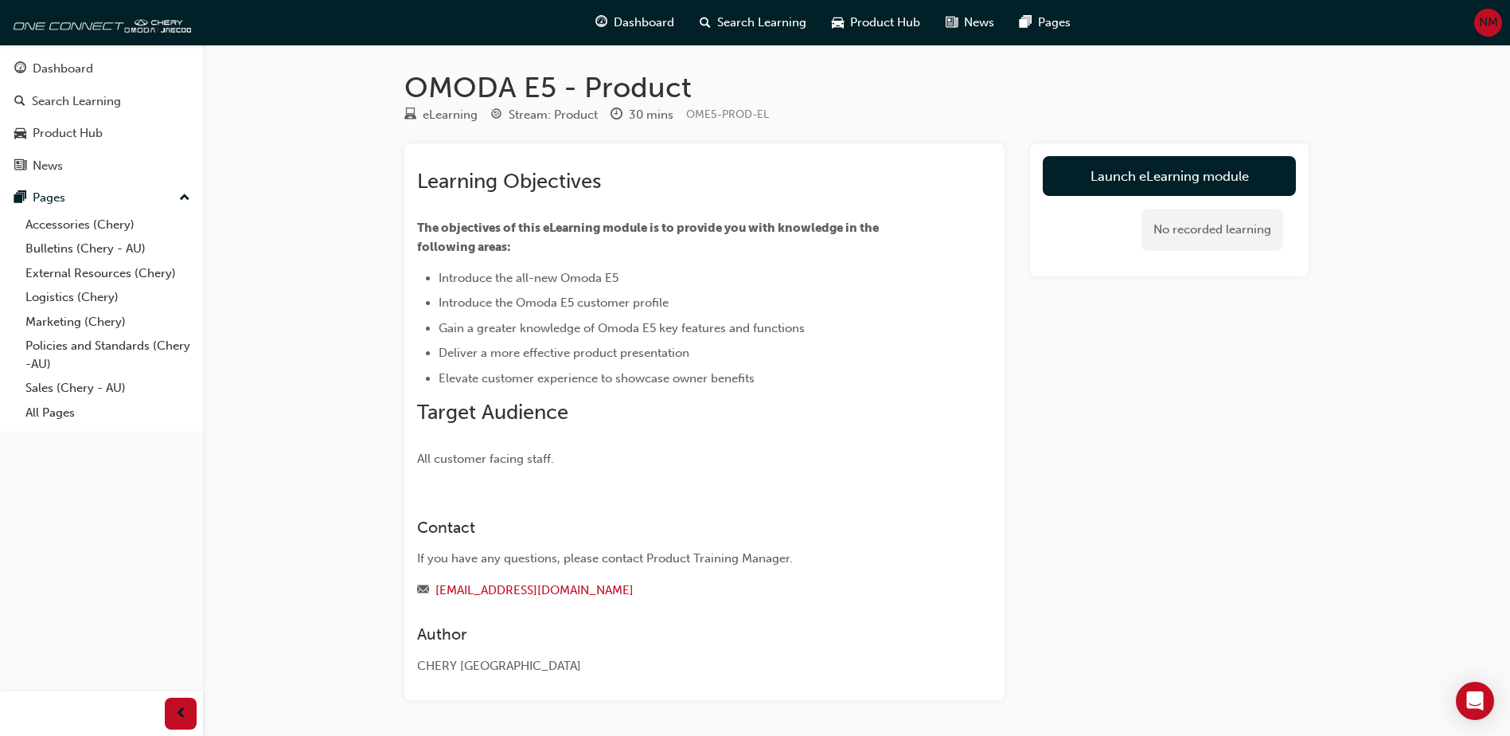
click at [1289, 150] on div "Launch eLearning module No recorded learning" at bounding box center [1169, 209] width 279 height 133
click at [1270, 173] on link "Launch eLearning module" at bounding box center [1169, 176] width 253 height 40
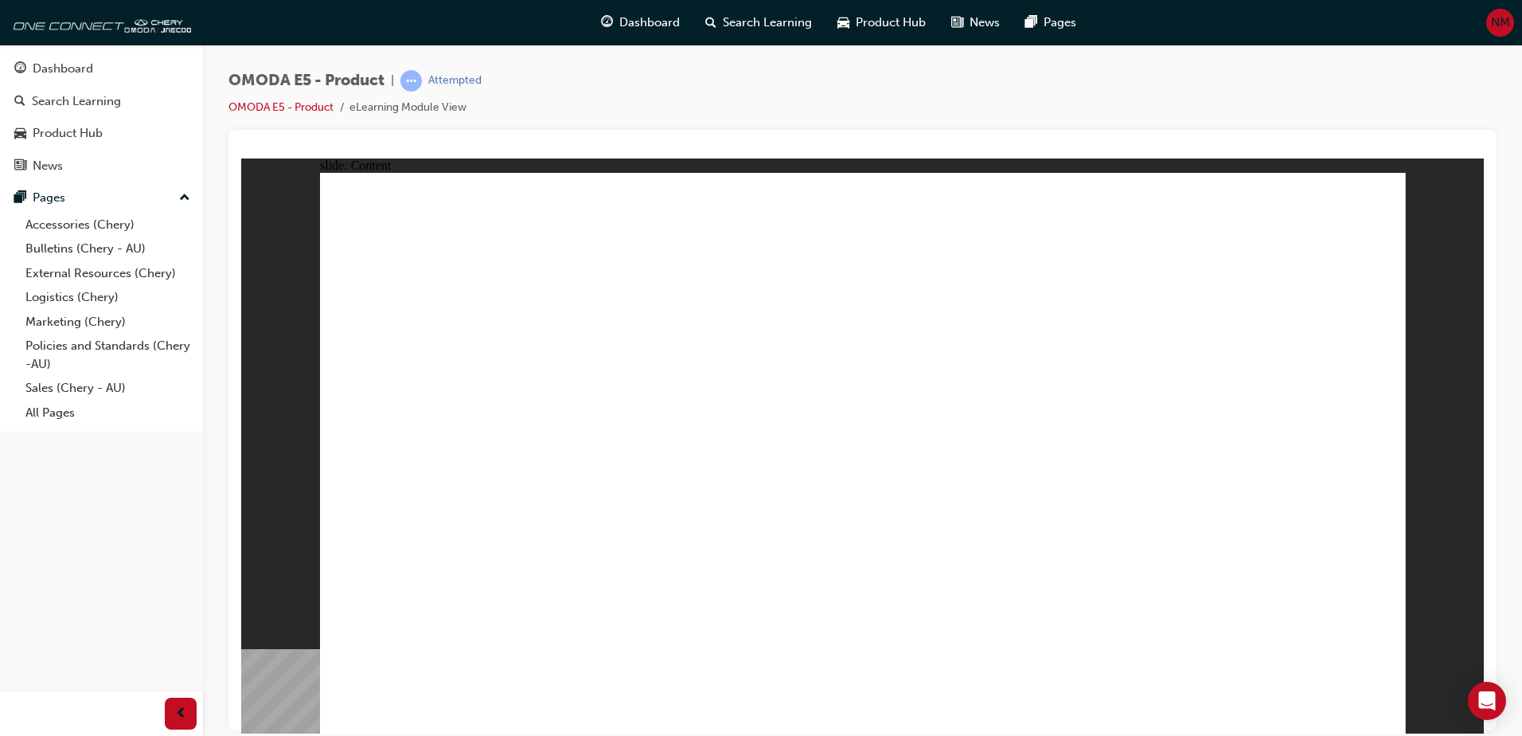
drag, startPoint x: 1149, startPoint y: 494, endPoint x: 1111, endPoint y: 501, distance: 38.0
drag, startPoint x: 902, startPoint y: 244, endPoint x: 1286, endPoint y: 487, distance: 454.0
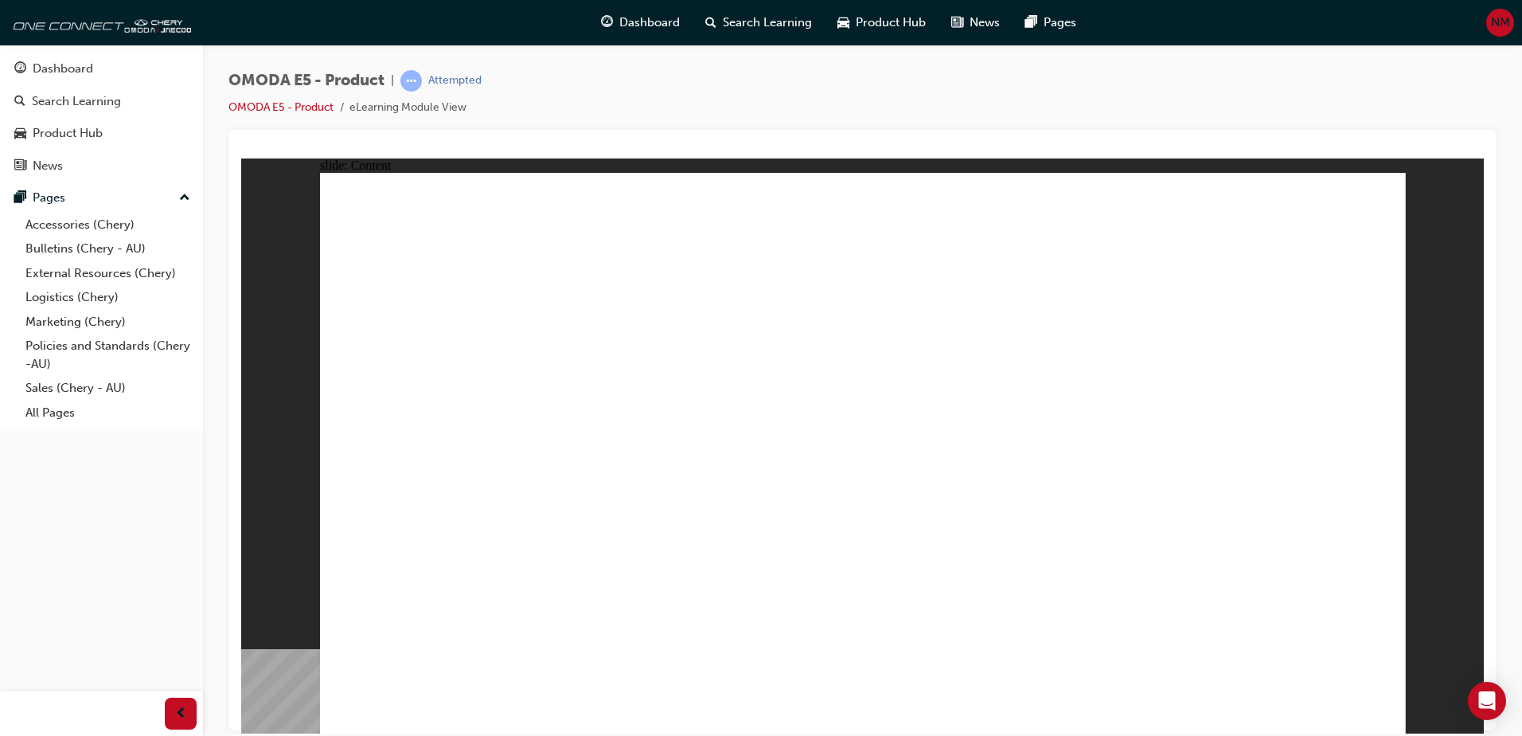
drag, startPoint x: 1321, startPoint y: 415, endPoint x: 1287, endPoint y: 410, distance: 34.6
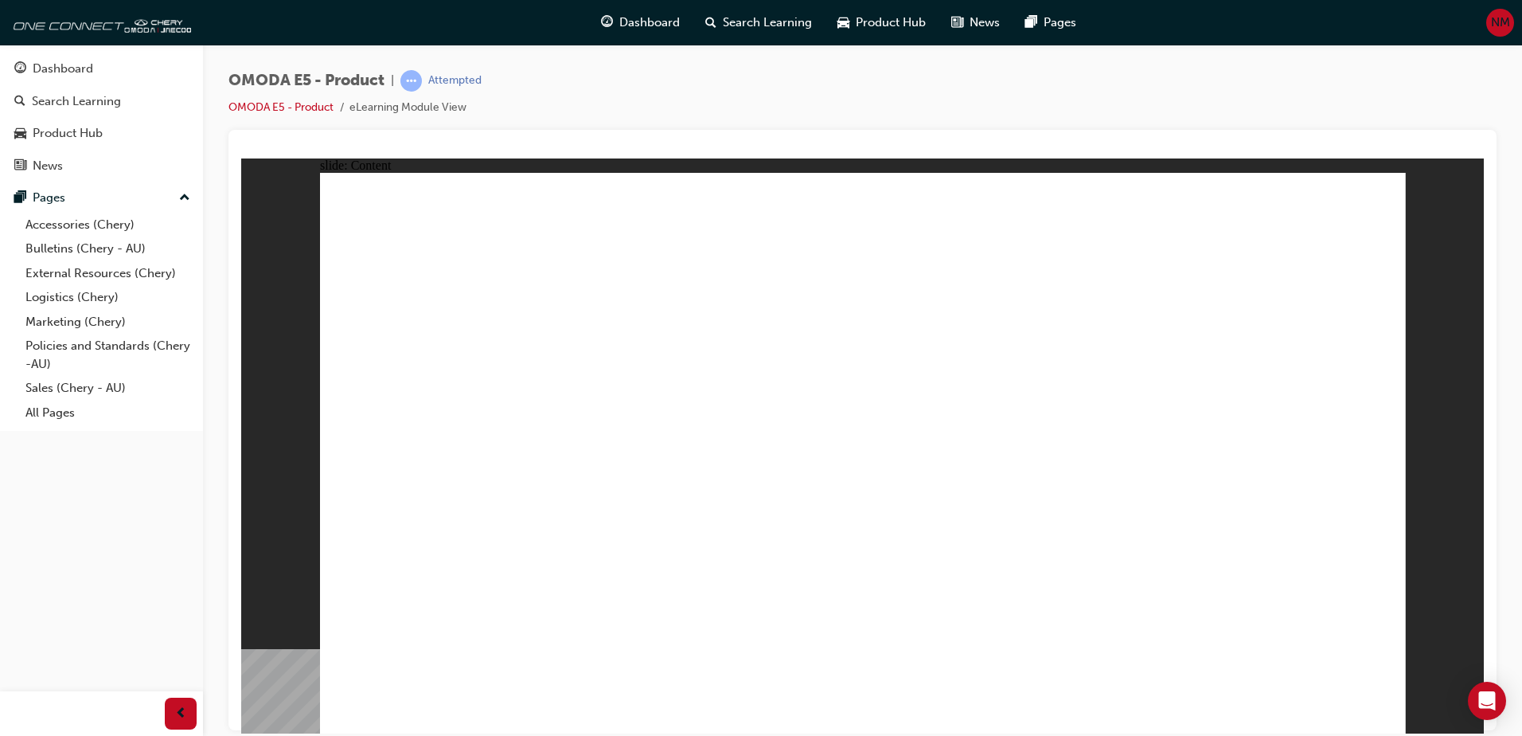
drag, startPoint x: 594, startPoint y: 344, endPoint x: 528, endPoint y: 435, distance: 112.2
drag, startPoint x: 528, startPoint y: 435, endPoint x: 856, endPoint y: 546, distance: 346.4
drag, startPoint x: 829, startPoint y: 189, endPoint x: 850, endPoint y: 193, distance: 21.7
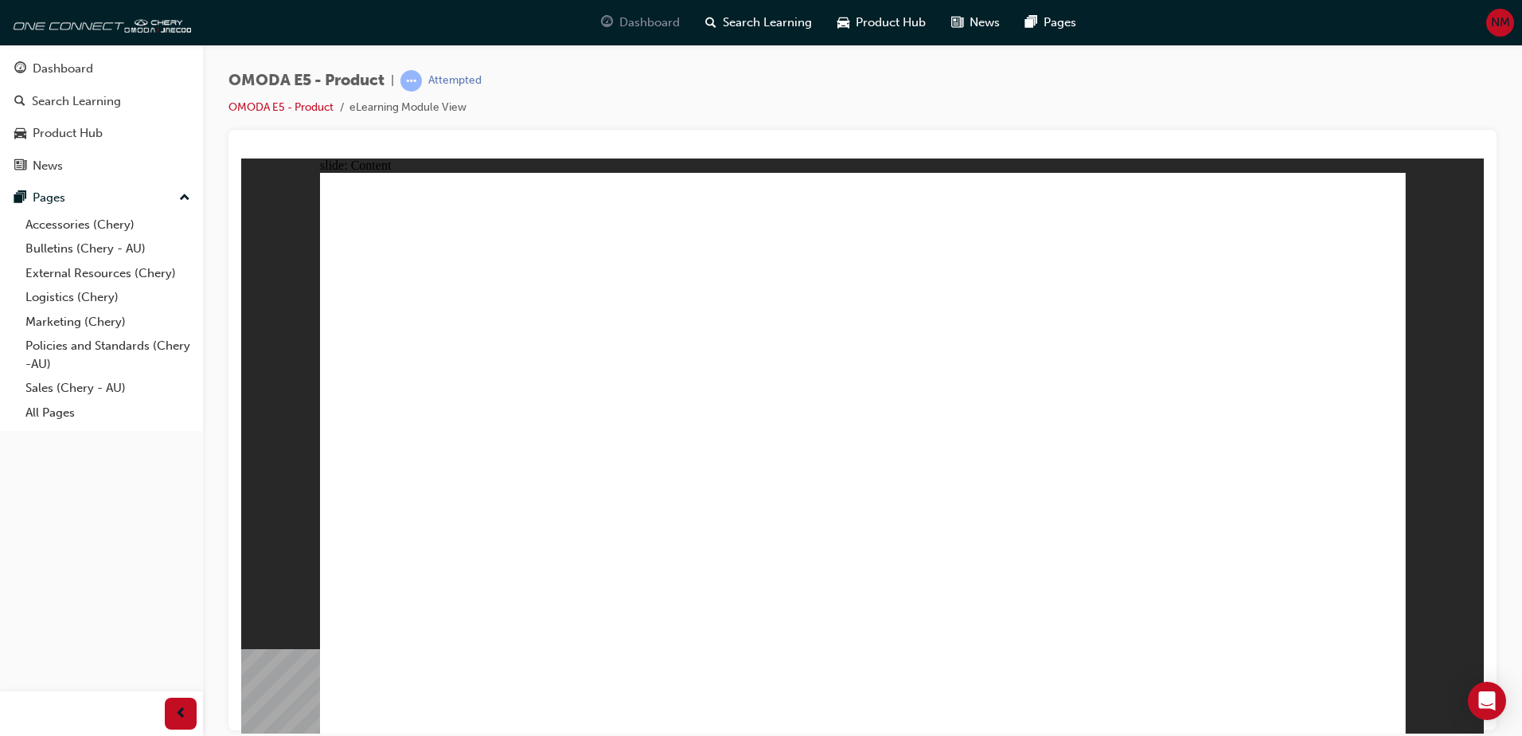
click at [665, 20] on span "Dashboard" at bounding box center [649, 23] width 60 height 18
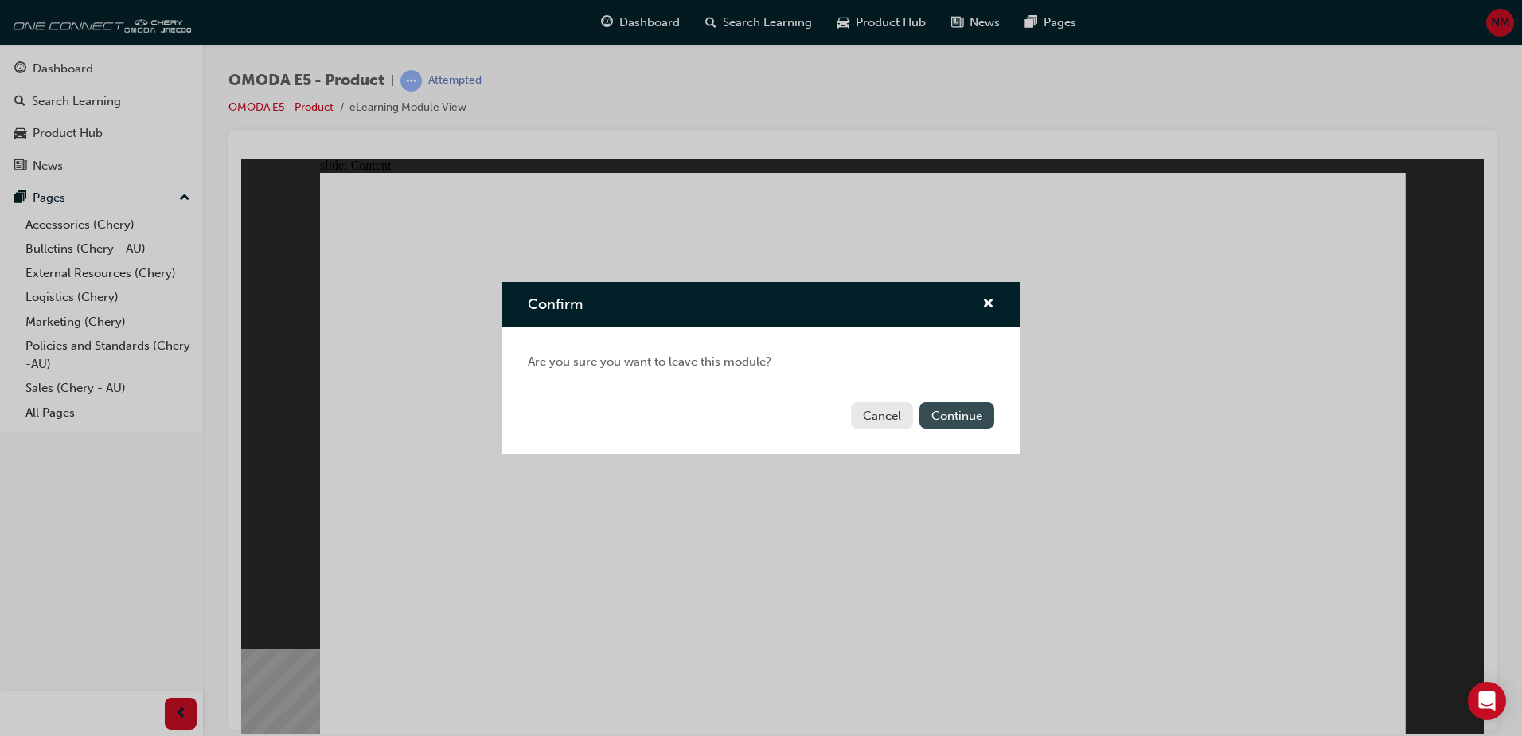
click at [969, 419] on button "Continue" at bounding box center [956, 415] width 75 height 26
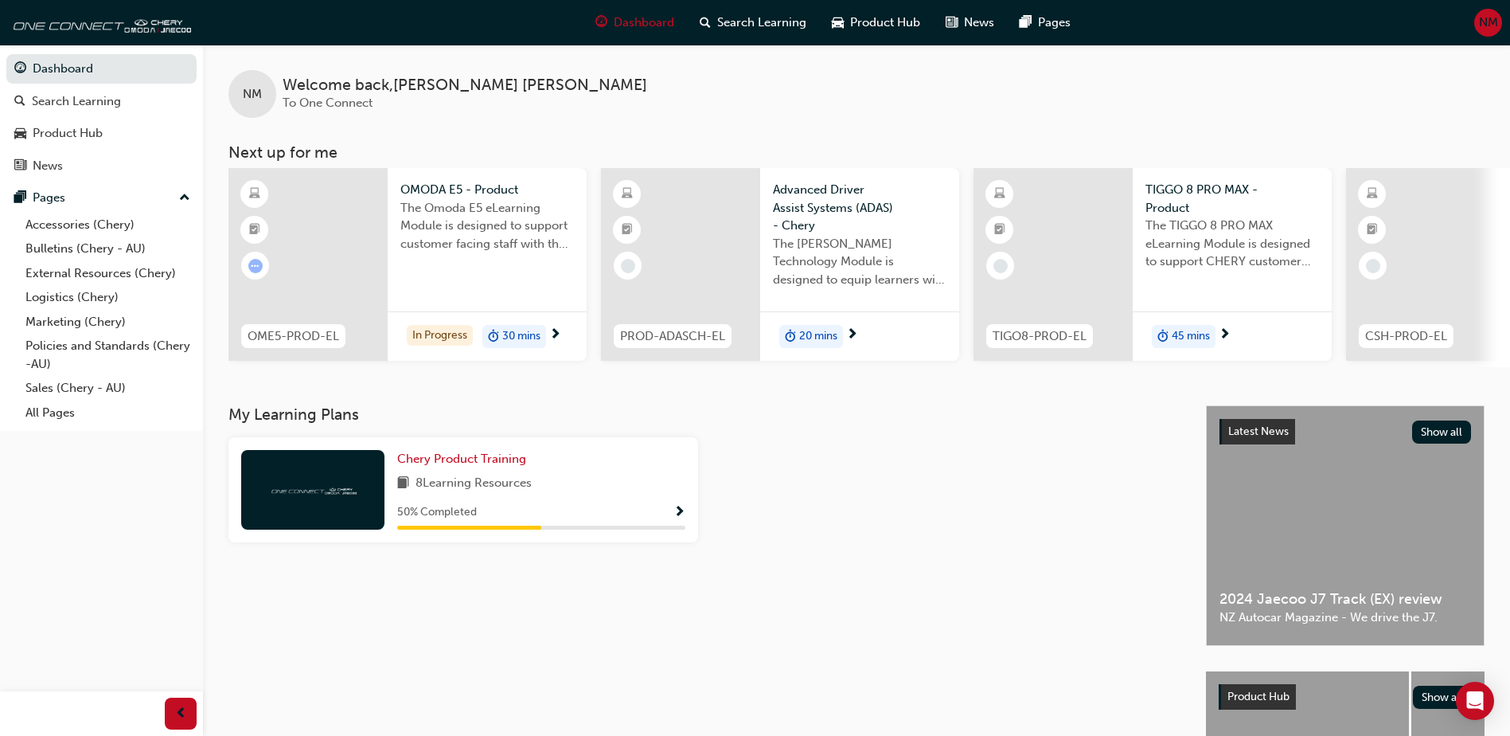
click at [427, 269] on div "OMODA E5 - Product The Omoda E5 eLearning Module is designed to support custome…" at bounding box center [487, 221] width 199 height 107
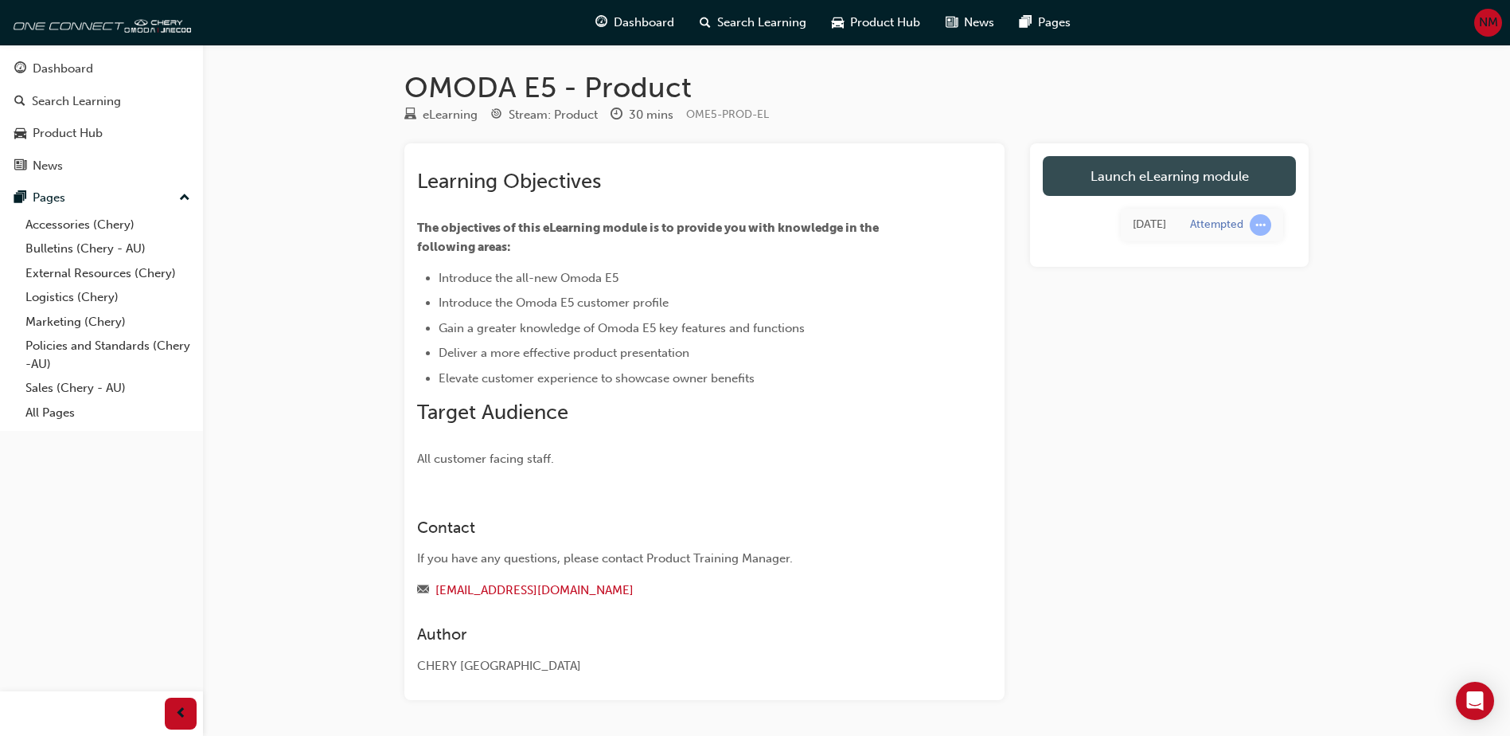
click at [1294, 170] on link "Launch eLearning module" at bounding box center [1169, 176] width 253 height 40
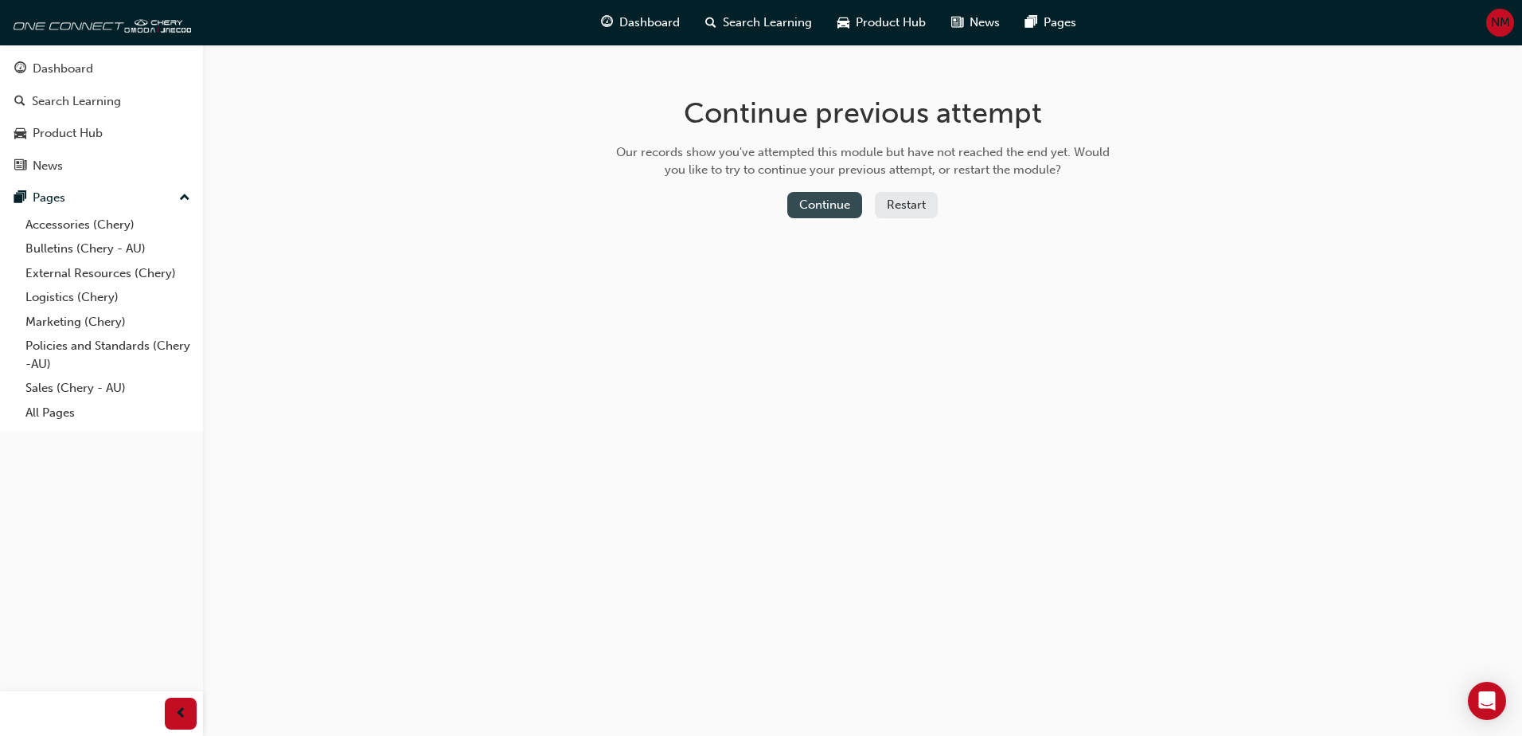
click at [814, 213] on button "Continue" at bounding box center [824, 205] width 75 height 26
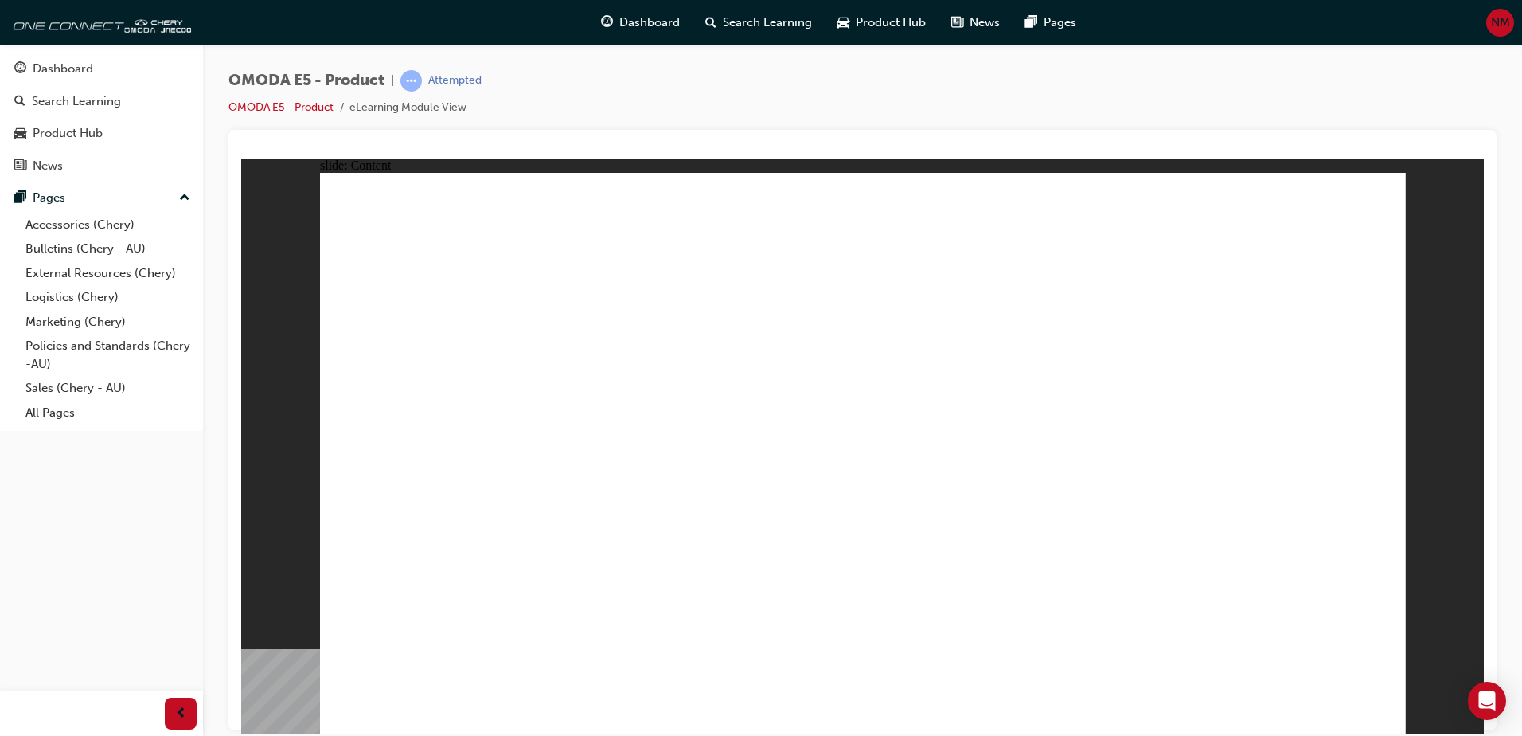
drag, startPoint x: 977, startPoint y: 490, endPoint x: 968, endPoint y: 508, distance: 20.3
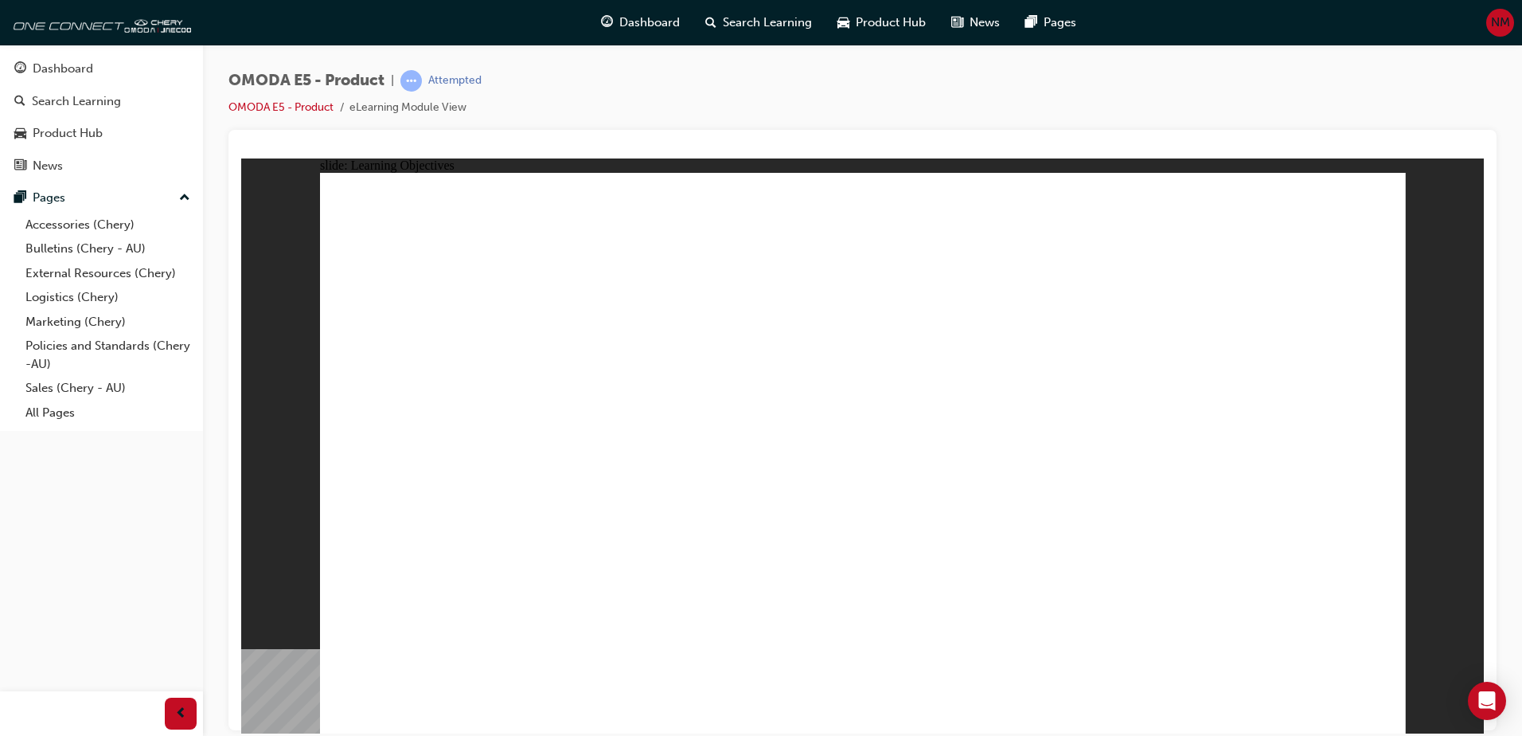
drag, startPoint x: 1269, startPoint y: 571, endPoint x: 1269, endPoint y: 582, distance: 11.1
drag, startPoint x: 1091, startPoint y: 595, endPoint x: 1078, endPoint y: 594, distance: 12.8
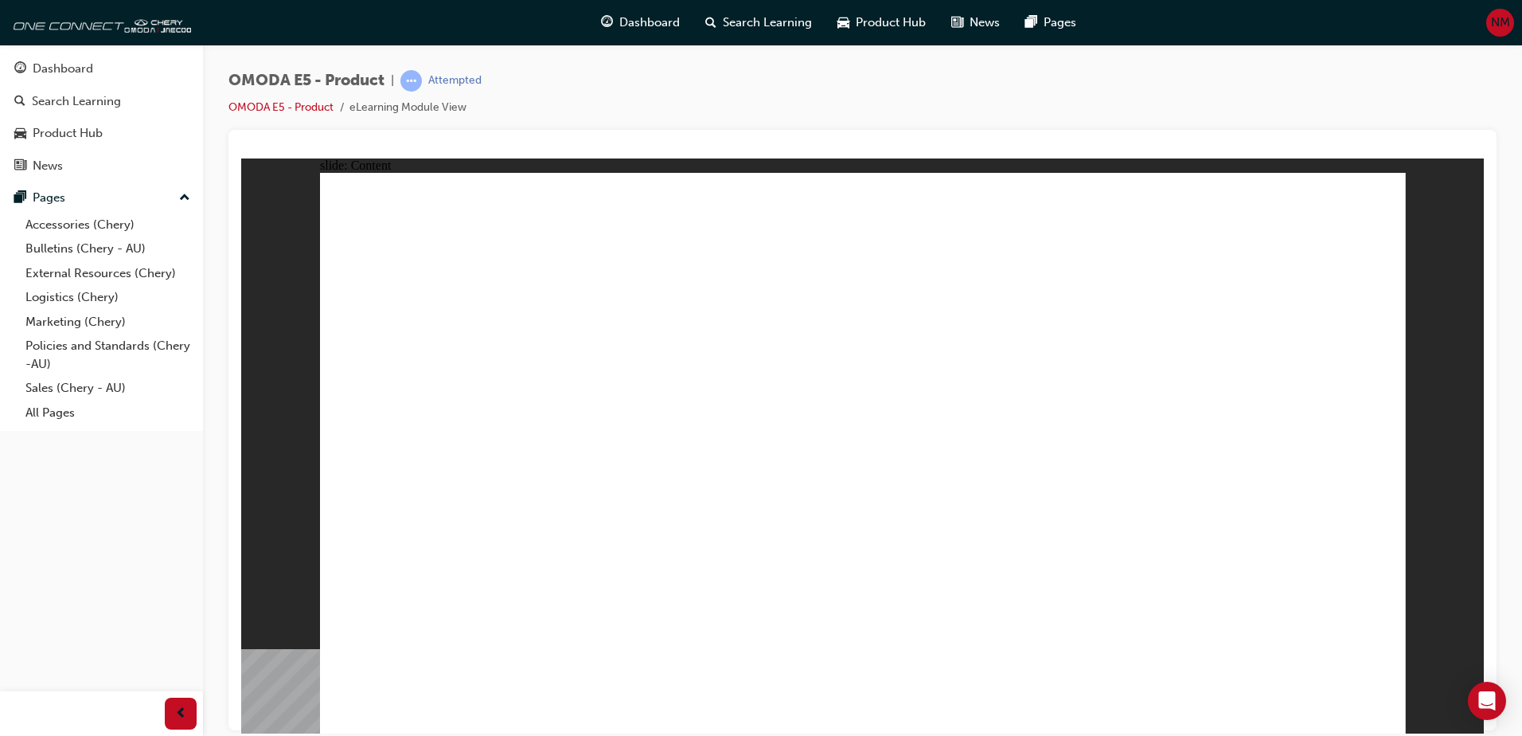
drag, startPoint x: 1379, startPoint y: 719, endPoint x: 1067, endPoint y: 445, distance: 414.5
